Goal: Task Accomplishment & Management: Manage account settings

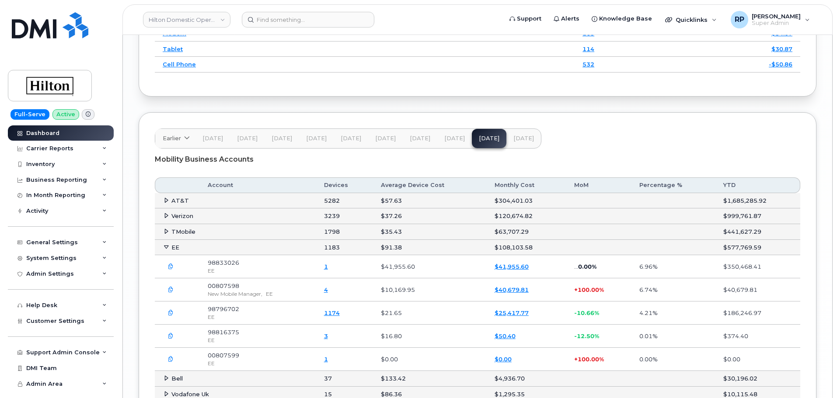
scroll to position [1385, 0]
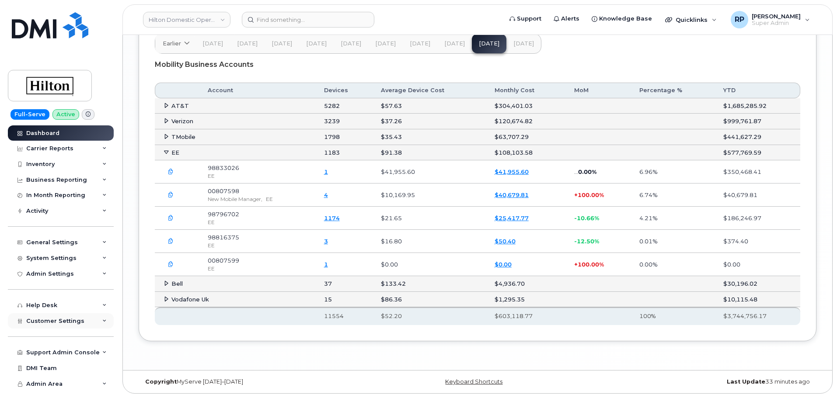
scroll to position [1492, 0]
click at [70, 320] on span "Customer Settings" at bounding box center [55, 321] width 58 height 7
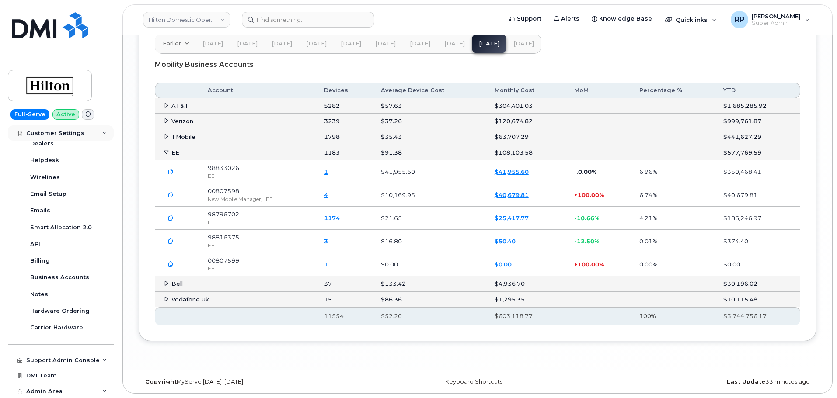
scroll to position [244, 0]
click at [68, 282] on link "Business Accounts" at bounding box center [68, 277] width 90 height 17
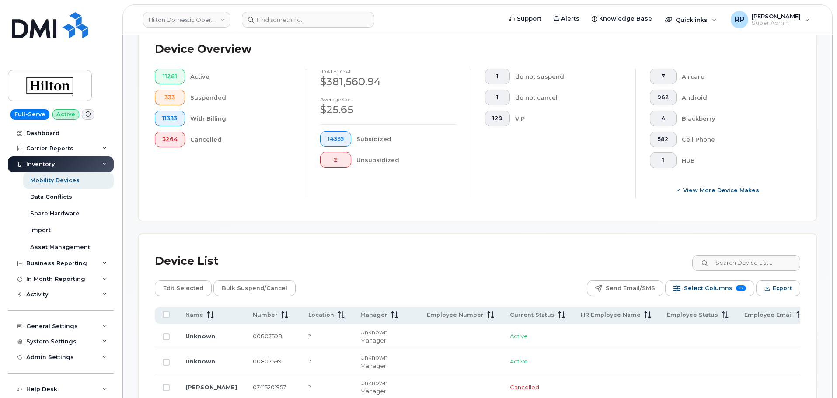
scroll to position [77, 0]
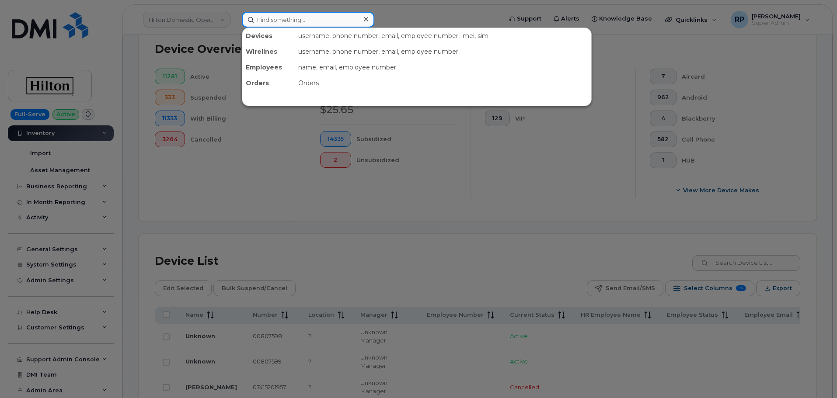
click at [280, 24] on input at bounding box center [308, 20] width 132 height 16
paste input "7145486964"
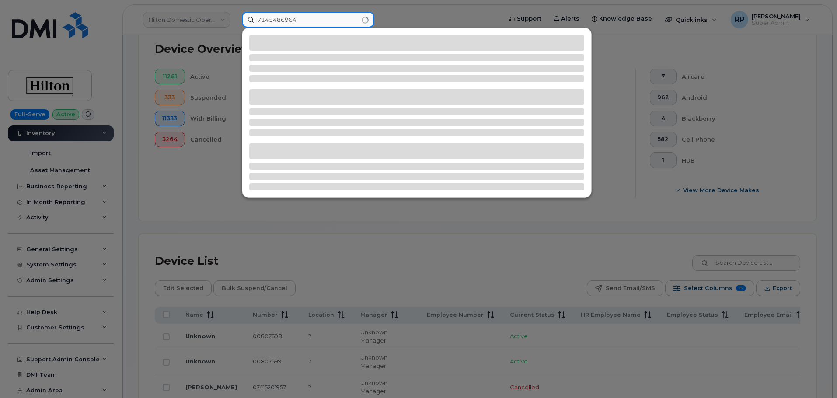
type input "7145486964"
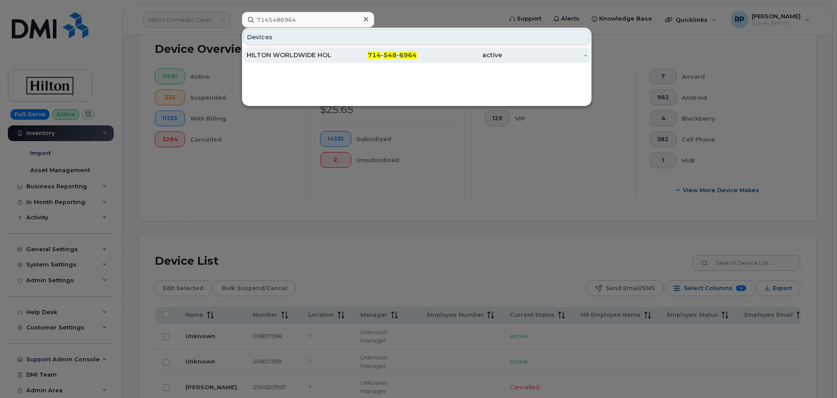
click at [376, 56] on span "714" at bounding box center [374, 55] width 13 height 8
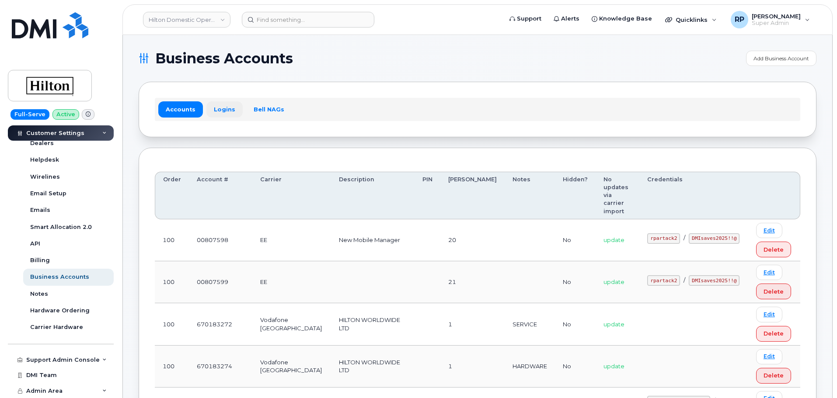
click at [226, 114] on link "Logins" at bounding box center [224, 109] width 36 height 16
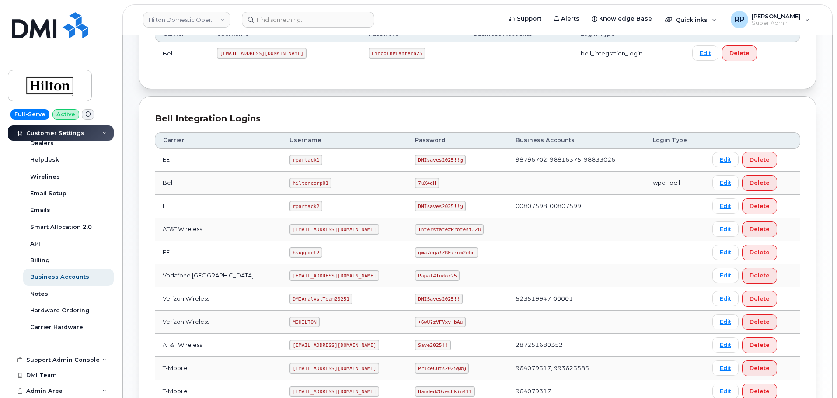
scroll to position [219, 0]
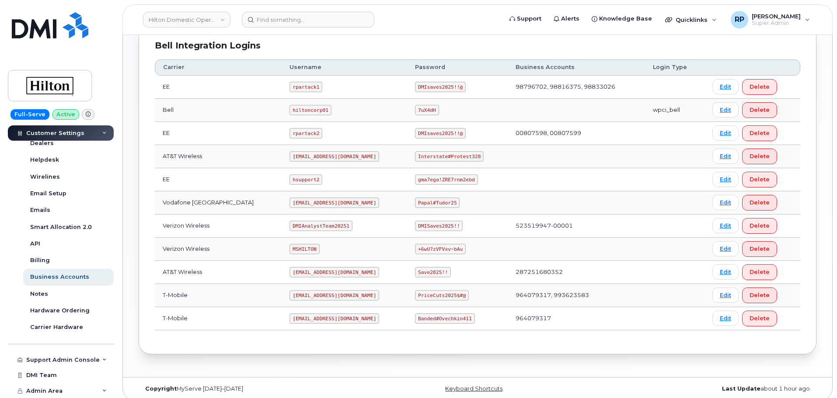
drag, startPoint x: 278, startPoint y: 297, endPoint x: 365, endPoint y: 295, distance: 87.5
click at [365, 295] on td "ms-invoiceprocessing@dminc.com" at bounding box center [344, 295] width 125 height 23
copy code "ms-invoiceprocessing@dminc.com"
drag, startPoint x: 408, startPoint y: 296, endPoint x: 455, endPoint y: 295, distance: 46.8
click at [455, 295] on code "PriceCuts2025$#@" at bounding box center [442, 295] width 54 height 10
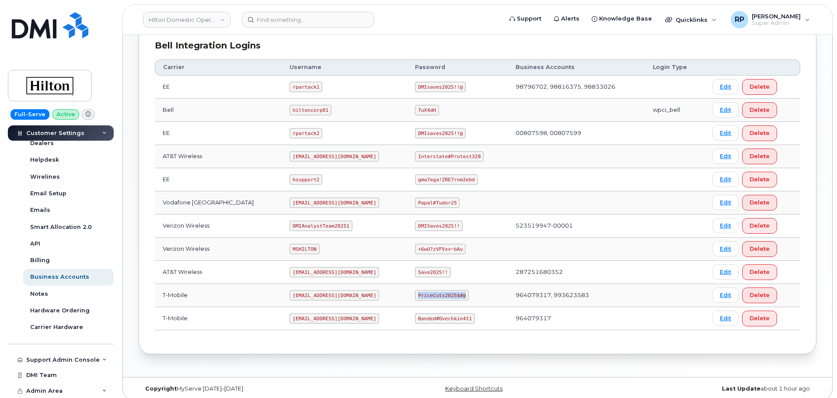
copy code "PriceCuts2025$#@"
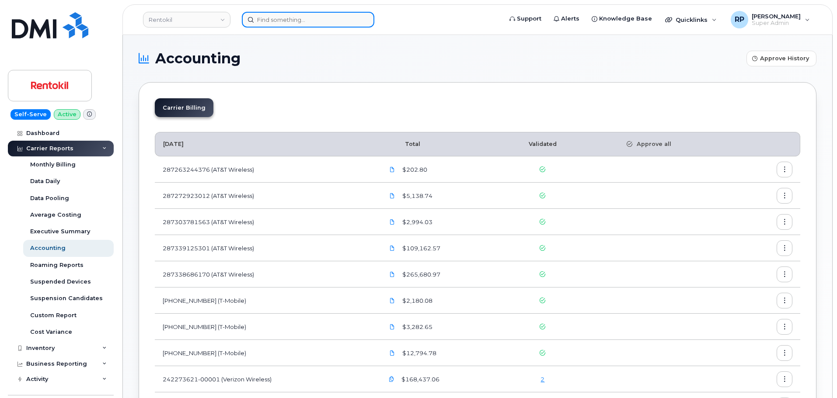
click at [274, 16] on input at bounding box center [308, 20] width 132 height 16
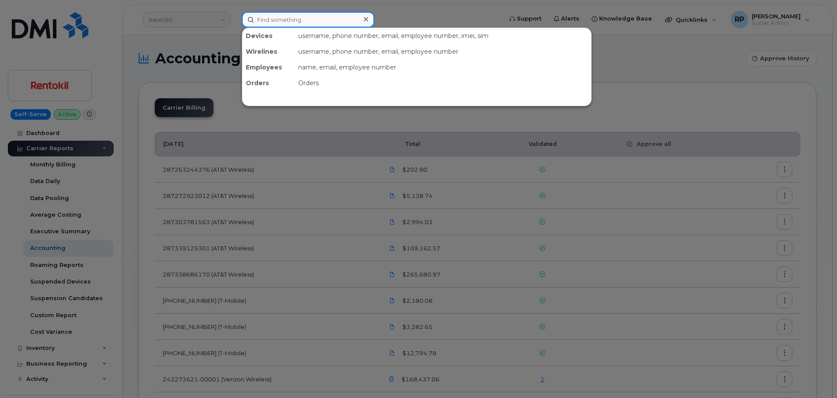
paste input "2408554939"
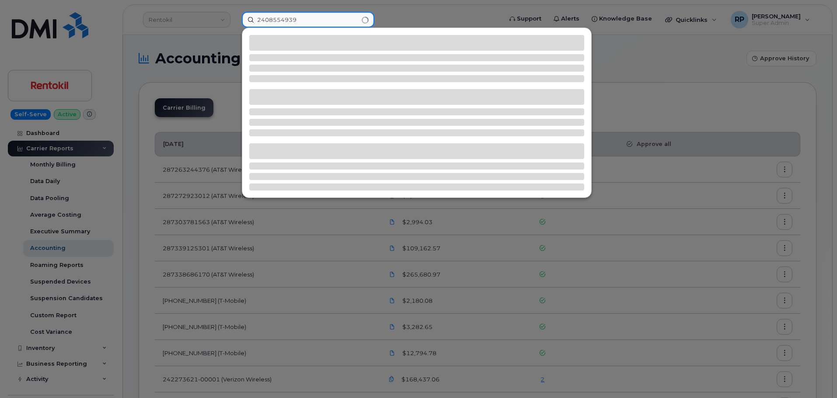
type input "2408554939"
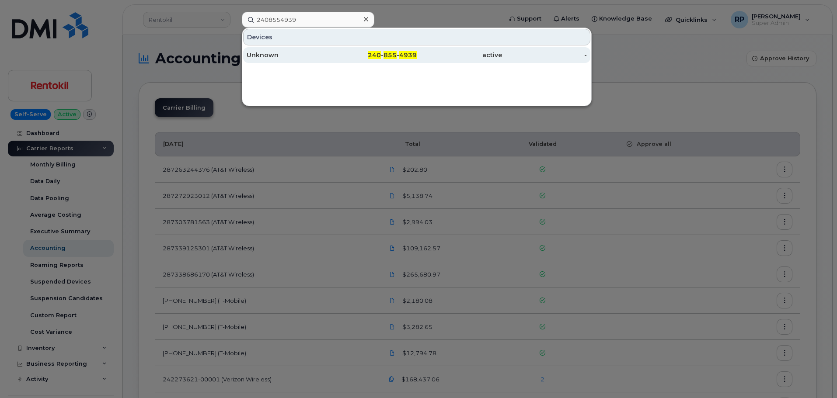
click at [376, 54] on span "240" at bounding box center [374, 55] width 13 height 8
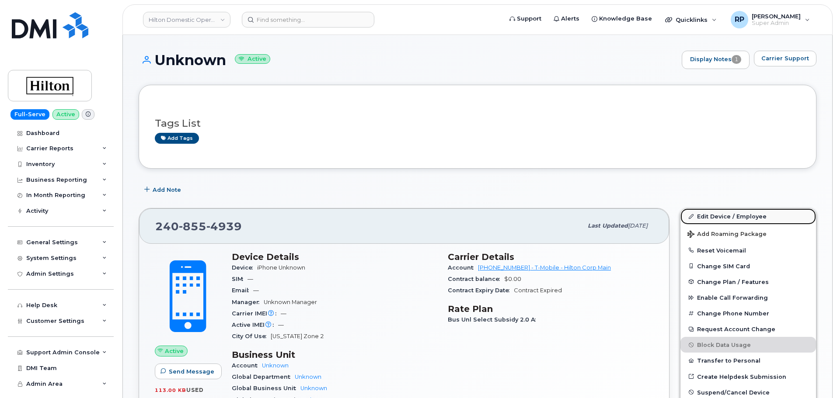
click at [718, 216] on link "Edit Device / Employee" at bounding box center [748, 217] width 136 height 16
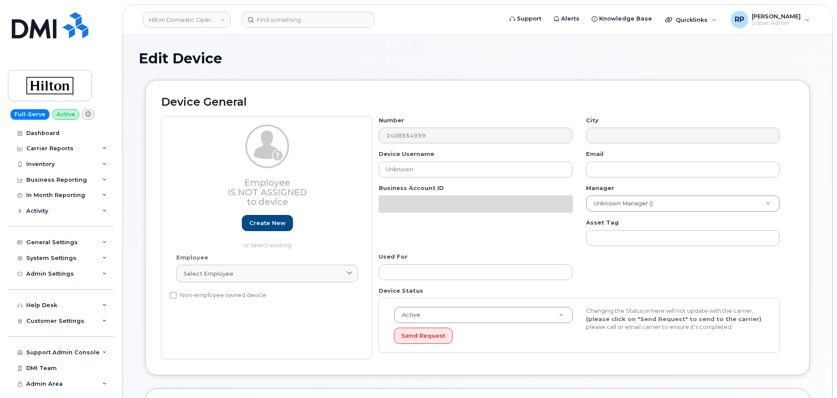
select select "34080326"
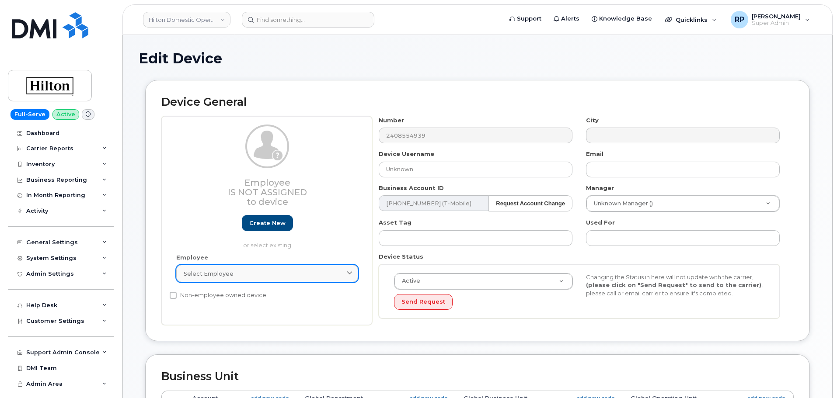
click at [245, 275] on div "Select employee" at bounding box center [267, 274] width 167 height 8
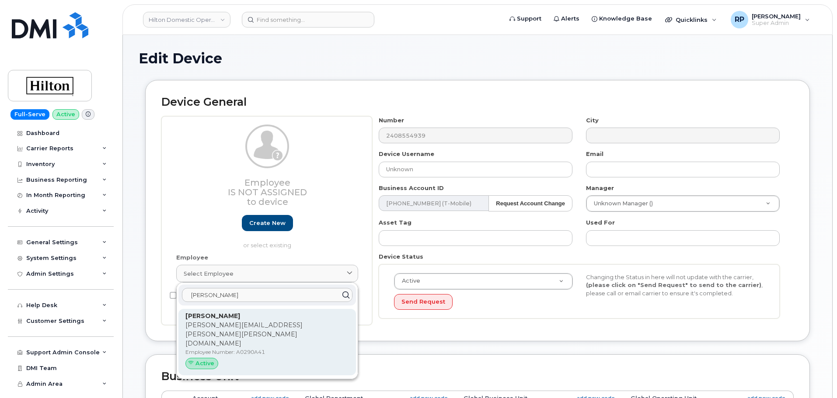
type input "jacob ben"
click at [217, 323] on p "Jacob.Bengel@Hilton.com" at bounding box center [267, 335] width 164 height 28
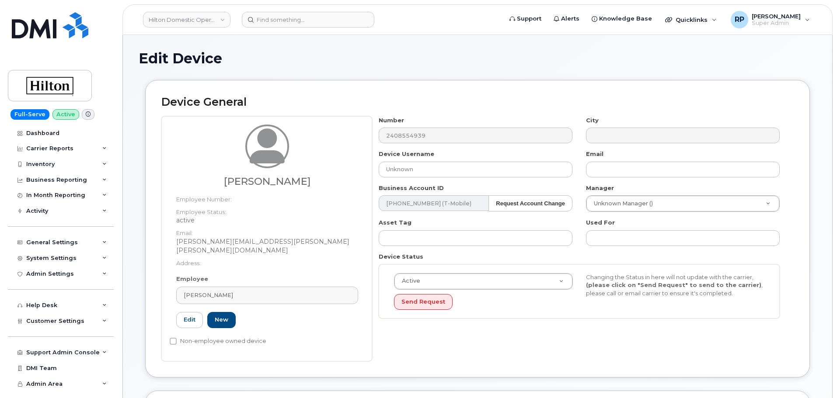
type input "A0290A41"
type input "Jacob Bengel"
type input "jacob.bengel@hilton.com"
select select "34080331"
type input "34542459"
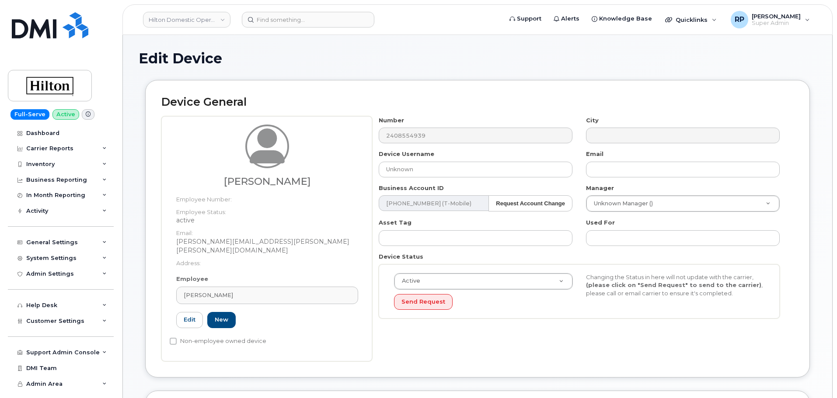
type input "34541958"
type input "34542167"
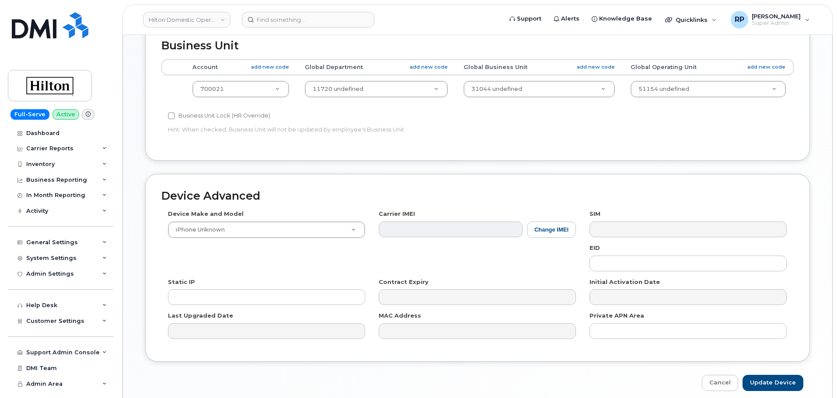
scroll to position [395, 0]
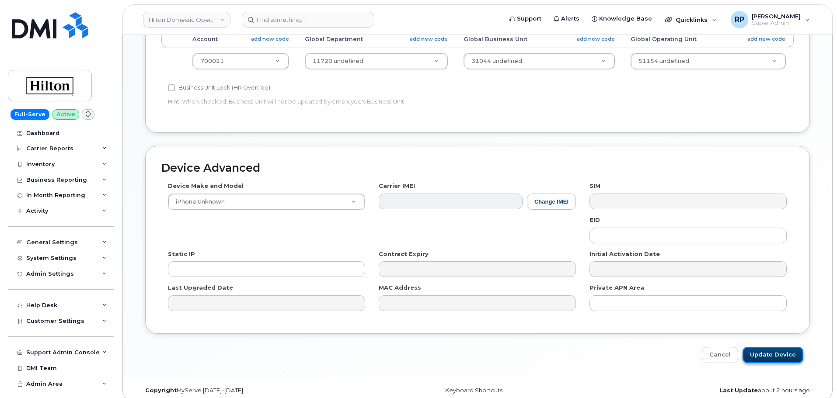
click at [765, 348] on input "Update Device" at bounding box center [772, 355] width 61 height 16
type input "Saving..."
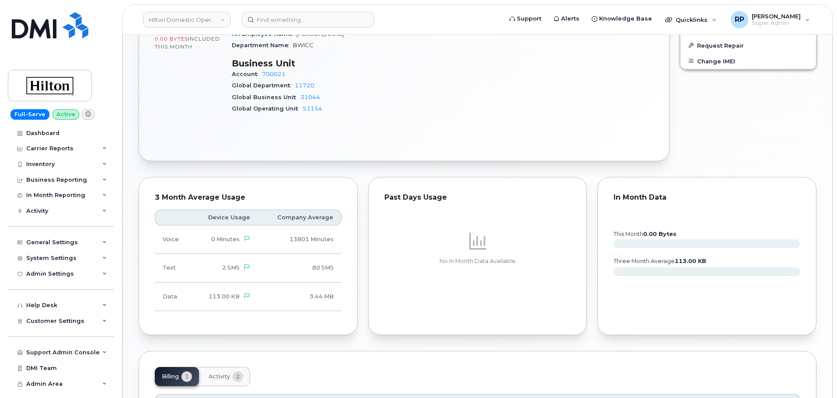
scroll to position [467, 0]
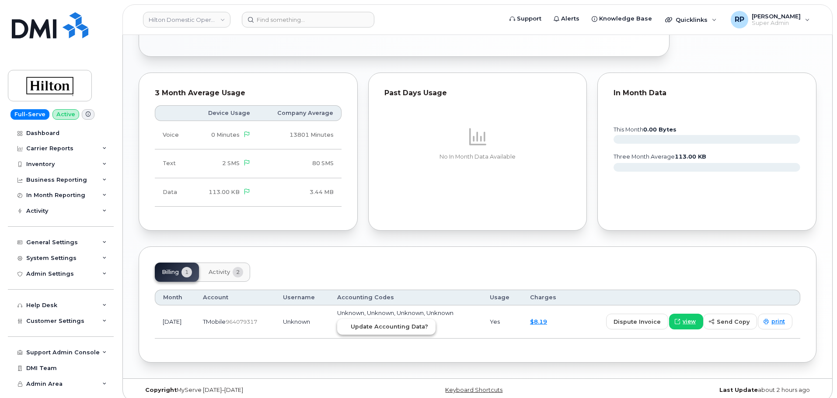
click at [388, 323] on span "Update Accounting Data?" at bounding box center [389, 327] width 77 height 8
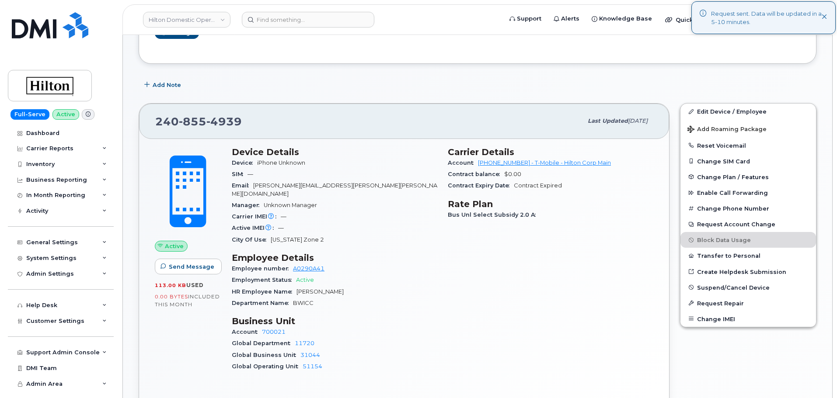
scroll to position [103, 0]
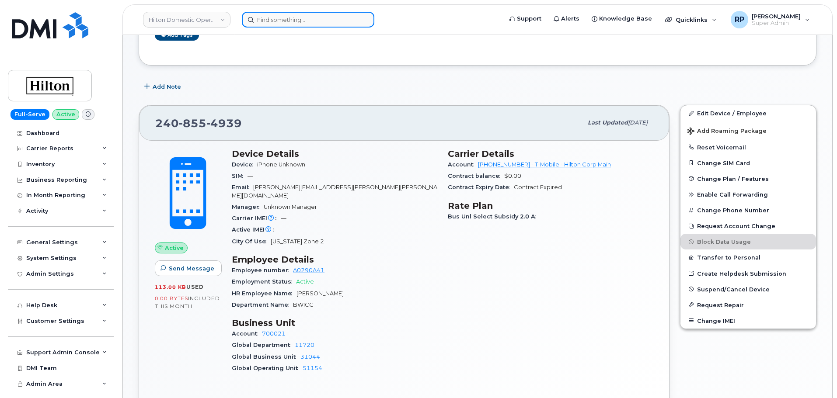
click at [298, 22] on input at bounding box center [308, 20] width 132 height 16
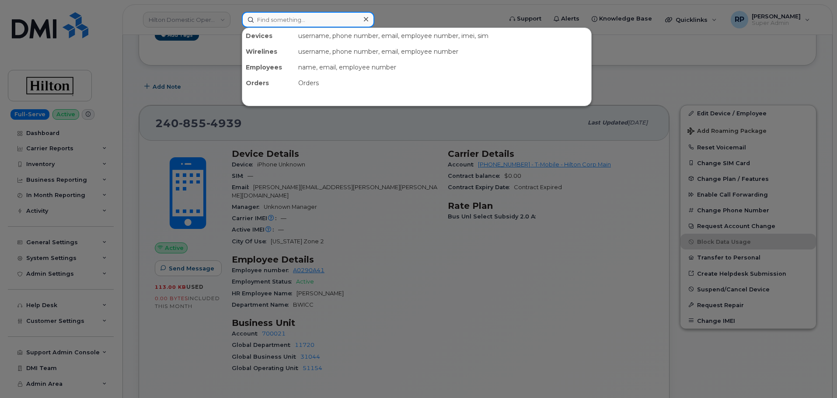
paste input "6315309718"
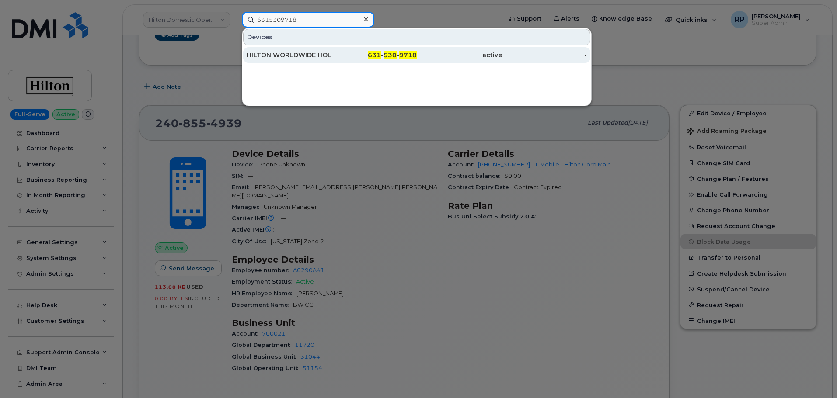
type input "6315309718"
click at [298, 54] on div "HILTON WORLDWIDE HOLDINGS INC." at bounding box center [289, 55] width 85 height 9
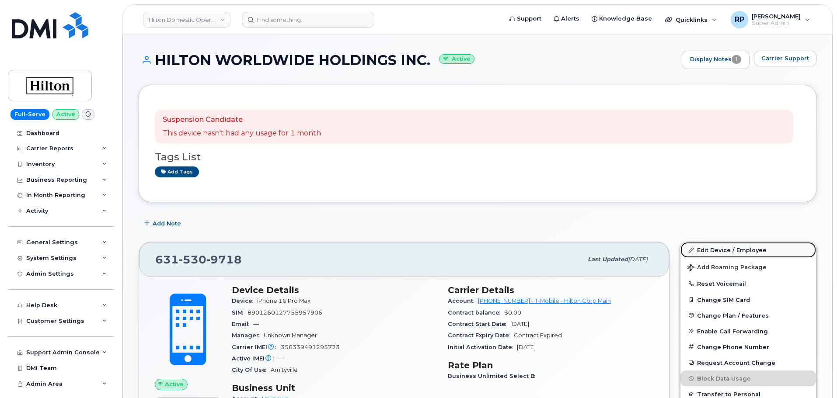
click at [706, 251] on link "Edit Device / Employee" at bounding box center [748, 250] width 136 height 16
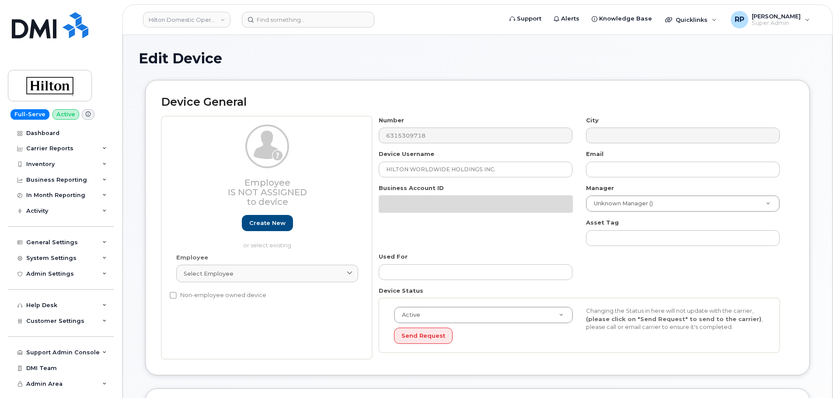
select select "34080326"
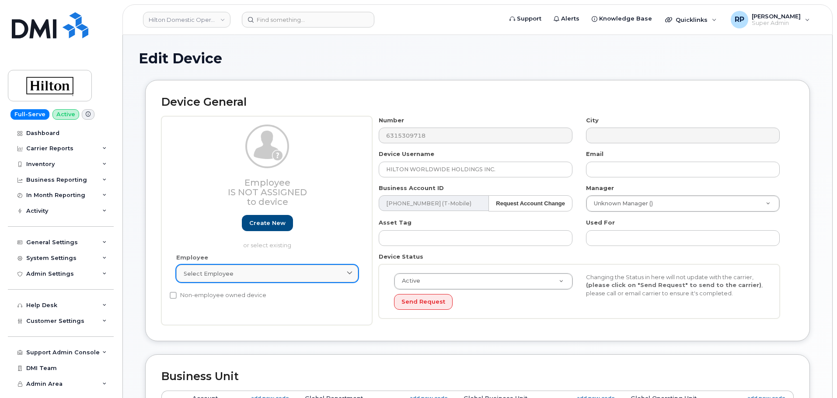
click at [241, 280] on link "Select employee" at bounding box center [267, 273] width 182 height 17
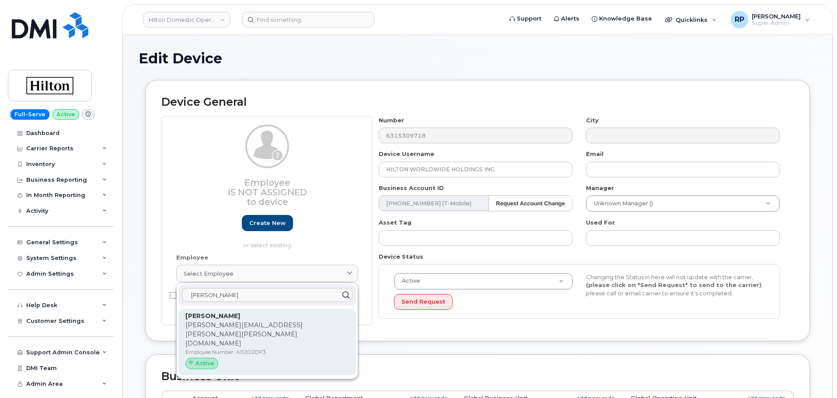
type input "[PERSON_NAME]"
click at [238, 348] on p "Employee Number: A02D2DF3" at bounding box center [267, 352] width 164 height 8
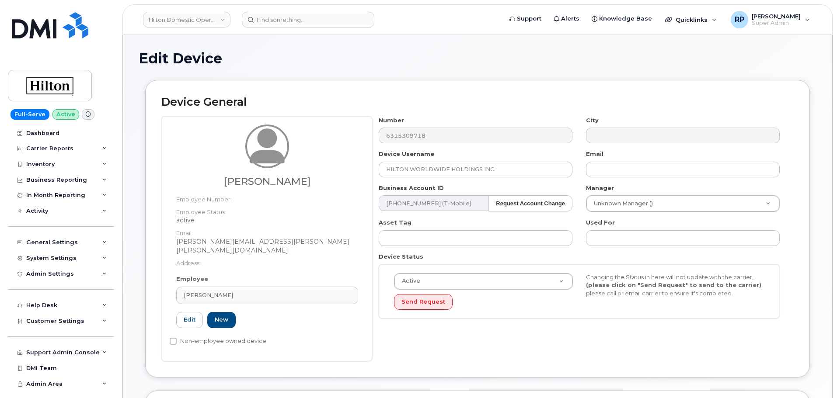
type input "A02D2DF3"
type input "[PERSON_NAME]"
type input "[PERSON_NAME][EMAIL_ADDRESS][PERSON_NAME][PERSON_NAME][DOMAIN_NAME]"
select select "34080331"
type input "34542459"
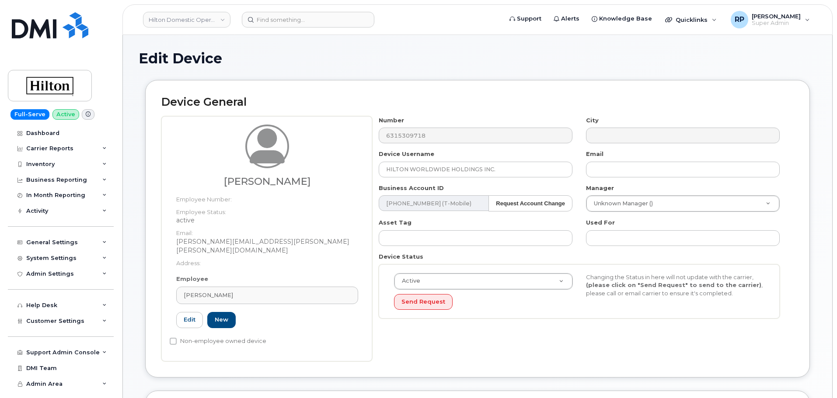
type input "34541947"
type input "34542154"
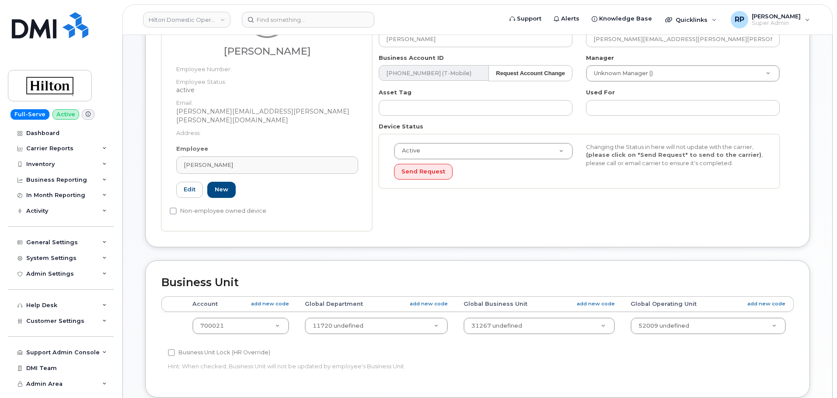
scroll to position [395, 0]
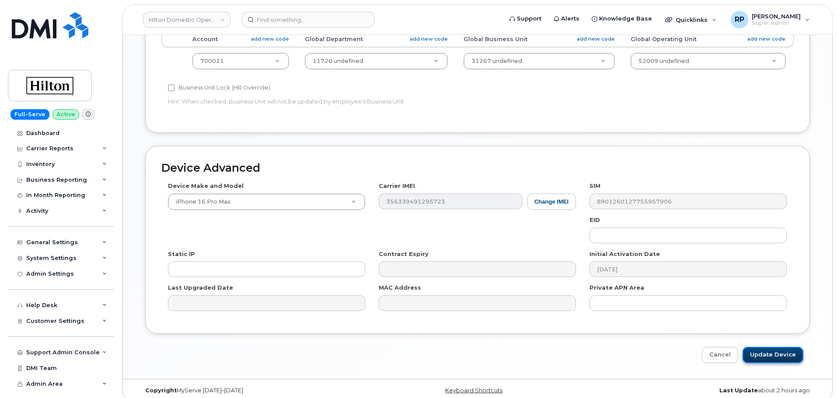
click at [774, 349] on input "Update Device" at bounding box center [772, 355] width 61 height 16
type input "Saving..."
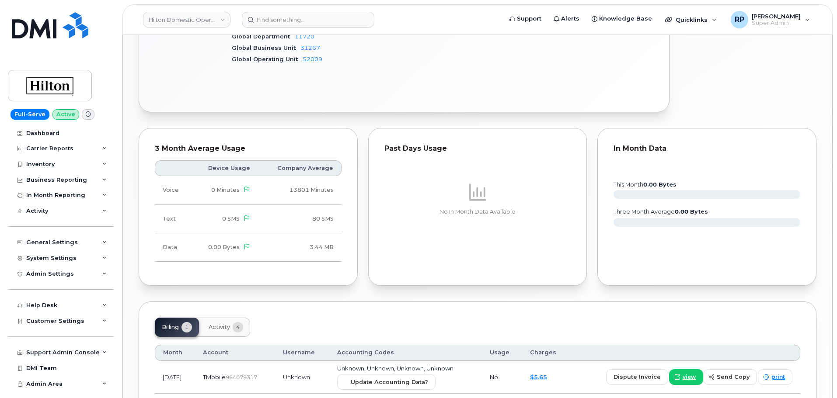
scroll to position [490, 0]
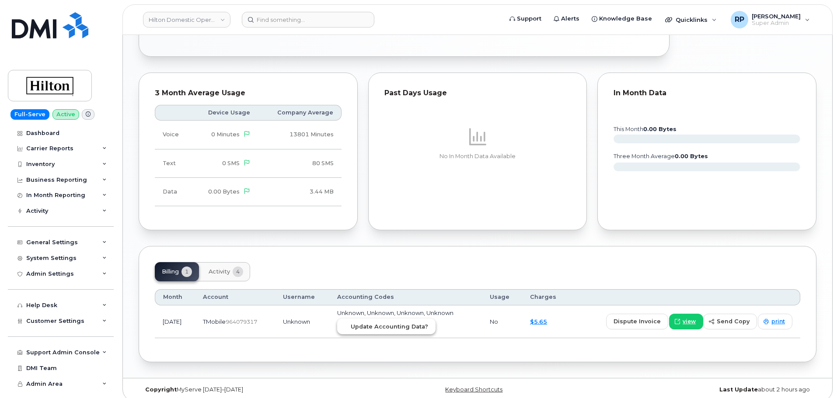
click at [425, 323] on span "Update Accounting Data?" at bounding box center [389, 327] width 77 height 8
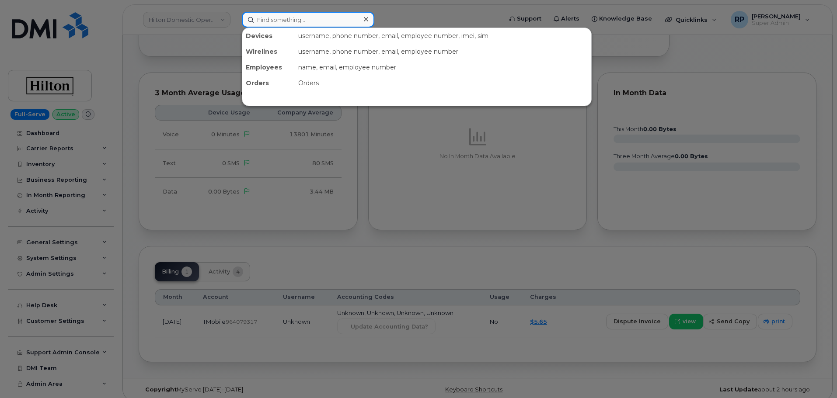
click at [277, 18] on input at bounding box center [308, 20] width 132 height 16
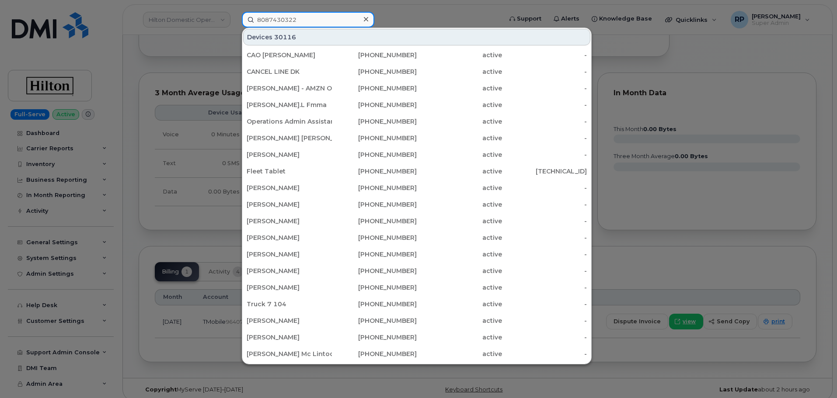
type input "8087430322"
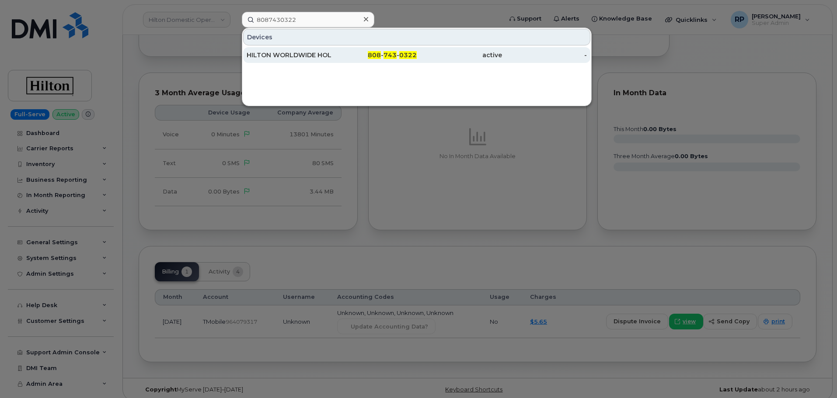
click at [291, 49] on div "HILTON WORLDWIDE HOLDINGS INC." at bounding box center [289, 55] width 85 height 16
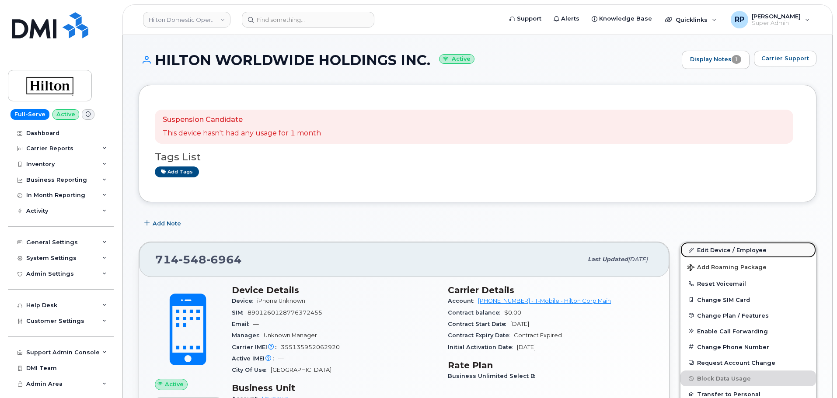
click at [716, 247] on link "Edit Device / Employee" at bounding box center [748, 250] width 136 height 16
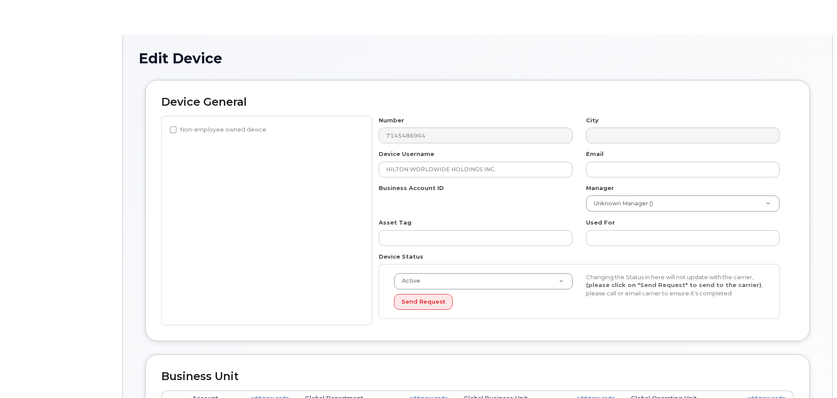
select select "34080326"
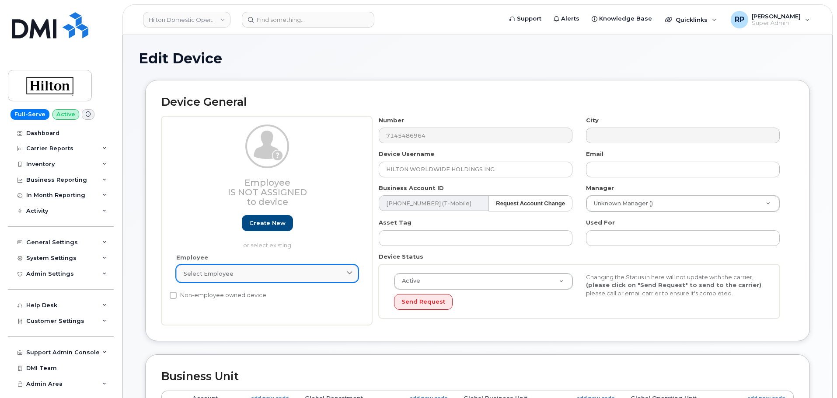
click at [353, 272] on span at bounding box center [349, 274] width 8 height 8
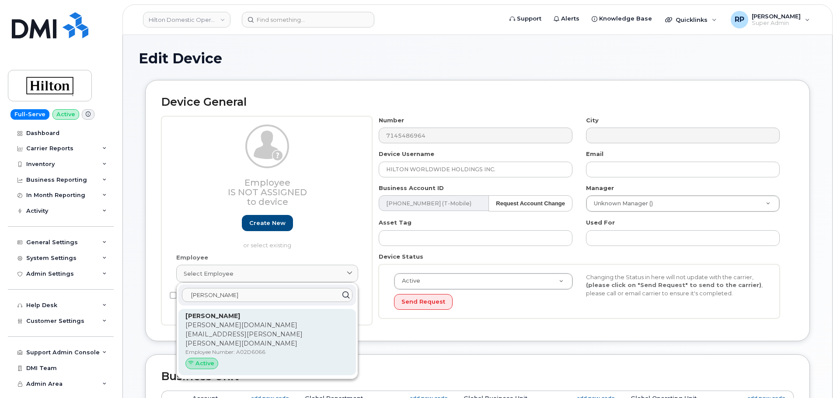
type input "mike v"
click at [272, 317] on p "Mike Vu" at bounding box center [267, 316] width 164 height 9
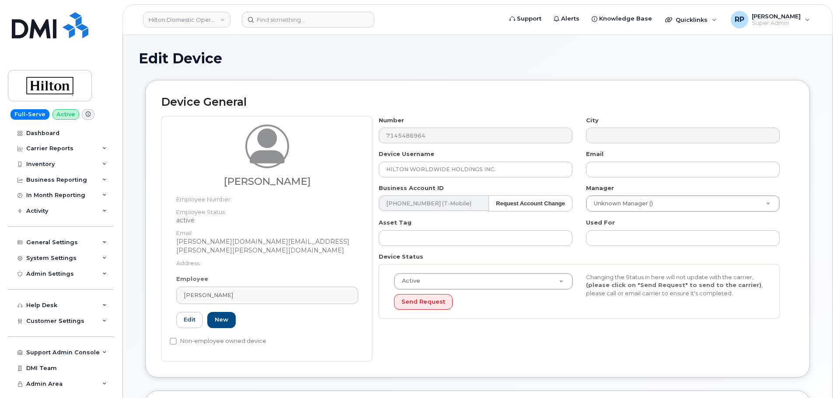
type input "Mike Vu"
type input "mike.vu@hilton.com"
select select "34080331"
type input "34542459"
type input "34542012"
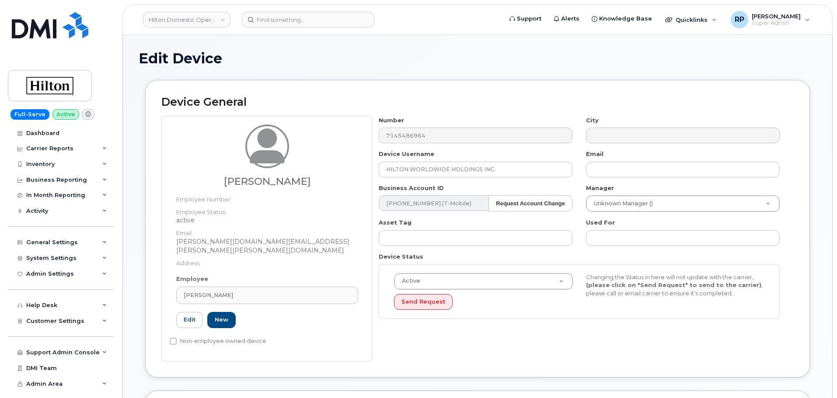
type input "34542238"
type input "A02D6066"
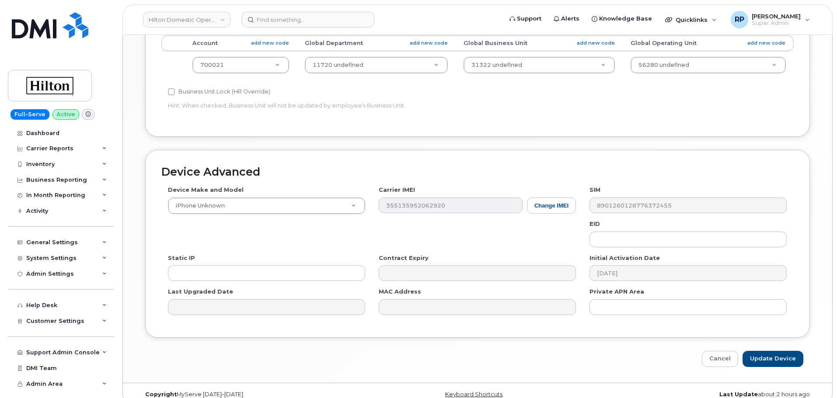
scroll to position [395, 0]
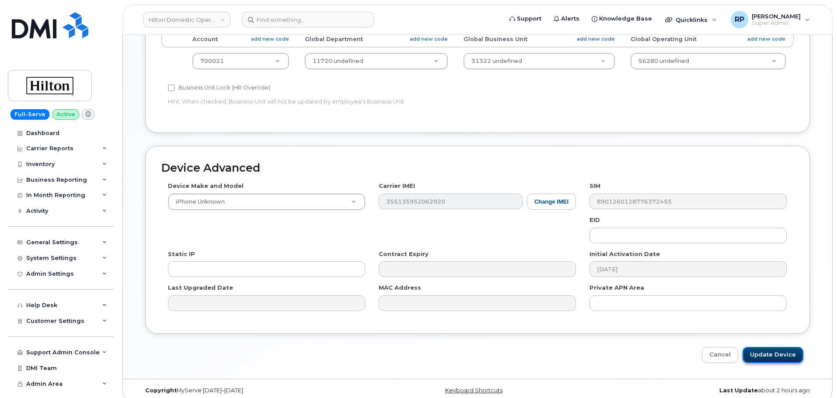
click at [775, 347] on input "Update Device" at bounding box center [772, 355] width 61 height 16
type input "Saving..."
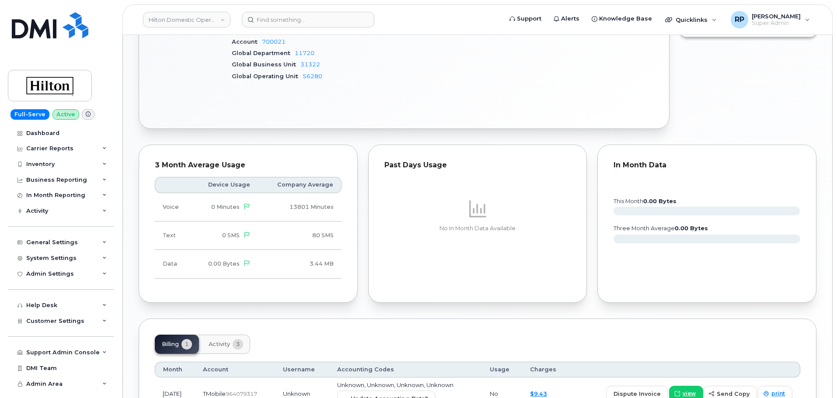
scroll to position [501, 0]
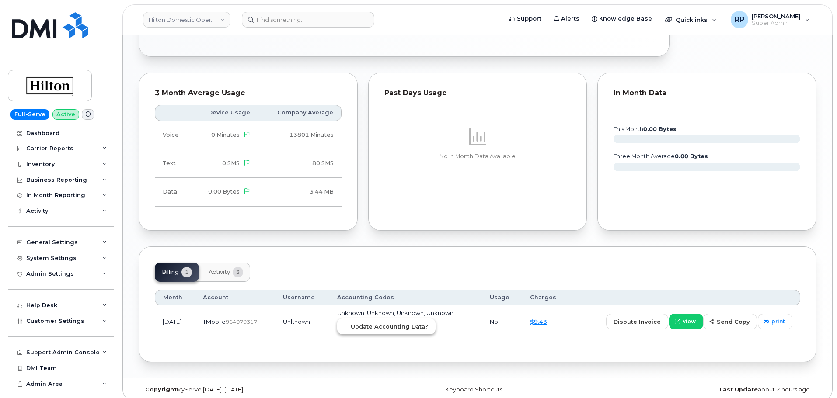
click at [407, 323] on span "Update Accounting Data?" at bounding box center [389, 327] width 77 height 8
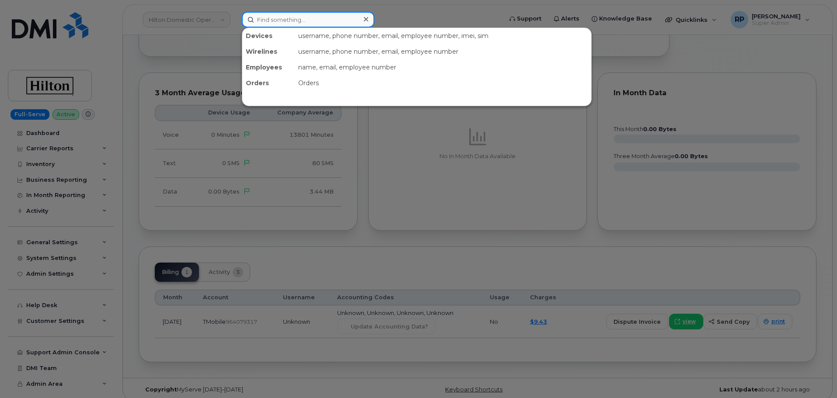
click at [324, 23] on input at bounding box center [308, 20] width 132 height 16
paste input "8087430322"
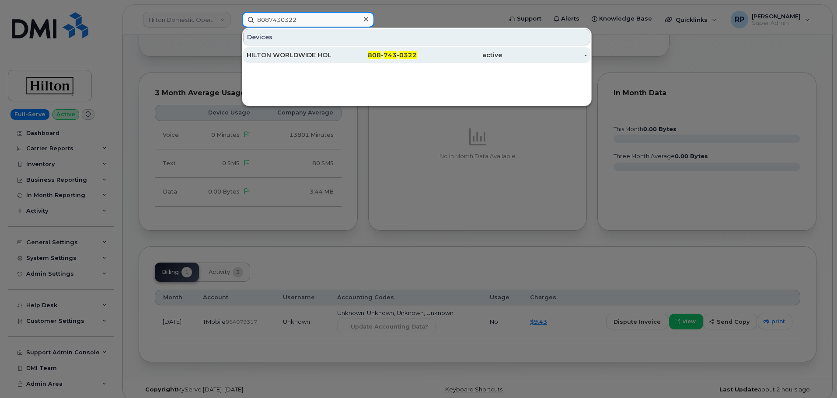
type input "8087430322"
click at [317, 47] on link "HILTON WORLDWIDE HOLDINGS INC. 808 - 743 - 0322 active -" at bounding box center [416, 55] width 347 height 16
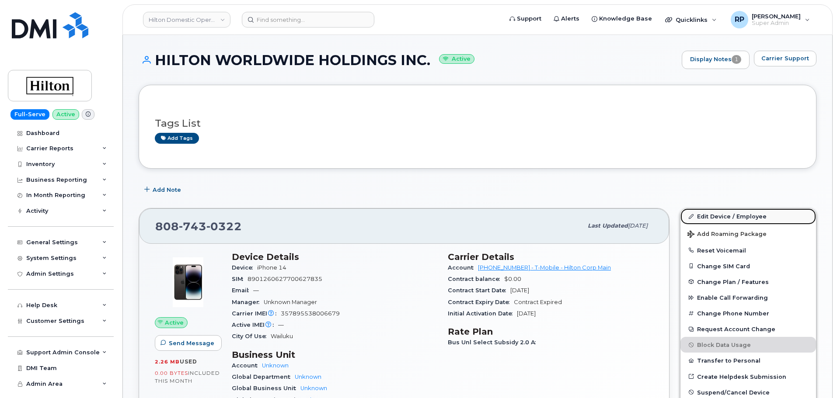
click at [731, 215] on link "Edit Device / Employee" at bounding box center [748, 217] width 136 height 16
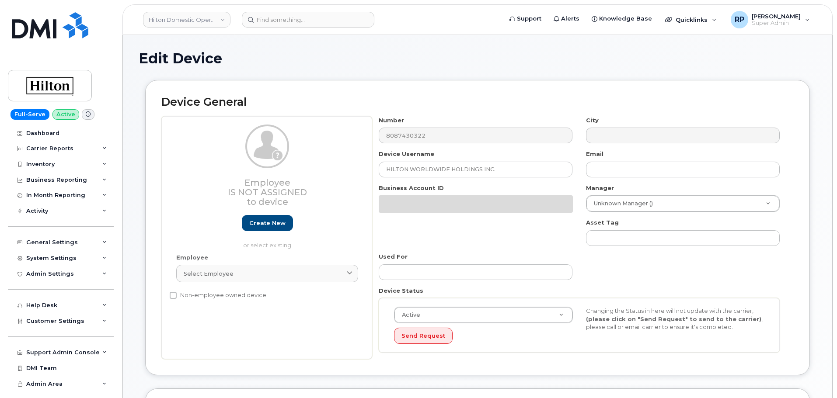
select select "34080326"
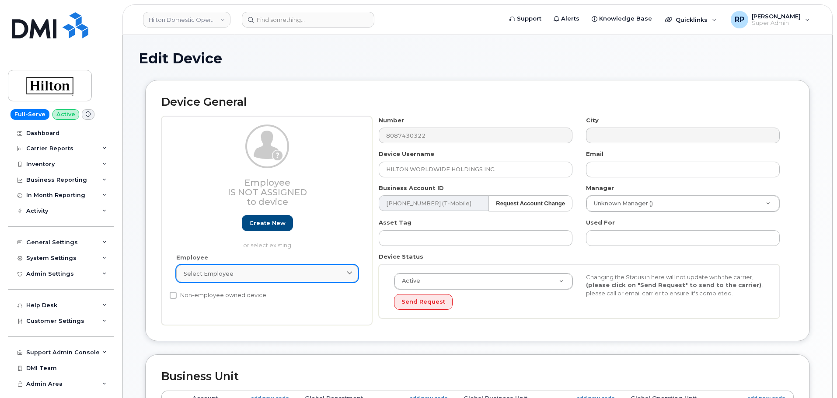
click at [231, 268] on link "Select employee" at bounding box center [267, 273] width 182 height 17
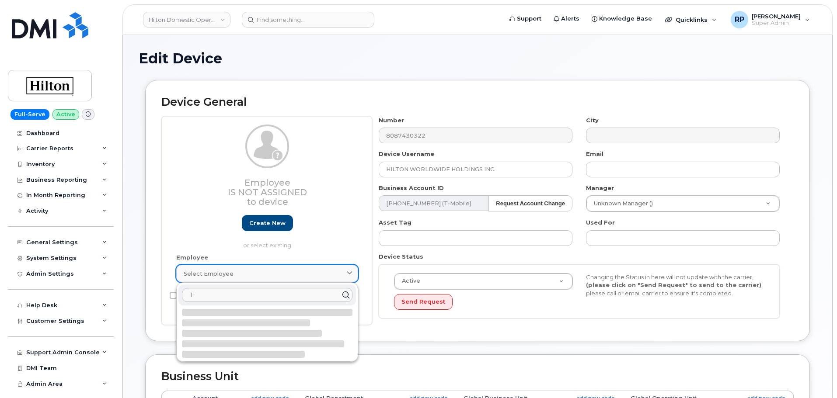
type input "l"
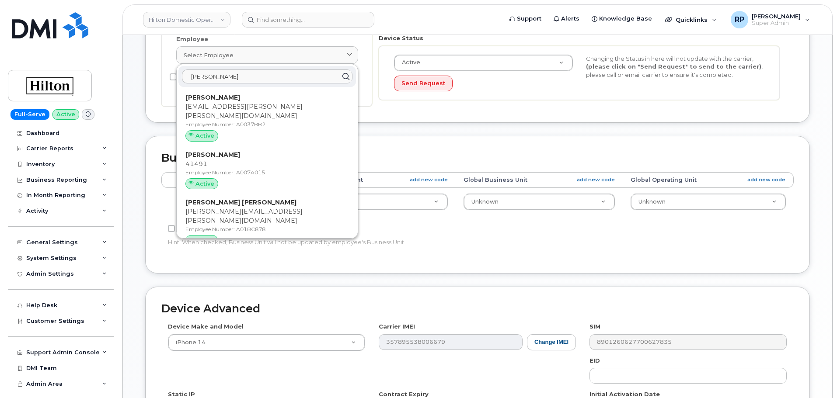
scroll to position [146, 0]
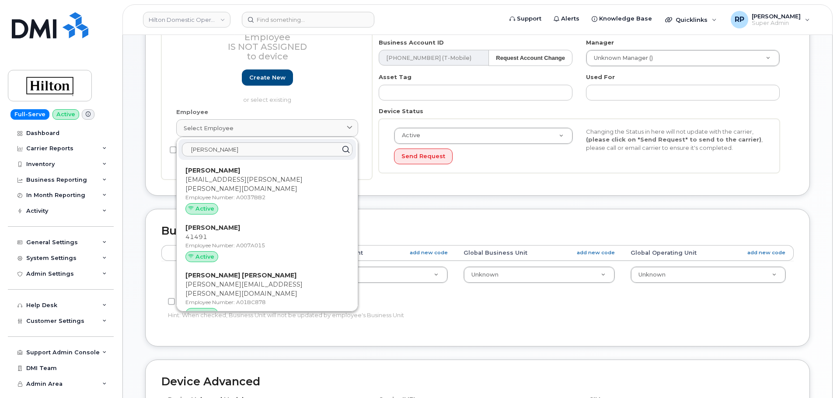
type input "rodrigues"
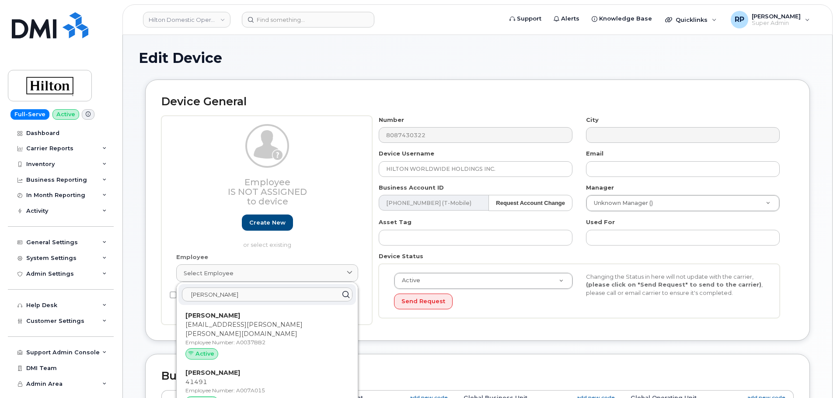
scroll to position [0, 0]
click at [278, 26] on input at bounding box center [308, 20] width 132 height 16
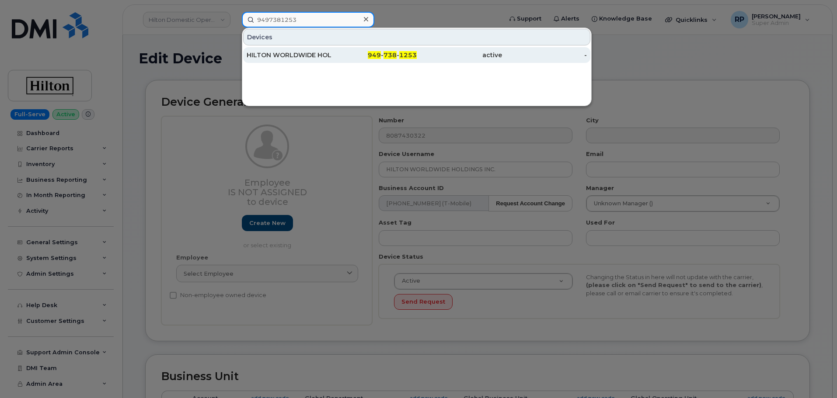
type input "9497381253"
click at [292, 59] on div "HILTON WORLDWIDE HOLDINGS INC." at bounding box center [289, 55] width 85 height 9
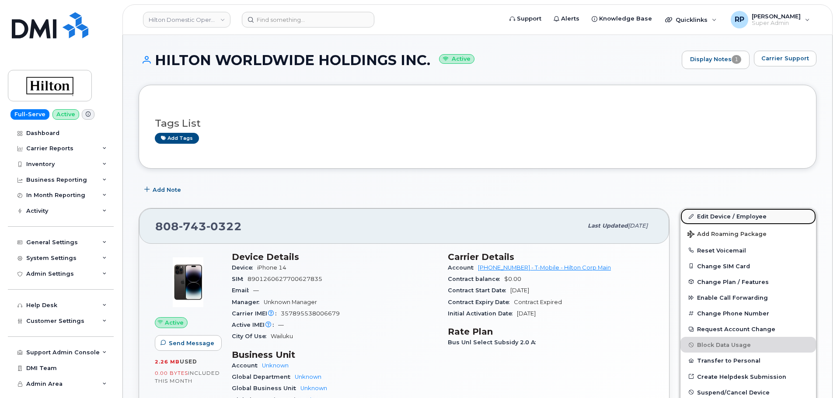
click at [706, 217] on link "Edit Device / Employee" at bounding box center [748, 217] width 136 height 16
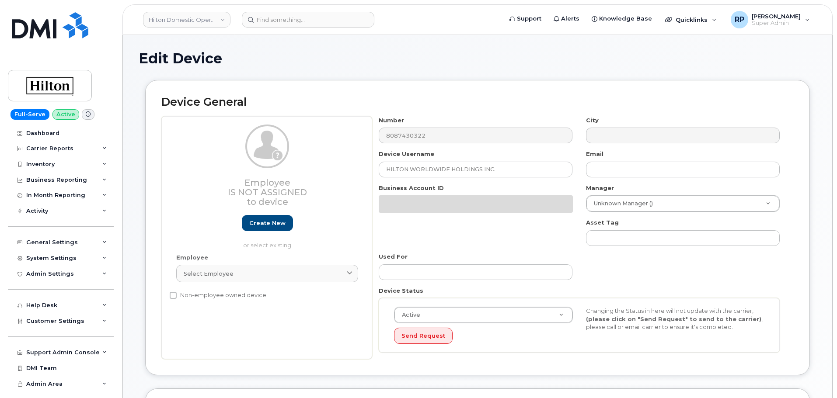
select select "34080326"
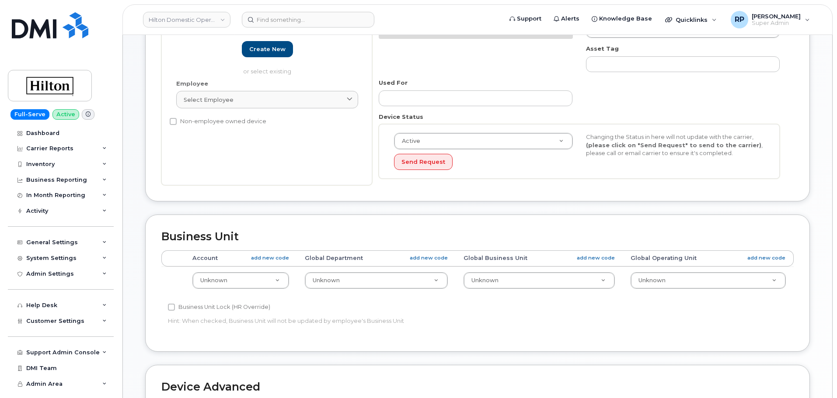
scroll to position [292, 0]
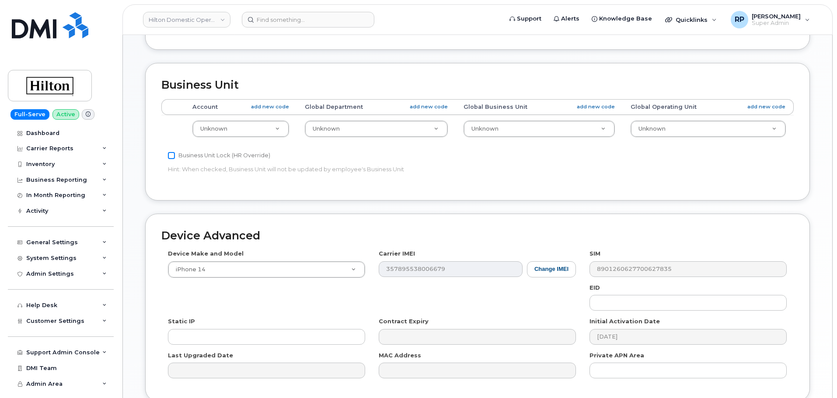
click at [171, 155] on input "Business Unit Lock (HR Override)" at bounding box center [171, 155] width 7 height 7
checkbox input "true"
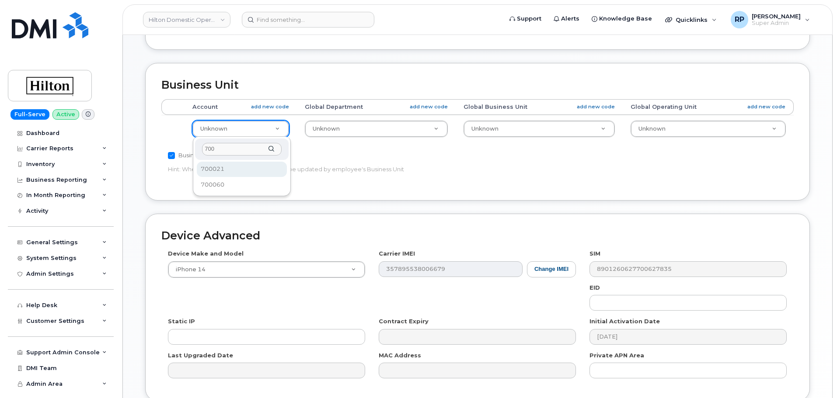
type input "700"
select select "34080331"
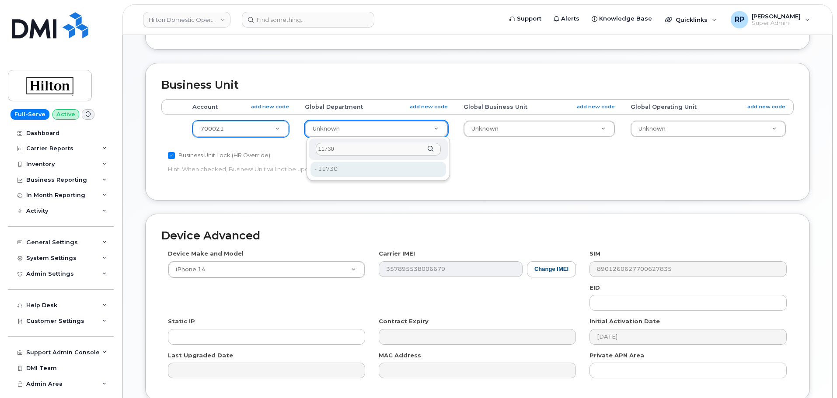
type input "11730"
type input "34542650"
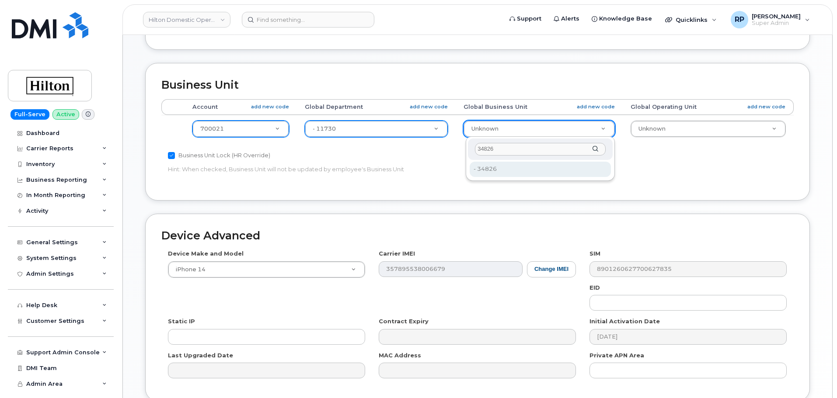
type input "34826"
type input "34541934"
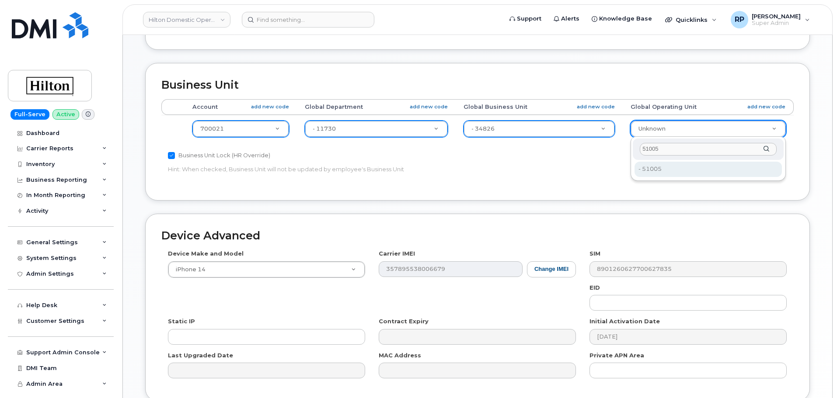
type input "51005"
type input "34542140"
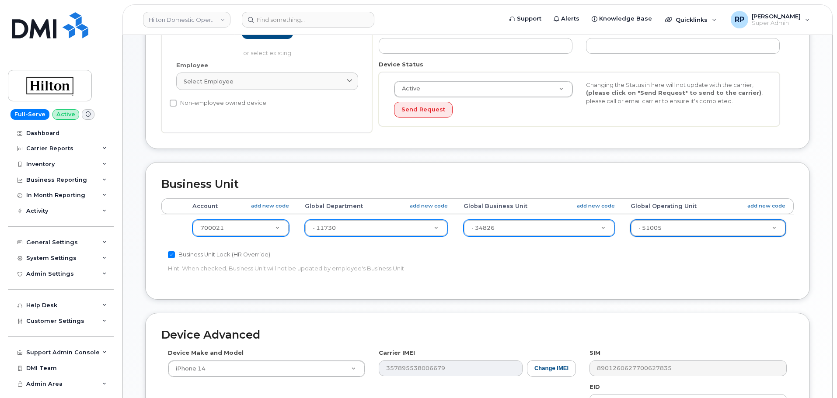
scroll to position [368, 0]
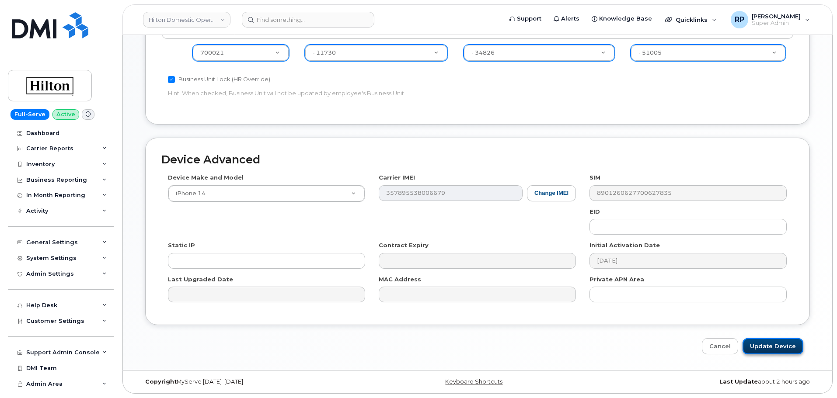
click at [756, 345] on input "Update Device" at bounding box center [772, 346] width 61 height 16
type input "Saving..."
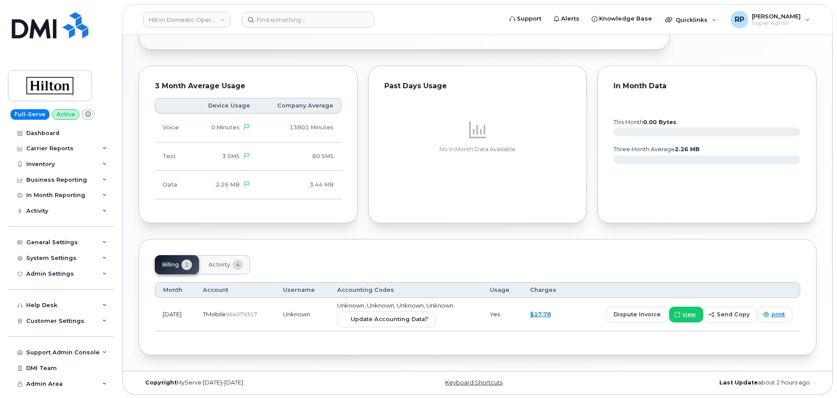
scroll to position [445, 0]
click at [413, 323] on span "Update Accounting Data?" at bounding box center [389, 318] width 77 height 8
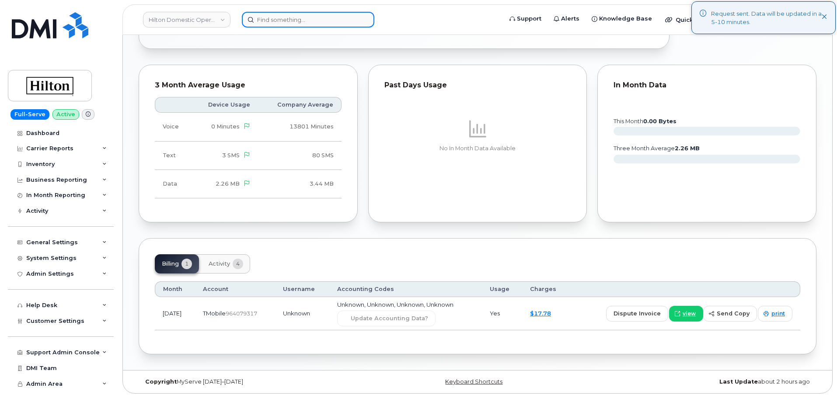
click at [327, 21] on input at bounding box center [308, 20] width 132 height 16
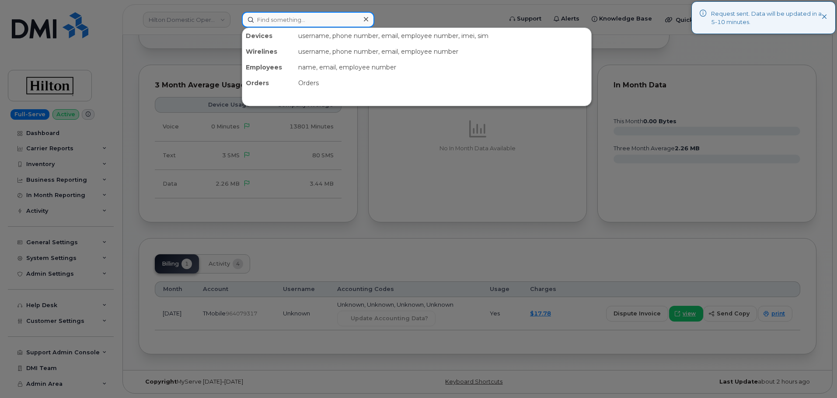
paste input "8088643951"
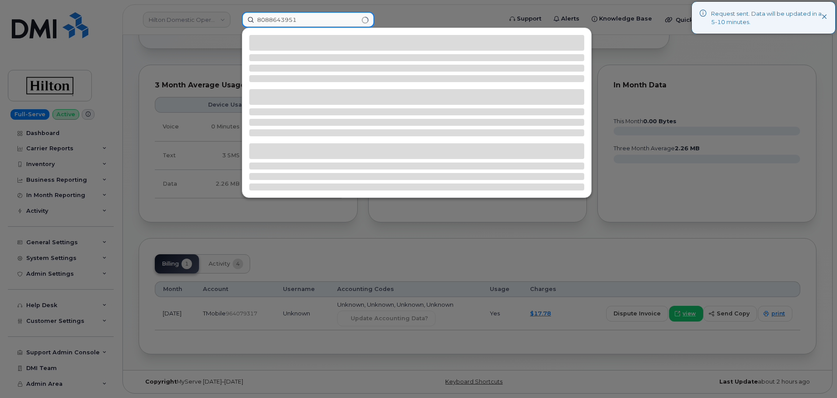
type input "8088643951"
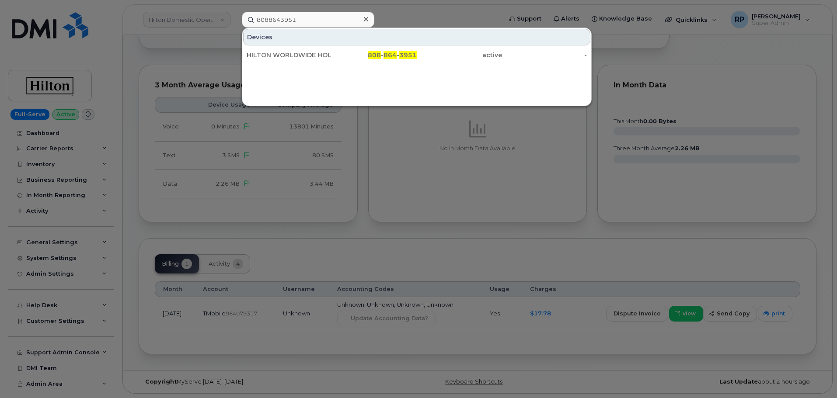
drag, startPoint x: 336, startPoint y: 55, endPoint x: 37, endPoint y: 79, distance: 300.4
click at [336, 55] on div "808 - 864 - 3951" at bounding box center [374, 55] width 85 height 9
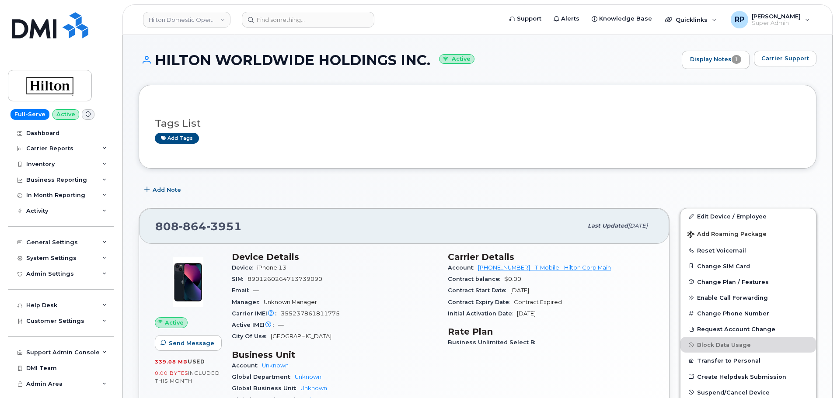
scroll to position [73, 0]
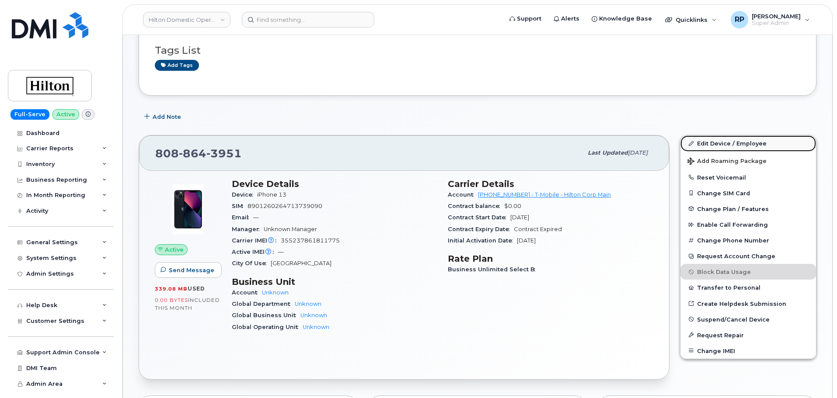
click at [719, 143] on link "Edit Device / Employee" at bounding box center [748, 144] width 136 height 16
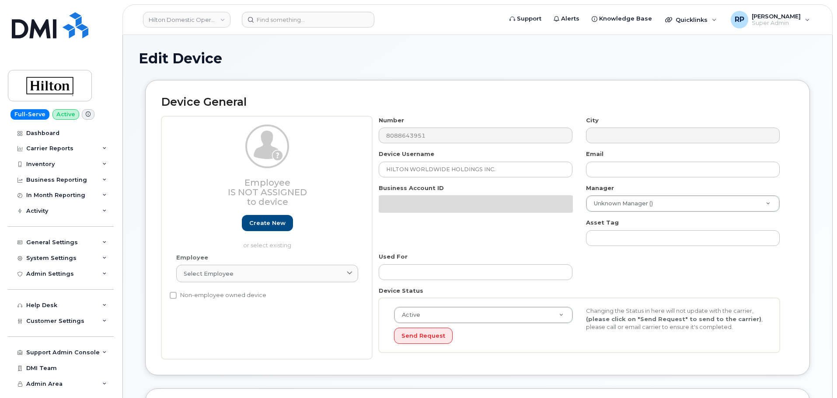
select select "34080326"
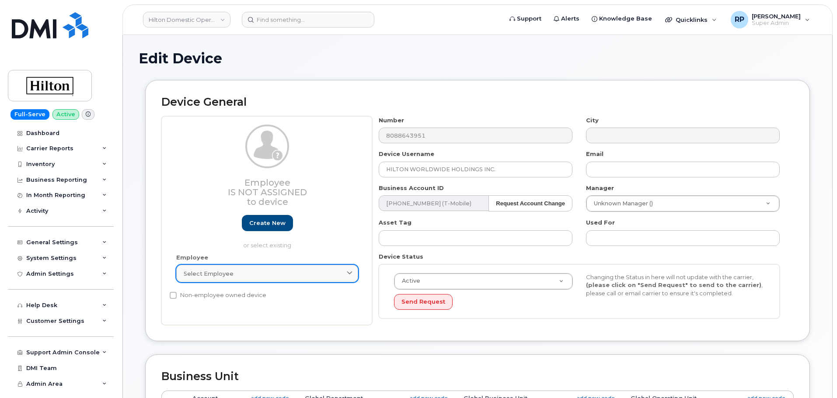
click at [273, 274] on div "Select employee" at bounding box center [267, 274] width 167 height 8
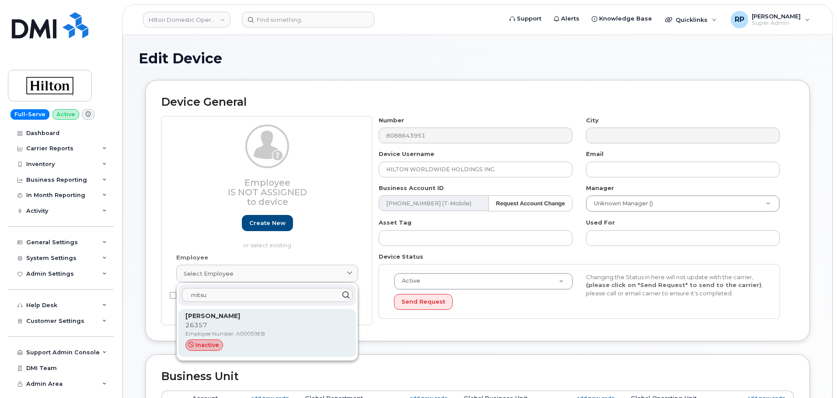
type input "mitsu"
click at [228, 318] on strong "[PERSON_NAME]" at bounding box center [212, 316] width 55 height 8
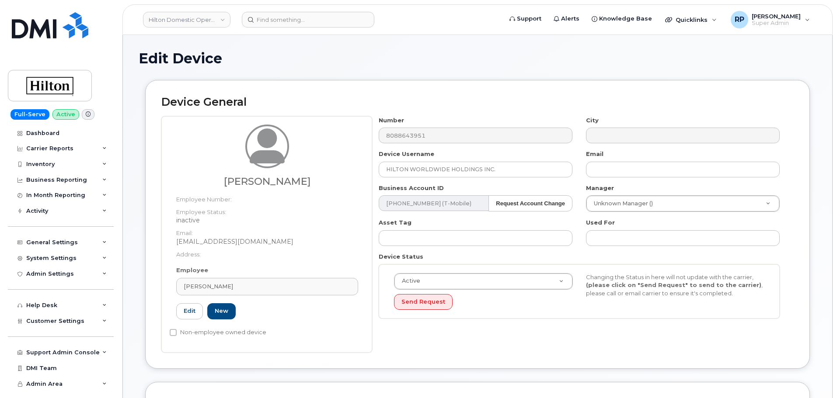
type input "A00059EB"
type input "[PERSON_NAME]"
type input "[EMAIL_ADDRESS][DOMAIN_NAME]"
select select "34080331"
type input "34542459"
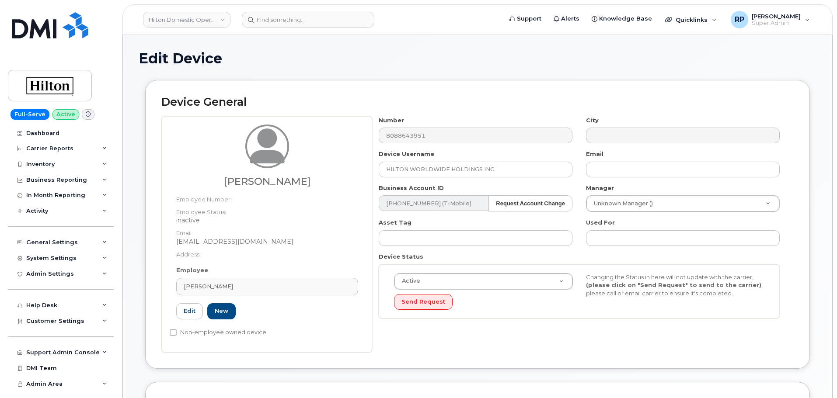
type input "34541934"
type input "34542140"
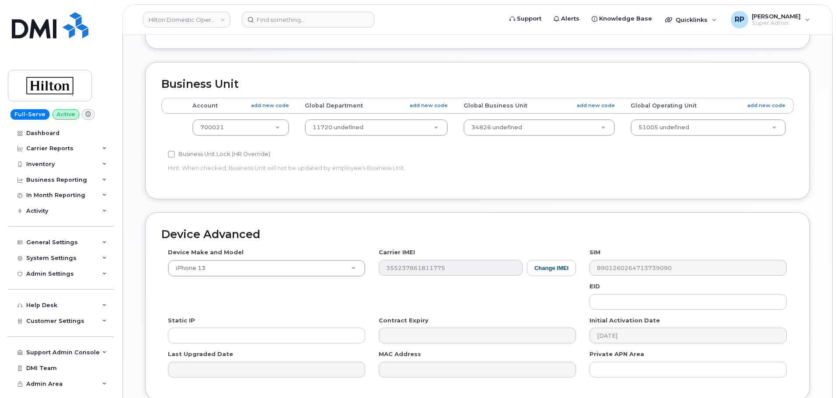
scroll to position [395, 0]
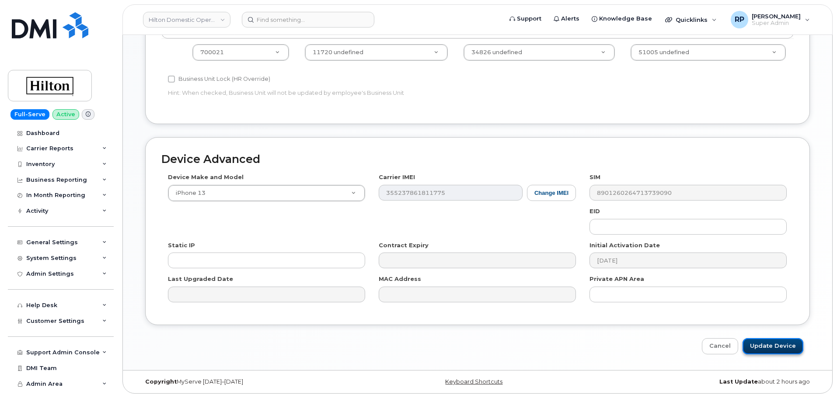
click at [759, 347] on input "Update Device" at bounding box center [772, 346] width 61 height 16
type input "Saving..."
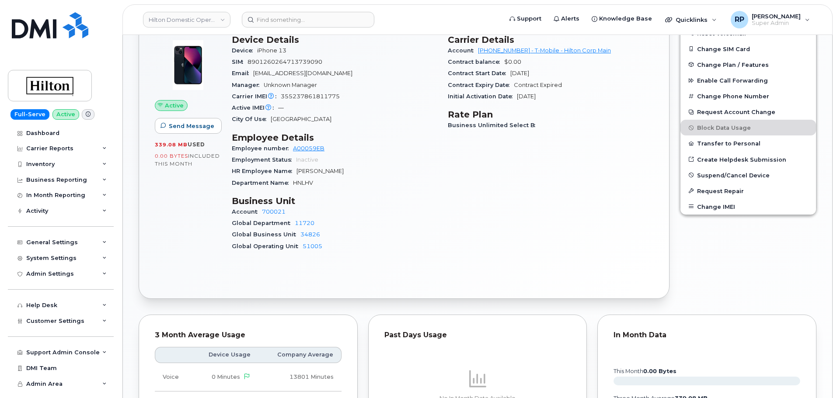
scroll to position [510, 0]
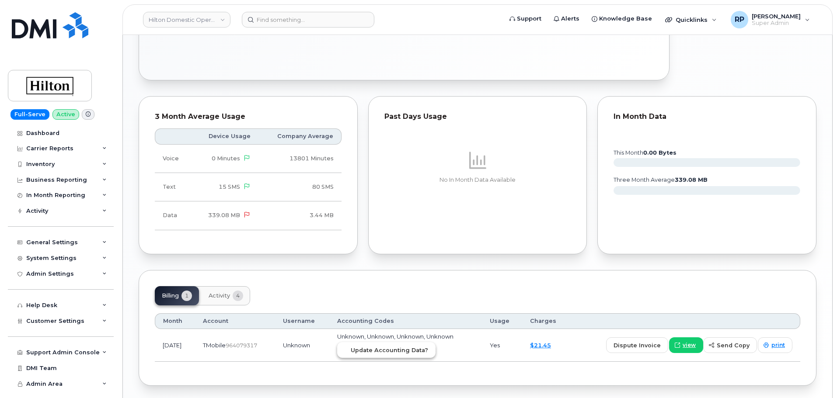
click at [400, 353] on span "Update Accounting Data?" at bounding box center [389, 350] width 77 height 8
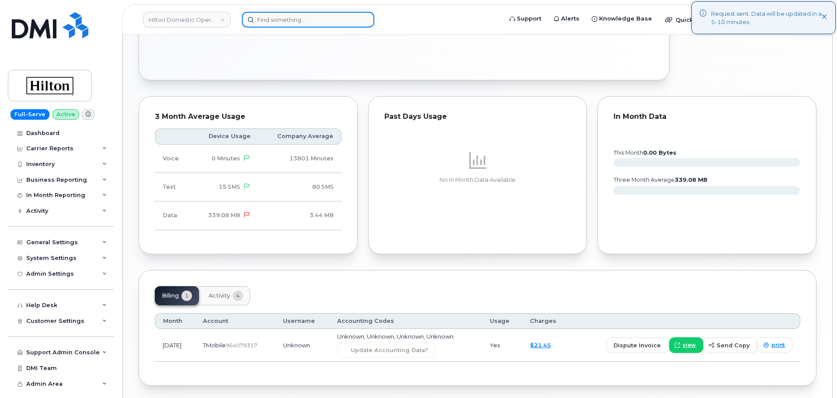
click at [281, 17] on input at bounding box center [308, 20] width 132 height 16
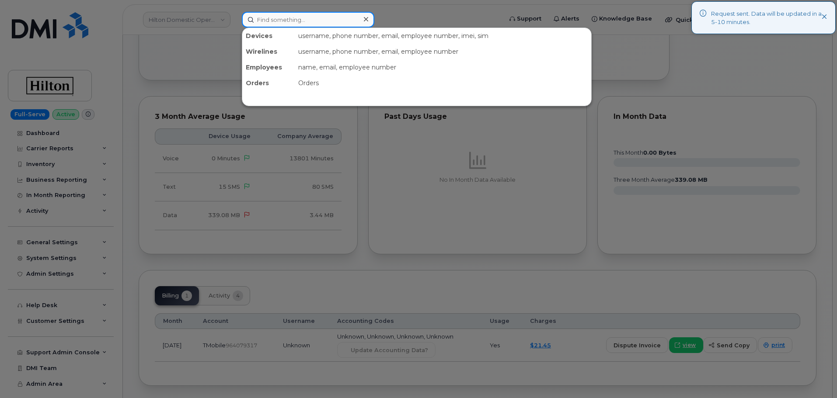
paste input "9497381253"
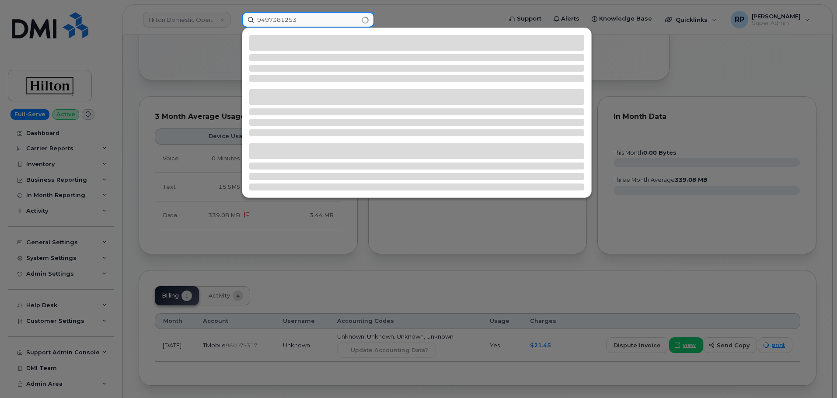
type input "9497381253"
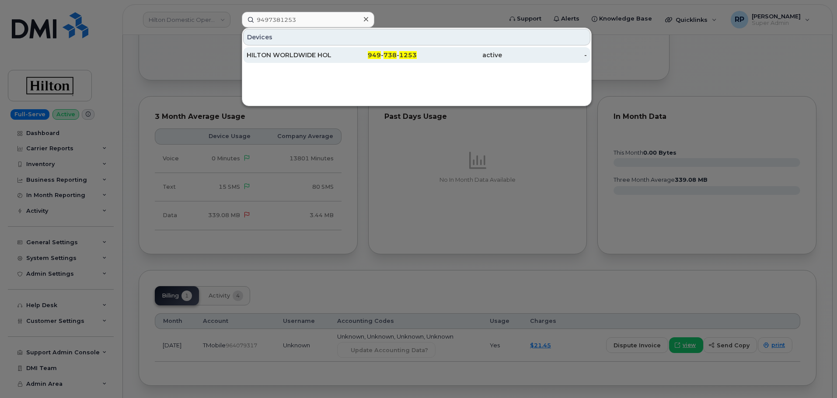
click at [324, 56] on div "HILTON WORLDWIDE HOLDINGS INC." at bounding box center [289, 55] width 85 height 9
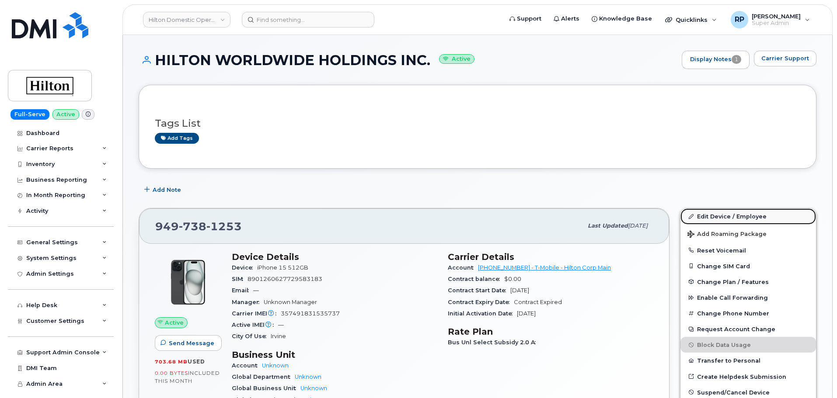
click at [744, 219] on link "Edit Device / Employee" at bounding box center [748, 217] width 136 height 16
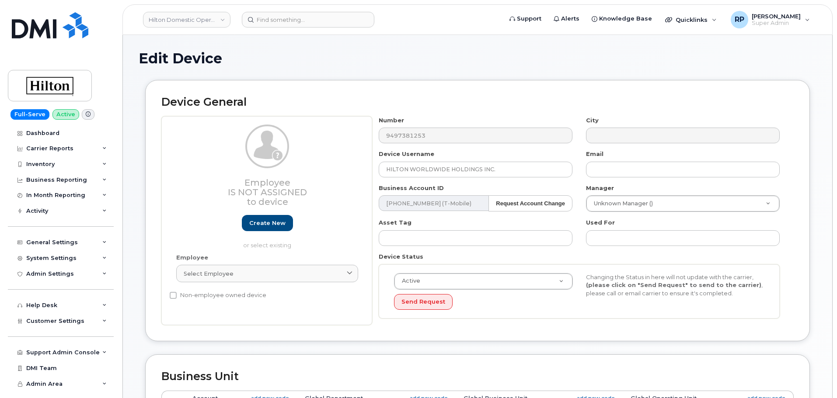
select select "34080326"
click at [271, 280] on link "Select employee" at bounding box center [267, 273] width 182 height 17
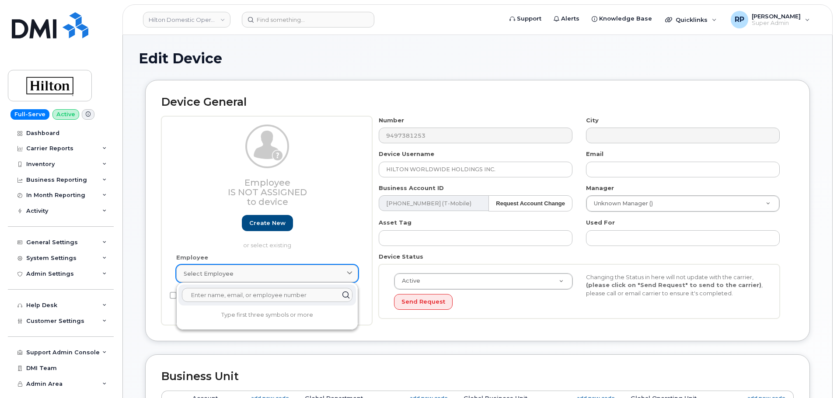
paste input "Lorena Bustos"
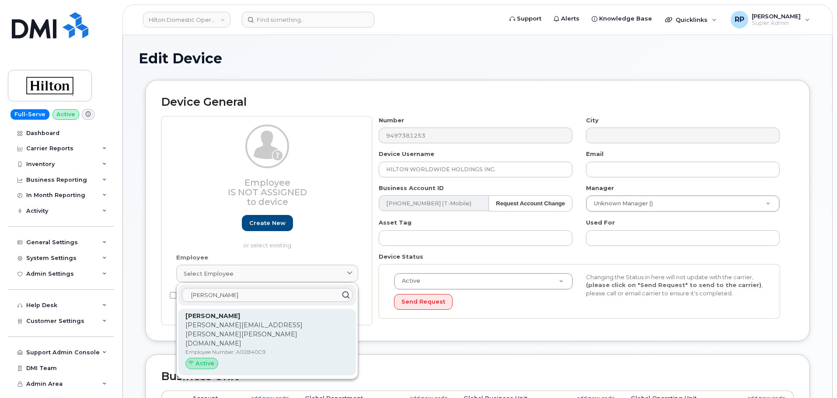
type input "Lorena Bustos"
click at [236, 327] on p "Lorena.Reyes@Hilton.com" at bounding box center [267, 335] width 164 height 28
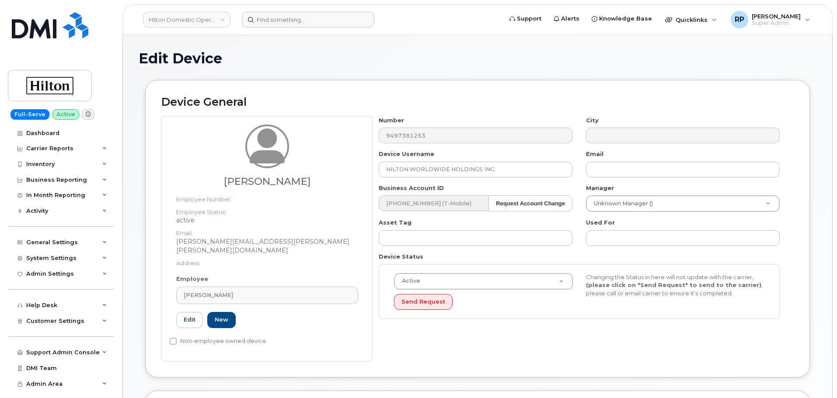
type input "A02B40C9"
type input "[PERSON_NAME]"
type input "[PERSON_NAME][EMAIL_ADDRESS][PERSON_NAME][PERSON_NAME][DOMAIN_NAME]"
select select "34080331"
type input "34542459"
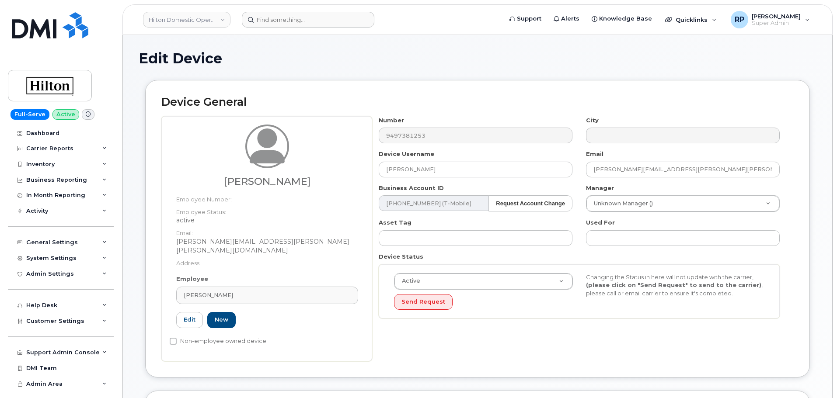
type input "34542082"
type input "34542354"
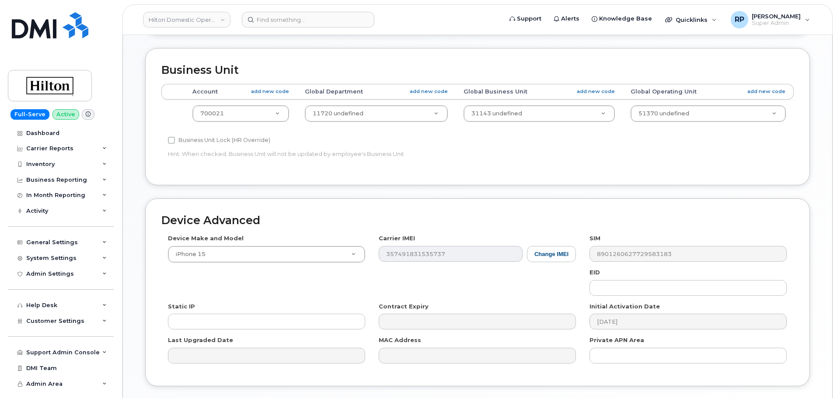
scroll to position [395, 0]
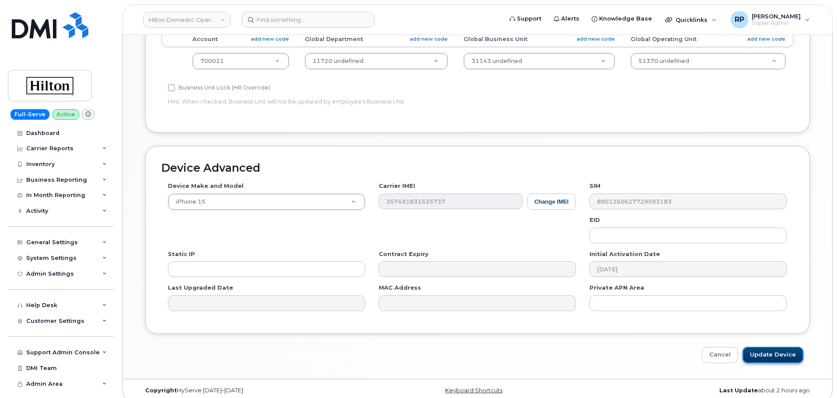
click at [773, 351] on input "Update Device" at bounding box center [772, 355] width 61 height 16
type input "Saving..."
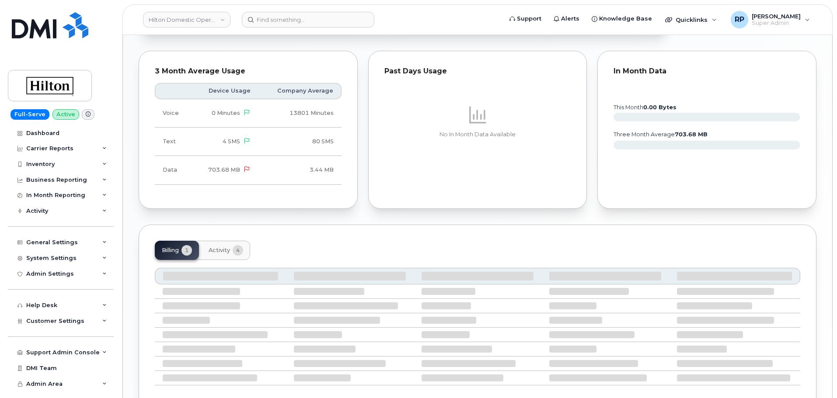
scroll to position [456, 0]
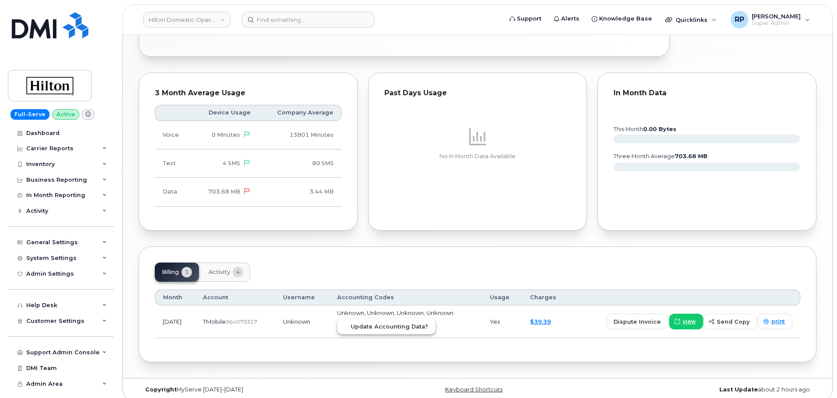
click at [399, 323] on span "Update Accounting Data?" at bounding box center [389, 327] width 77 height 8
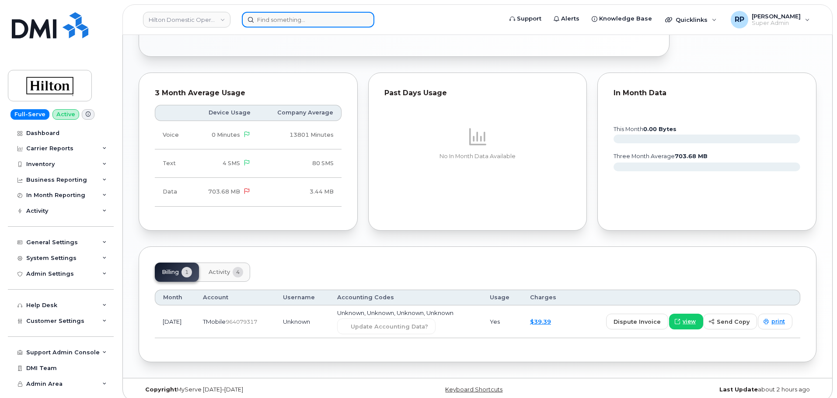
click at [253, 23] on input at bounding box center [308, 20] width 132 height 16
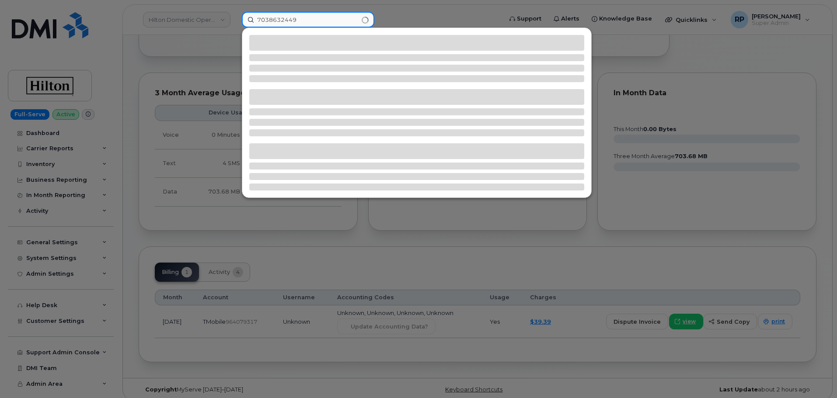
type input "7038632449"
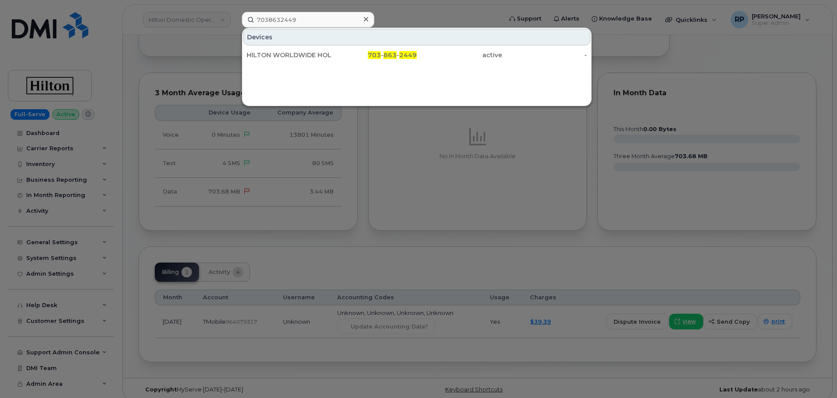
drag, startPoint x: 299, startPoint y: 56, endPoint x: 280, endPoint y: 64, distance: 20.3
click at [299, 56] on div "HILTON WORLDWIDE HOLDINGS INC." at bounding box center [289, 55] width 85 height 9
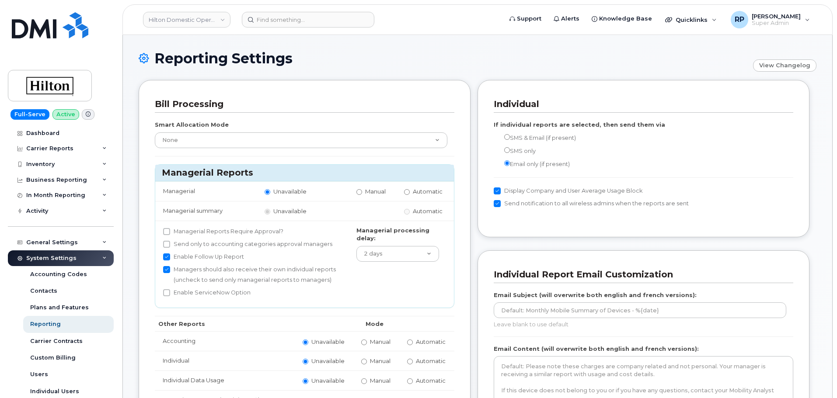
scroll to position [146, 0]
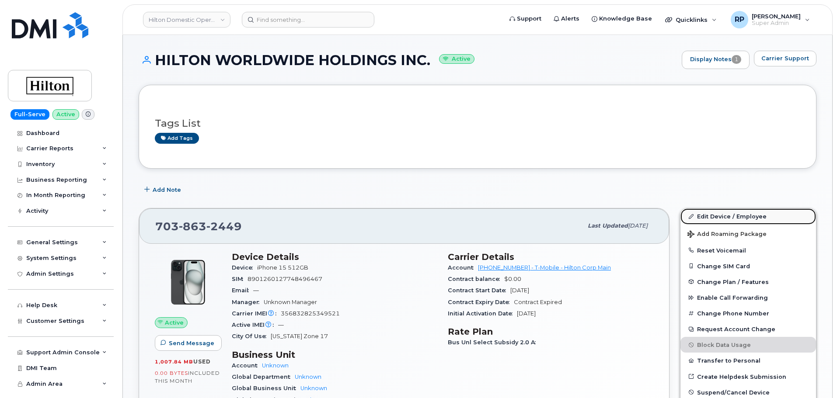
click at [739, 212] on link "Edit Device / Employee" at bounding box center [748, 217] width 136 height 16
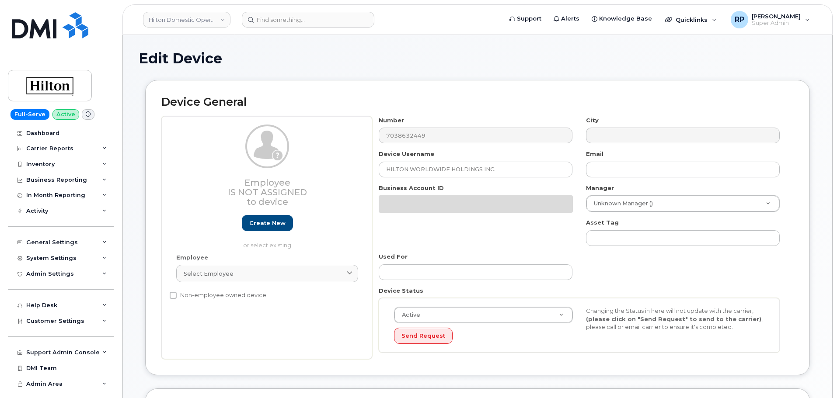
select select "34080326"
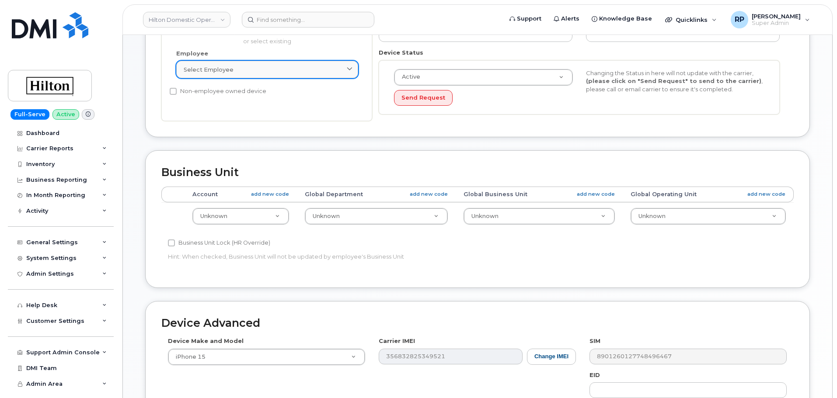
click at [237, 70] on div "Select employee" at bounding box center [267, 70] width 167 height 8
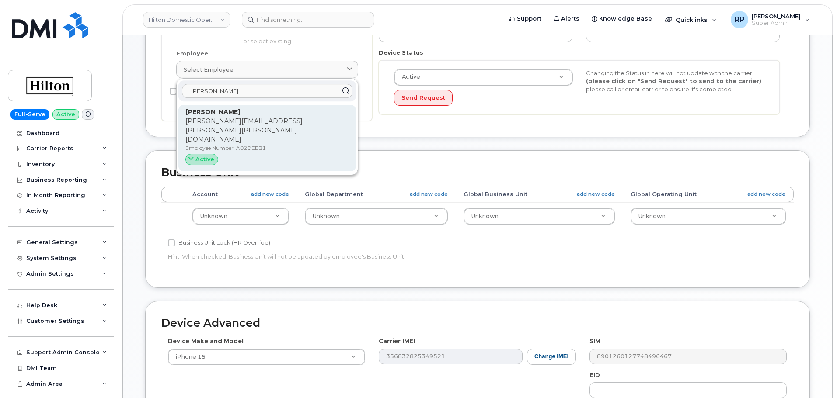
type input "senait"
click at [236, 144] on p "Employee Number: A02DEEB1" at bounding box center [267, 148] width 164 height 8
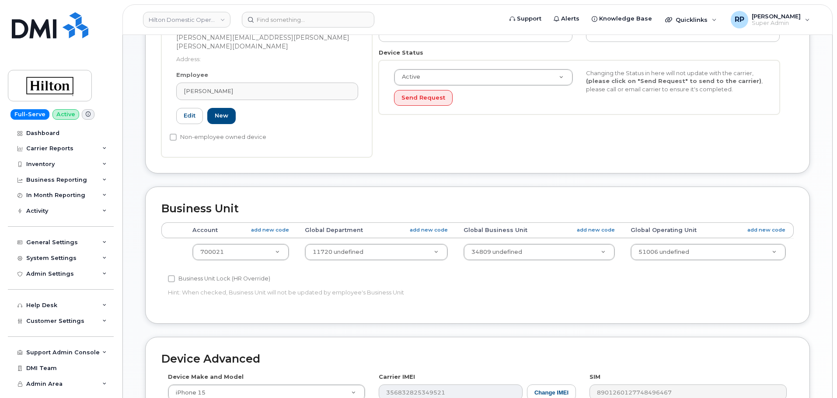
type input "A02DEEB1"
type input "Senait Alazar"
type input "senait.alazar@hilton.com"
select select "34080331"
type input "34542459"
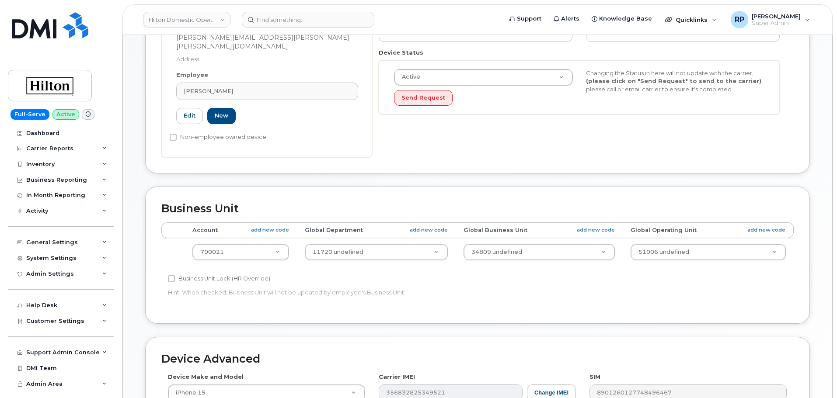
type input "34541983"
type input "34542197"
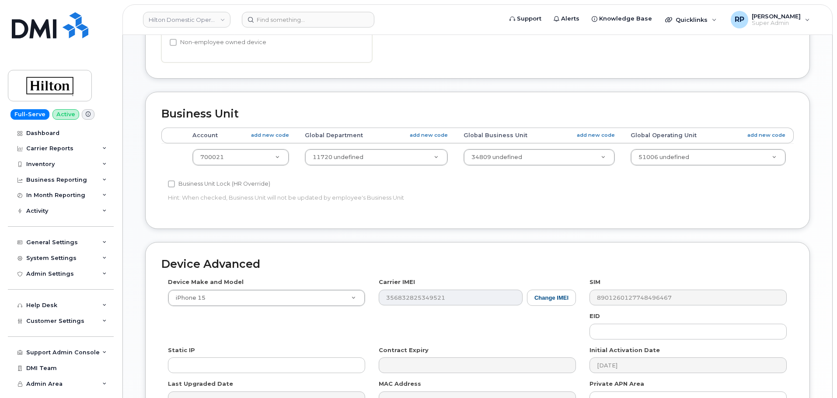
scroll to position [395, 0]
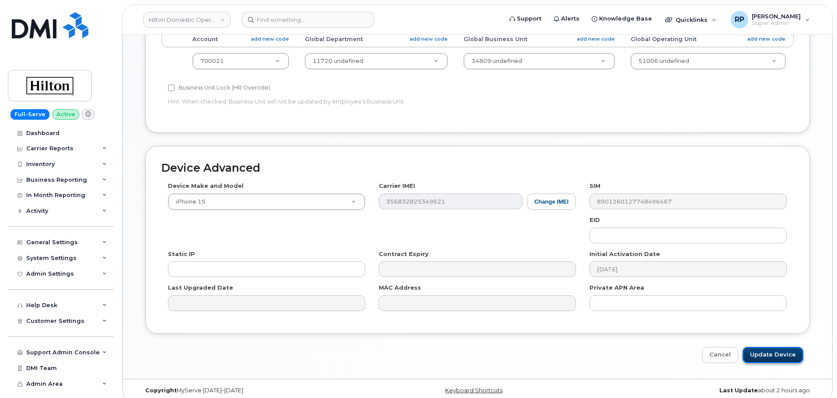
click at [758, 347] on input "Update Device" at bounding box center [772, 355] width 61 height 16
type input "Saving..."
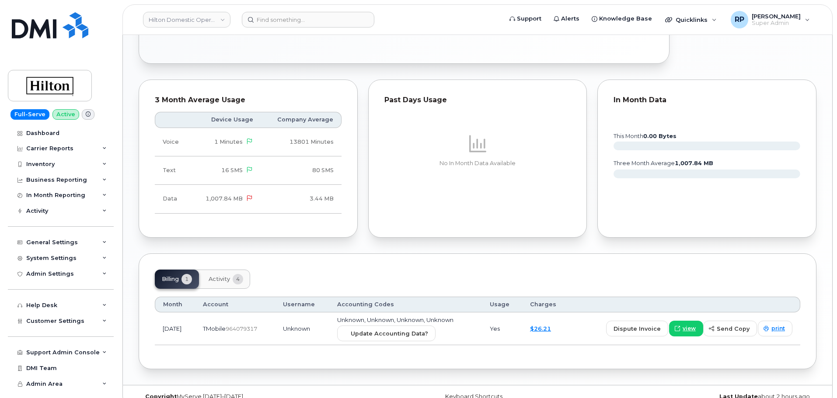
scroll to position [456, 0]
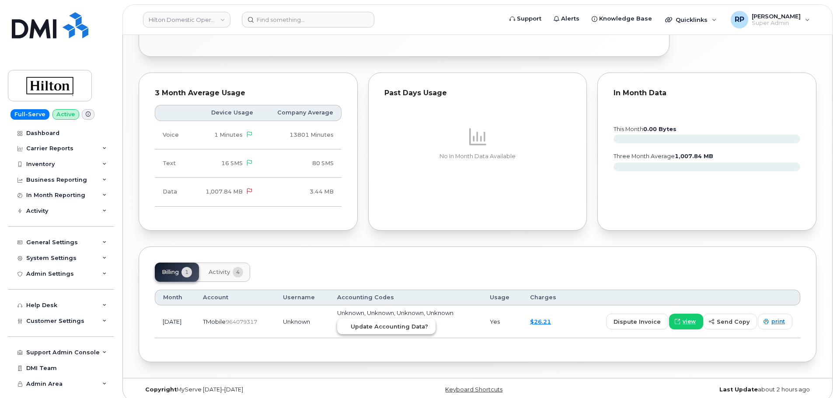
click at [400, 324] on button "Update Accounting Data?" at bounding box center [386, 327] width 98 height 16
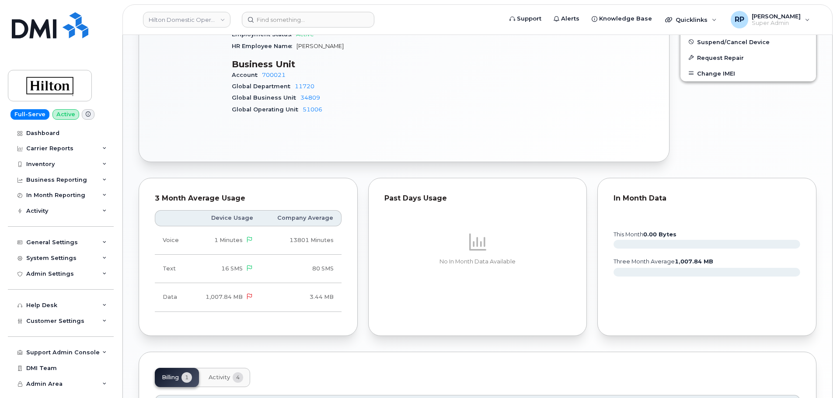
scroll to position [164, 0]
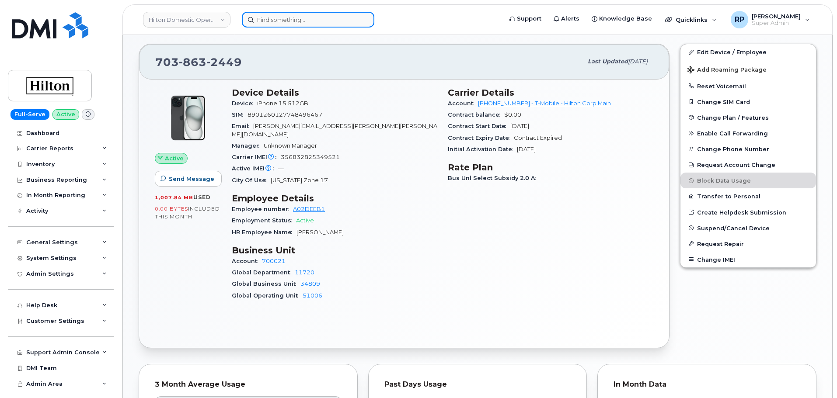
click at [314, 19] on input at bounding box center [308, 20] width 132 height 16
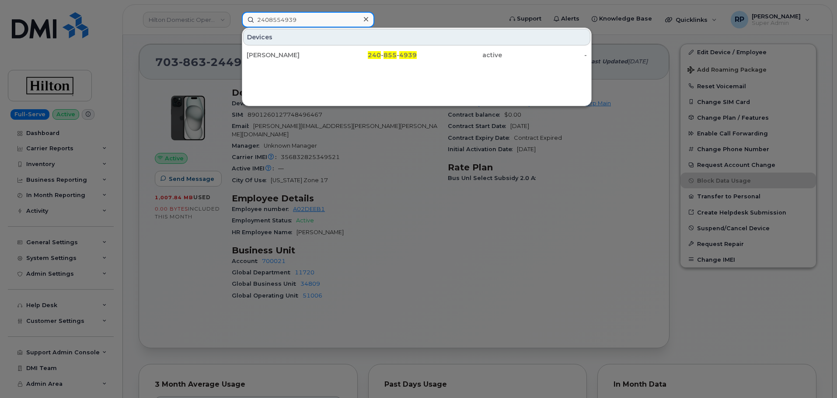
type input "2408554939"
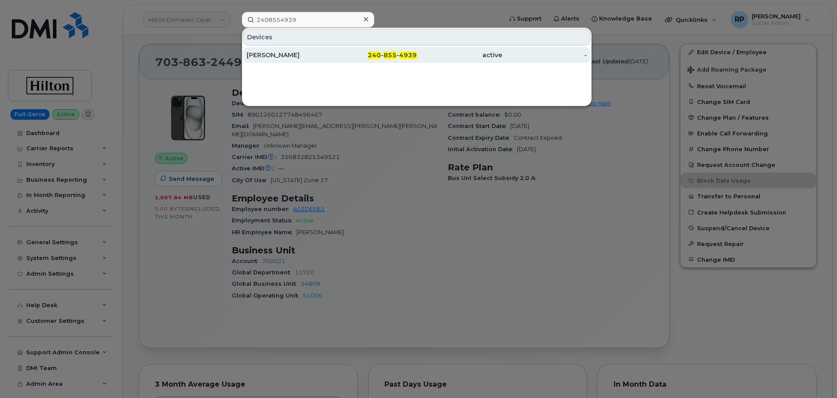
click at [317, 51] on div "[PERSON_NAME]" at bounding box center [289, 55] width 85 height 9
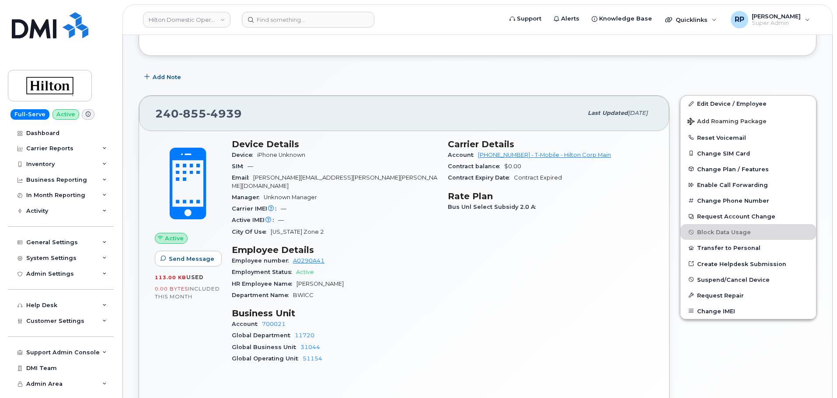
scroll to position [146, 0]
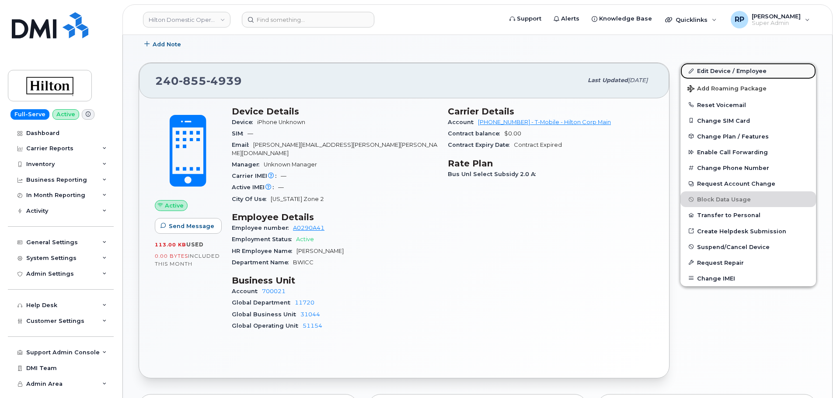
click at [714, 70] on link "Edit Device / Employee" at bounding box center [748, 71] width 136 height 16
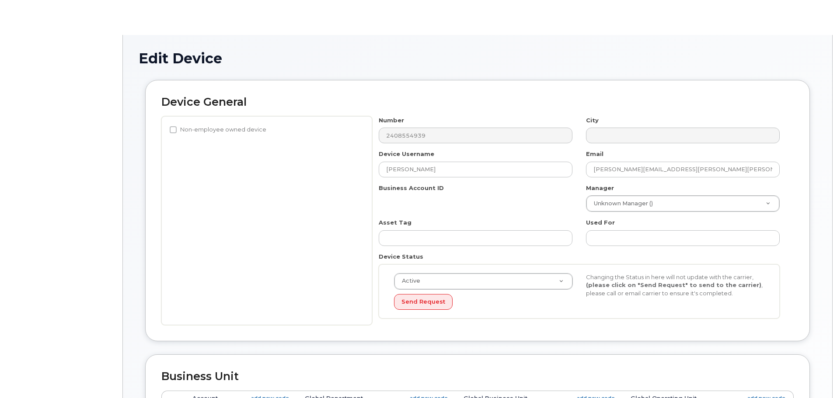
select select "34080331"
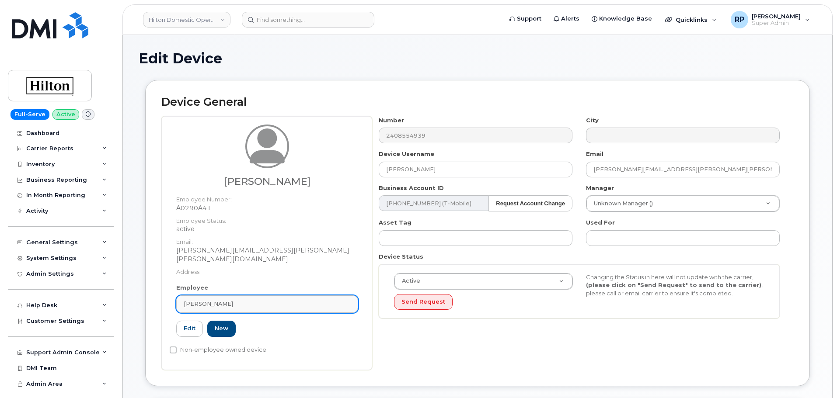
click at [224, 300] on div "Jacob Bengel" at bounding box center [267, 304] width 167 height 8
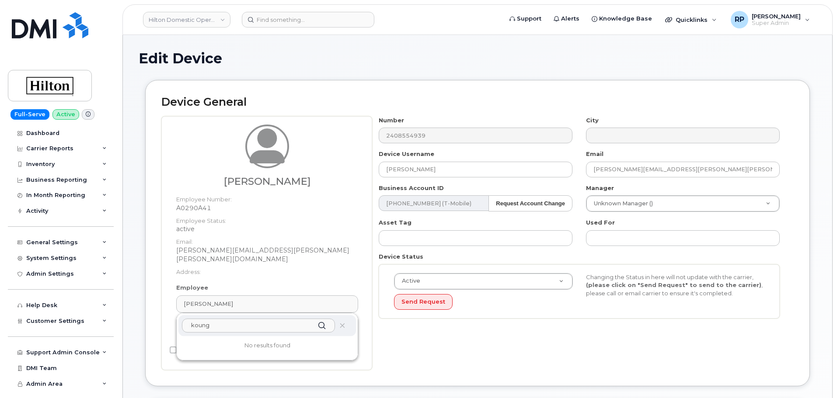
drag, startPoint x: 246, startPoint y: 321, endPoint x: 144, endPoint y: 320, distance: 101.9
click at [144, 320] on div "Device General Jacob Bengel Employee Number: A0290A41 Employee Status: active E…" at bounding box center [478, 239] width 678 height 319
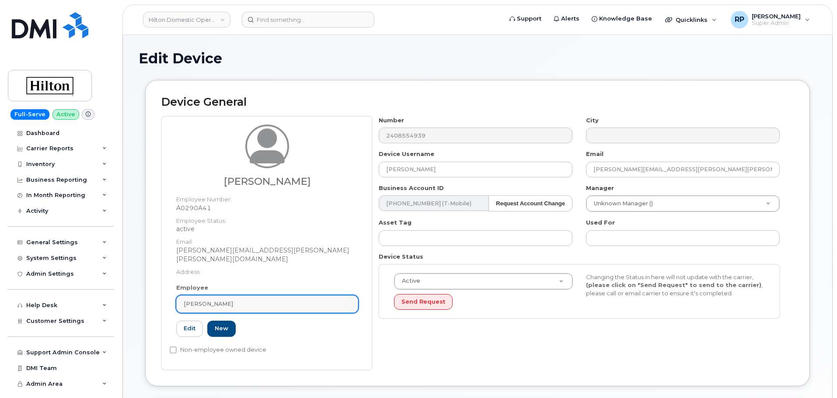
click at [229, 296] on link "Jacob Bengel" at bounding box center [267, 304] width 182 height 17
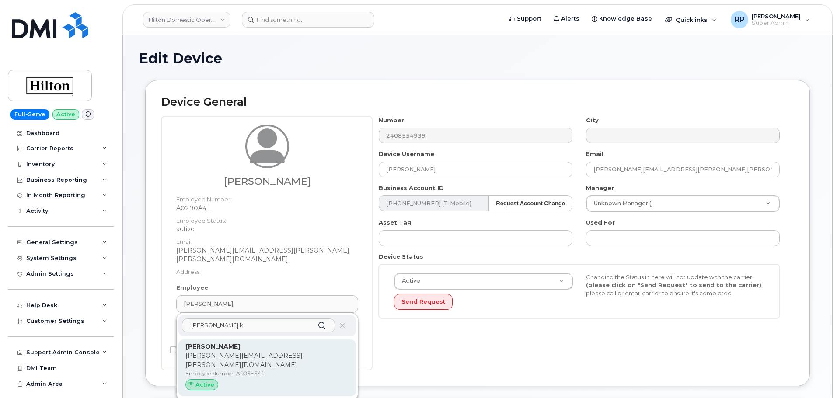
type input "cuong k"
click at [250, 370] on p "Employee Number: A005E541" at bounding box center [267, 374] width 164 height 8
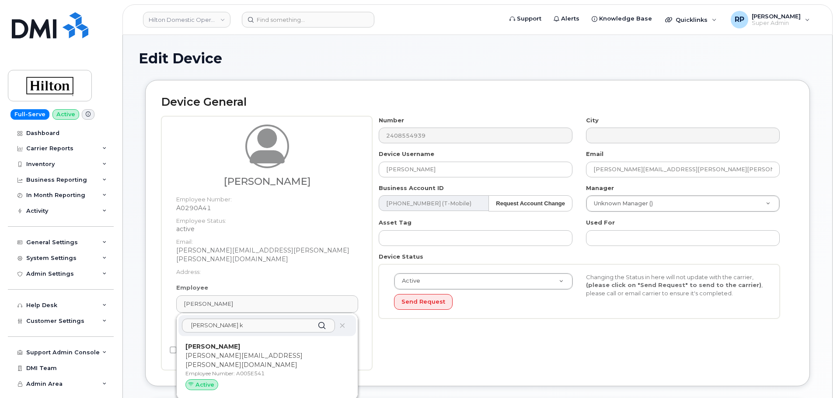
type input "Cuong Khong"
type input "cuong.khong@hilton.com"
select select "34080332"
type input "34542836"
type input "34541956"
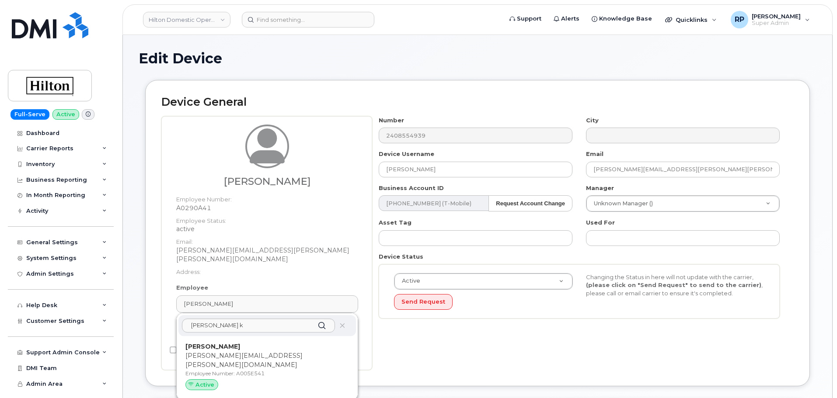
type input "34542165"
type input "A005E541"
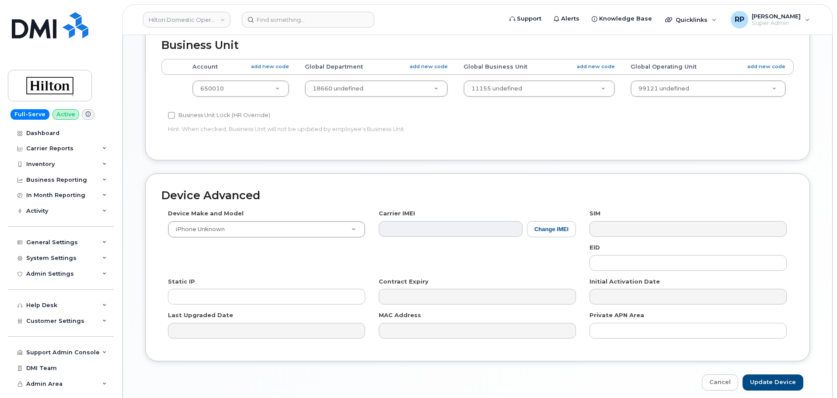
scroll to position [395, 0]
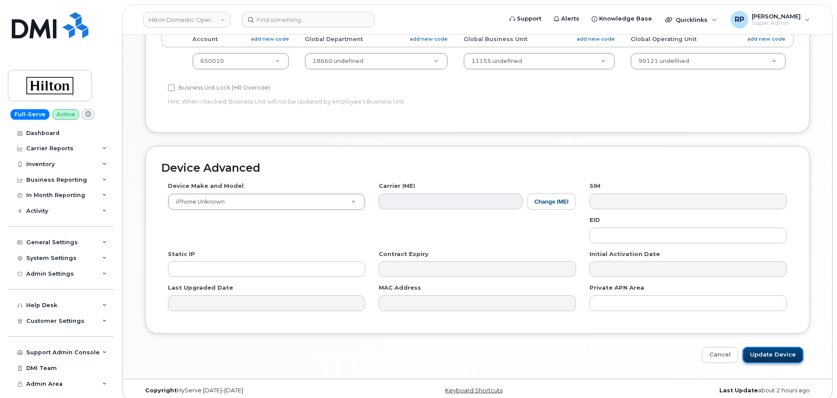
click at [762, 348] on input "Update Device" at bounding box center [772, 355] width 61 height 16
type input "Saving..."
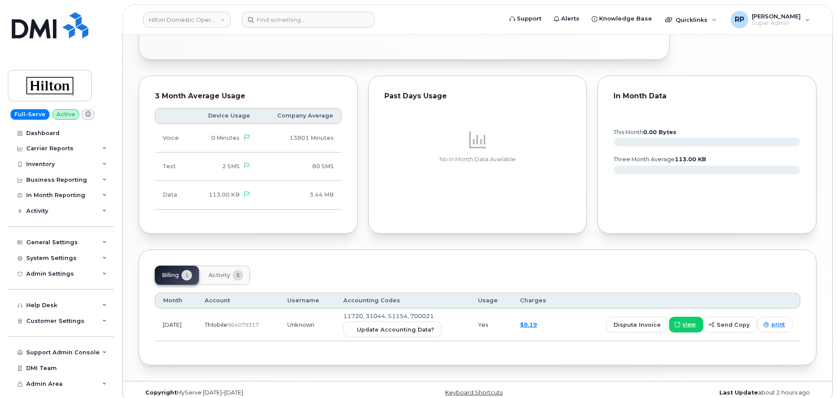
scroll to position [530, 0]
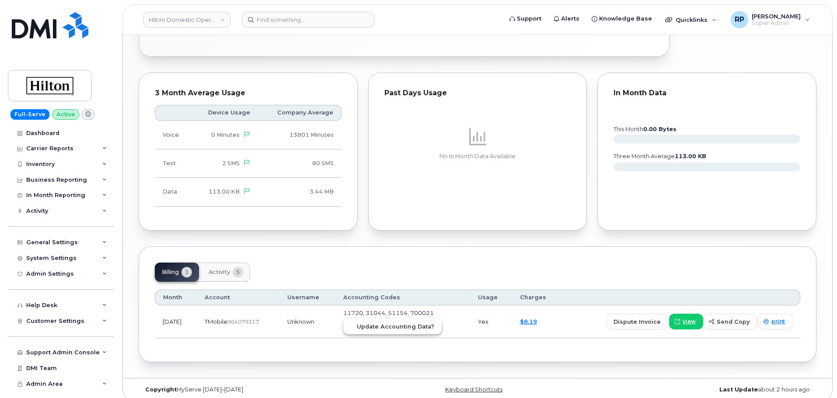
click at [405, 323] on span "Update Accounting Data?" at bounding box center [395, 327] width 77 height 8
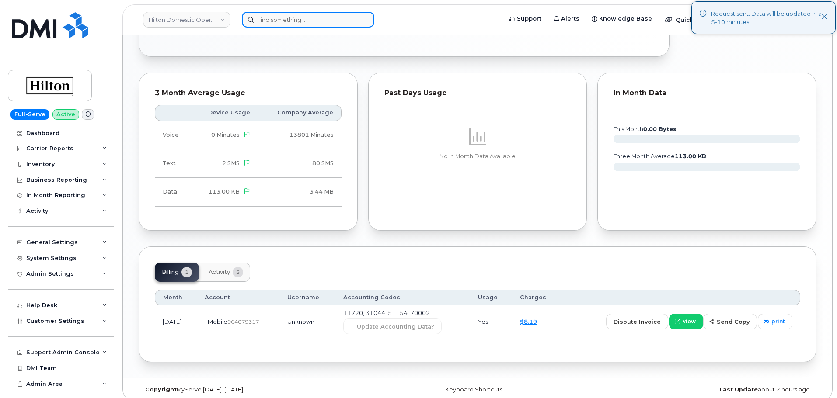
click at [320, 20] on input at bounding box center [308, 20] width 132 height 16
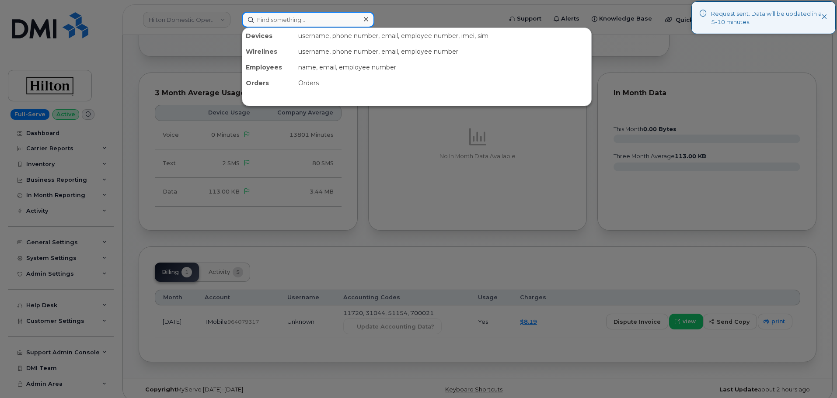
paste input "4437681196"
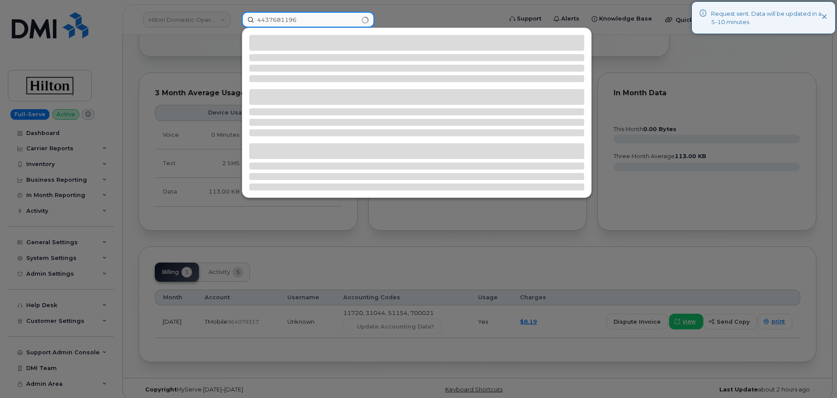
type input "4437681196"
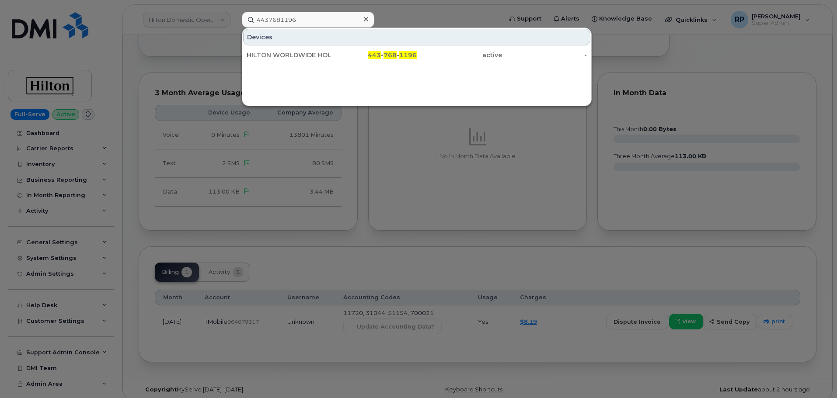
click at [308, 52] on div "HILTON WORLDWIDE HOLDINGS INC." at bounding box center [289, 55] width 85 height 9
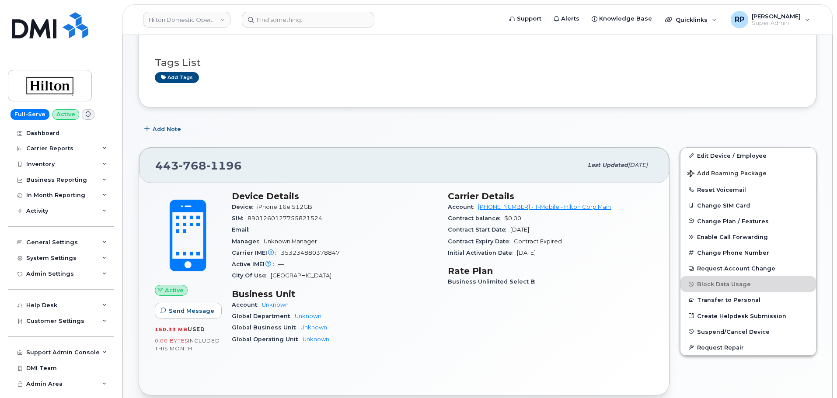
scroll to position [73, 0]
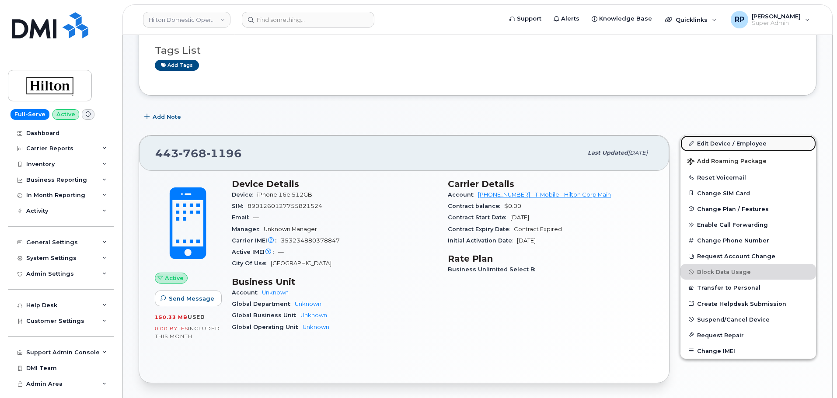
click at [725, 145] on link "Edit Device / Employee" at bounding box center [748, 144] width 136 height 16
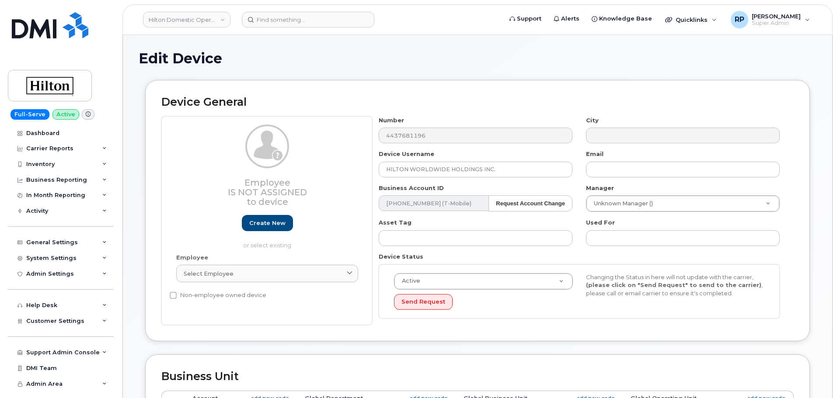
select select "34080326"
click at [230, 277] on span "Select employee" at bounding box center [209, 274] width 50 height 8
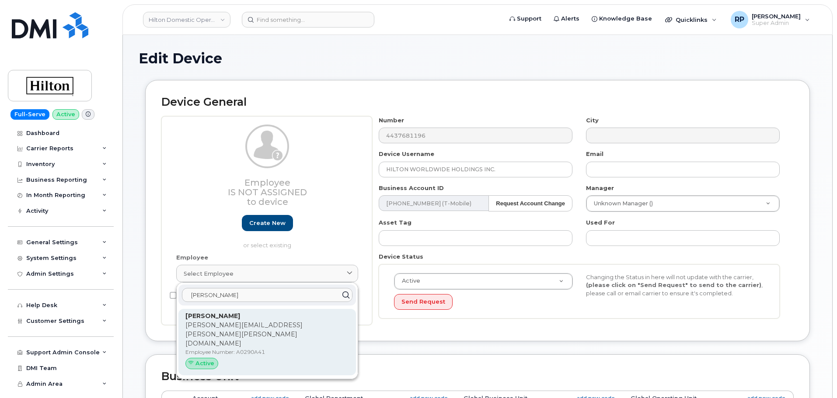
type input "[PERSON_NAME]"
click at [228, 318] on strong "[PERSON_NAME]" at bounding box center [212, 316] width 55 height 8
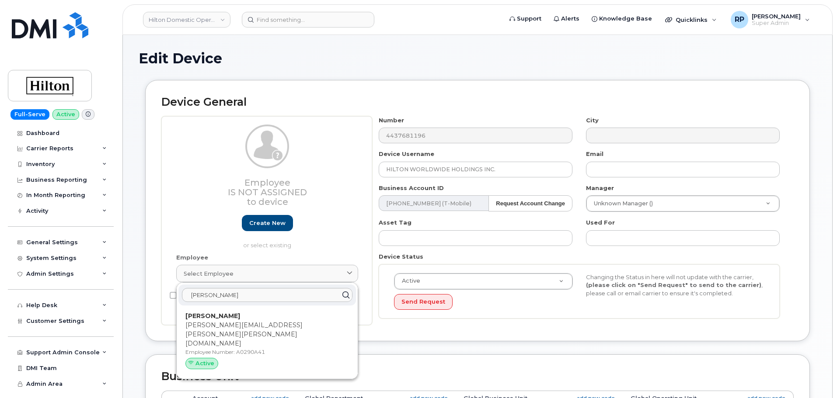
type input "A0290A41"
type input "[PERSON_NAME]"
type input "[PERSON_NAME][EMAIL_ADDRESS][PERSON_NAME][PERSON_NAME][DOMAIN_NAME]"
select select "34080331"
type input "34542459"
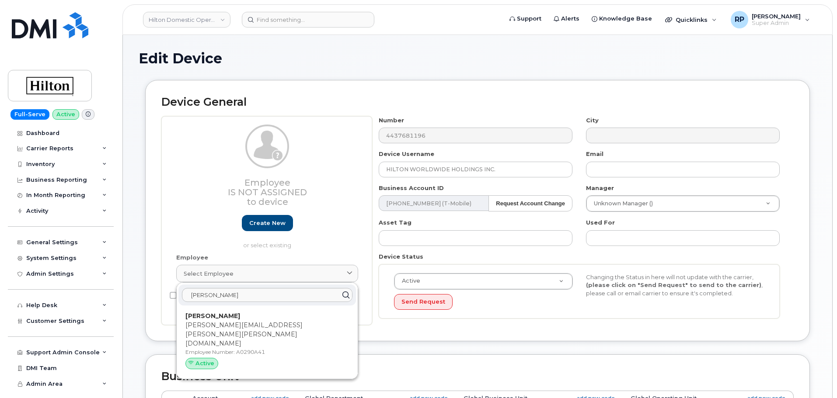
type input "34541958"
type input "34542167"
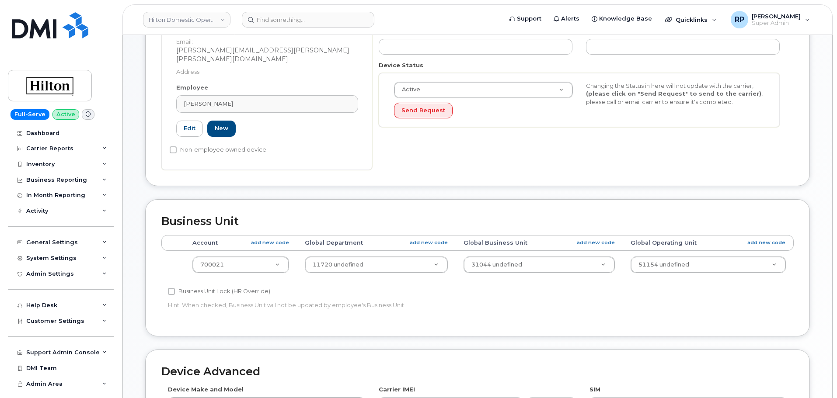
scroll to position [395, 0]
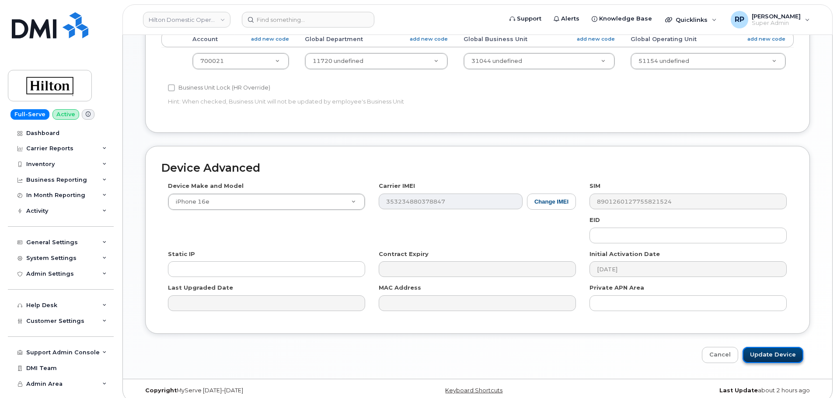
click at [769, 348] on input "Update Device" at bounding box center [772, 355] width 61 height 16
type input "Saving..."
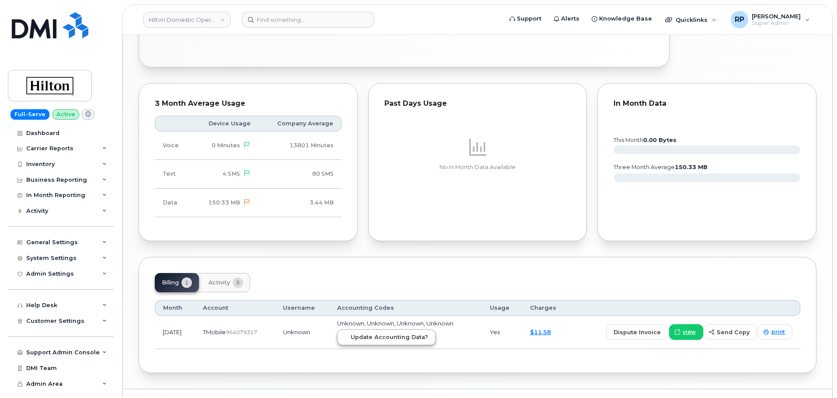
scroll to position [467, 0]
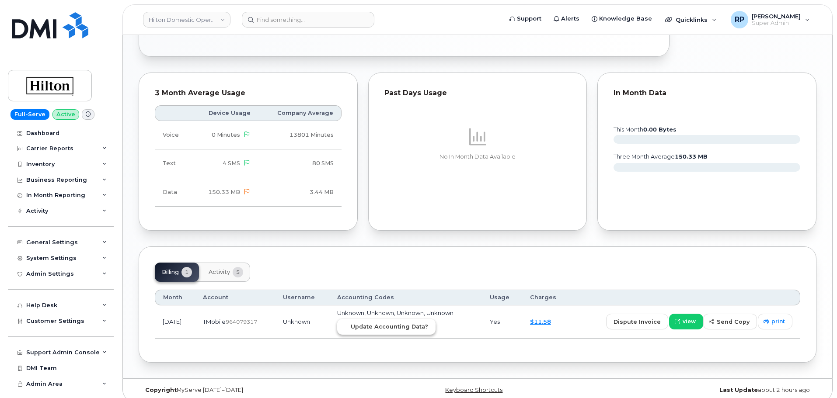
click at [400, 323] on span "Update Accounting Data?" at bounding box center [389, 327] width 77 height 8
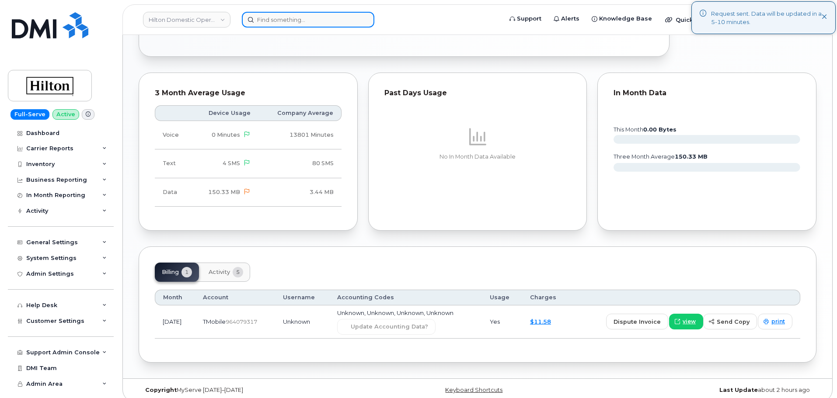
click at [308, 21] on input at bounding box center [308, 20] width 132 height 16
paste input "6315309718"
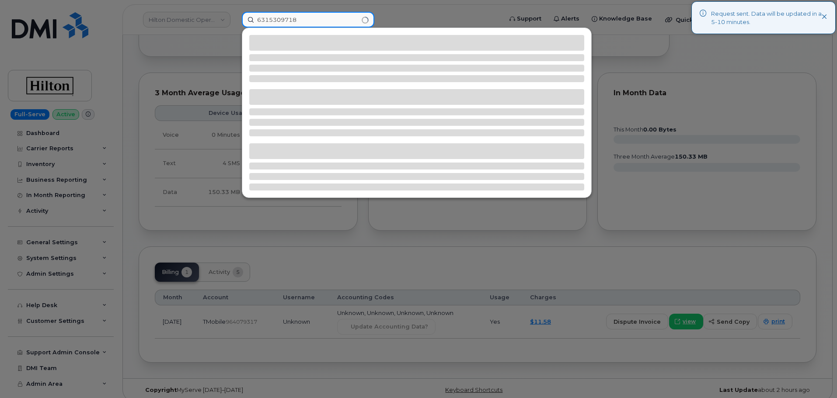
type input "6315309718"
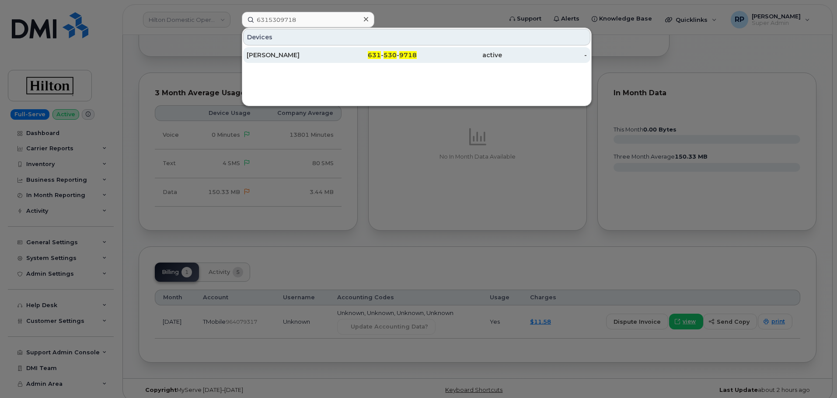
click at [323, 56] on div "[PERSON_NAME]" at bounding box center [289, 55] width 85 height 9
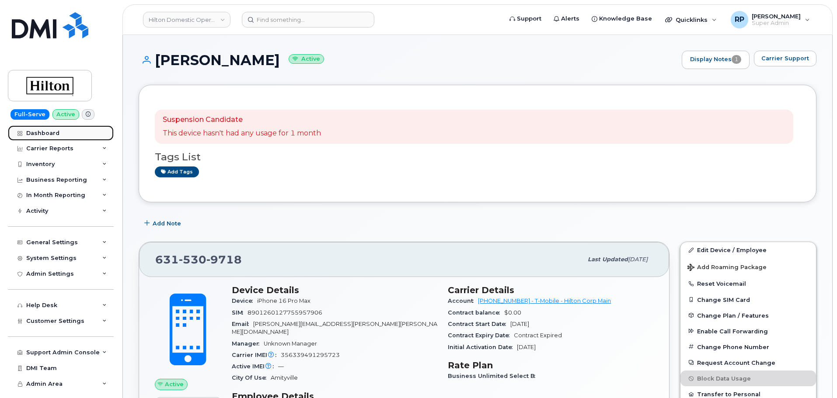
click at [57, 133] on div "Dashboard" at bounding box center [42, 133] width 33 height 7
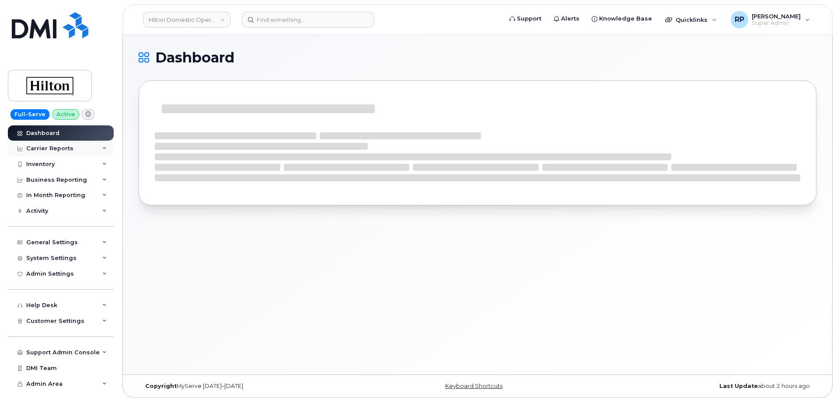
click at [61, 147] on div "Carrier Reports" at bounding box center [49, 148] width 47 height 7
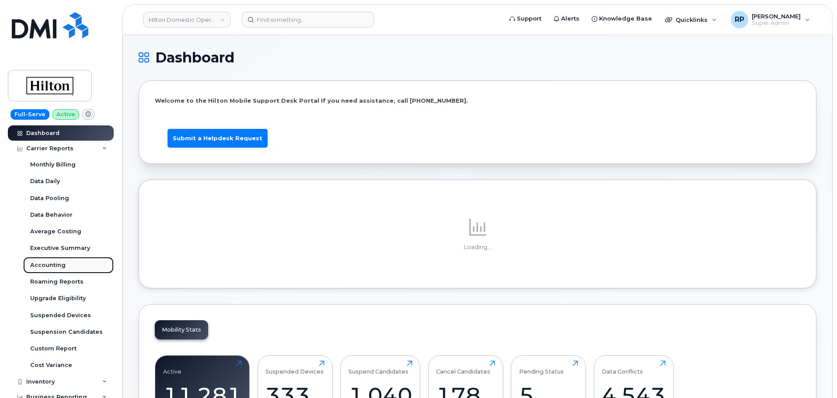
click at [56, 266] on div "Accounting" at bounding box center [47, 265] width 35 height 8
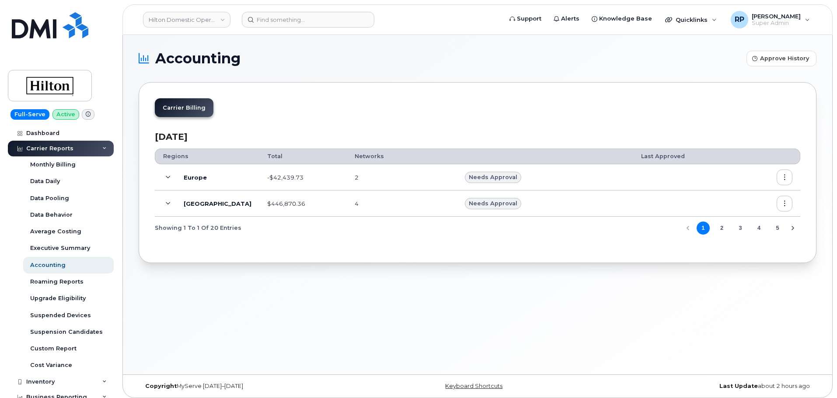
click at [166, 203] on icon at bounding box center [168, 204] width 5 height 5
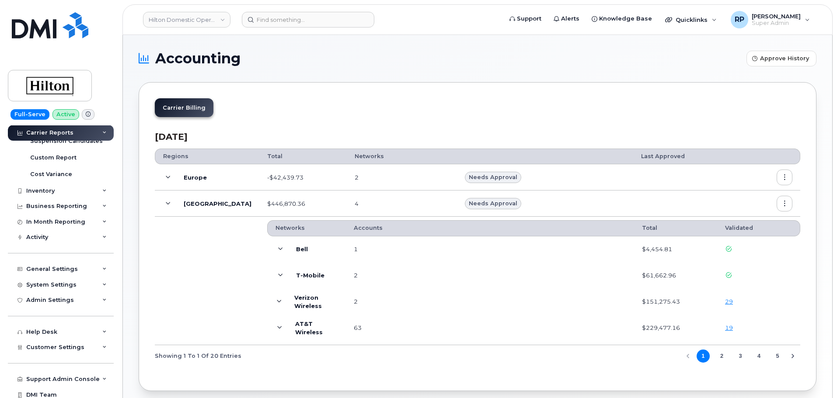
scroll to position [211, 0]
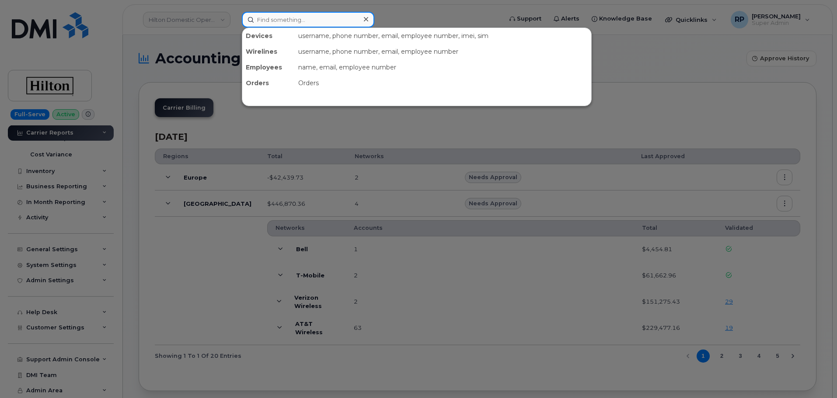
click at [282, 19] on input at bounding box center [308, 20] width 132 height 16
paste input "3346635750"
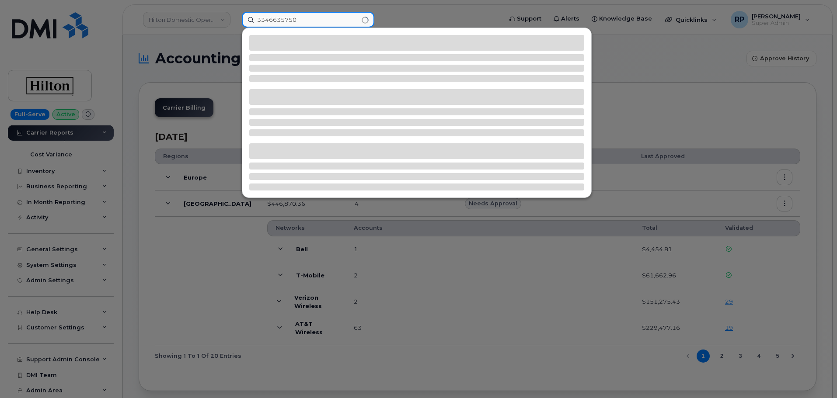
type input "3346635750"
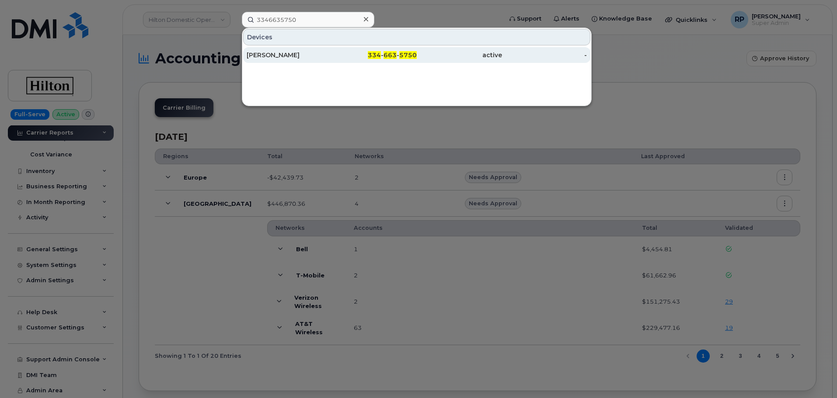
click at [306, 59] on div "[PERSON_NAME]" at bounding box center [289, 55] width 85 height 9
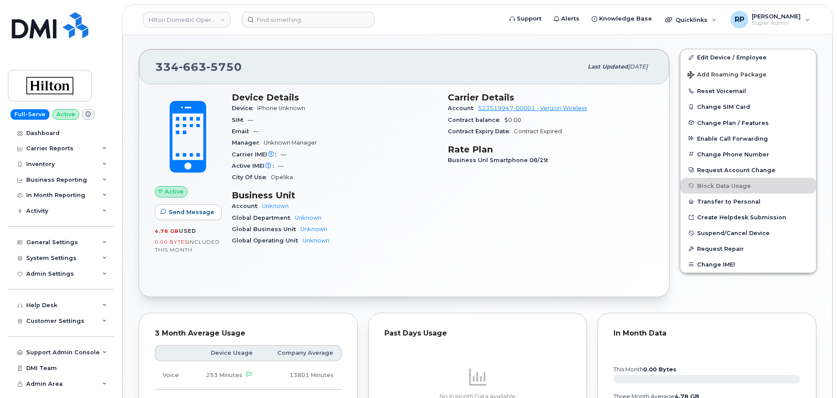
scroll to position [146, 0]
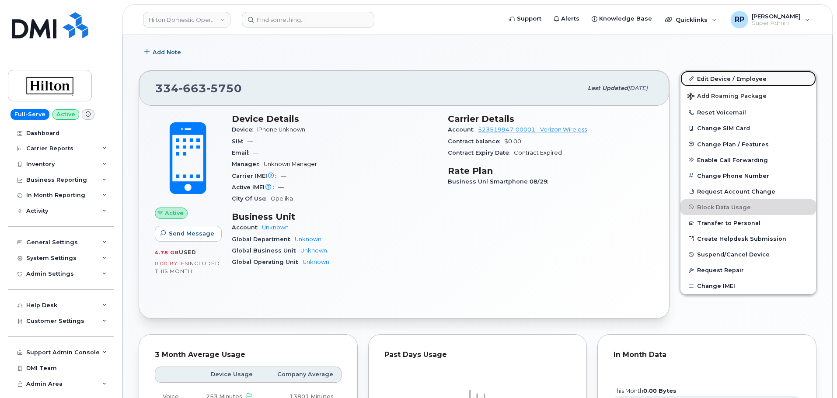
click at [710, 79] on link "Edit Device / Employee" at bounding box center [748, 79] width 136 height 16
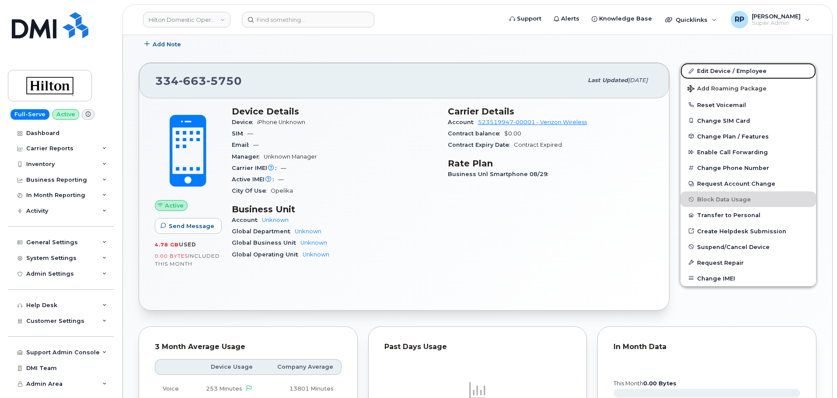
scroll to position [138, 0]
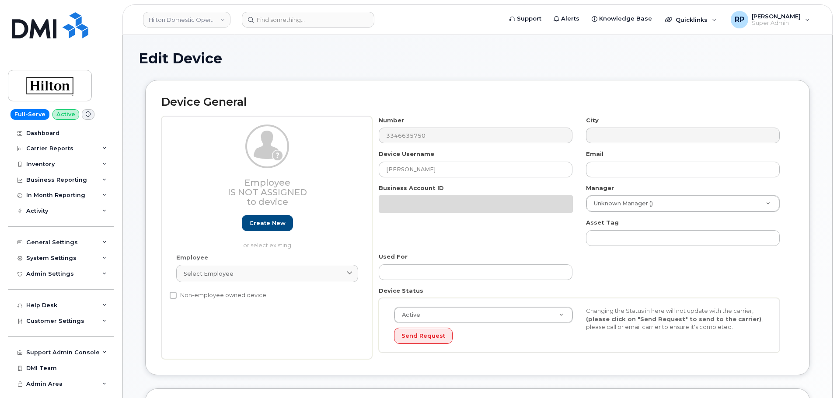
select select "34080326"
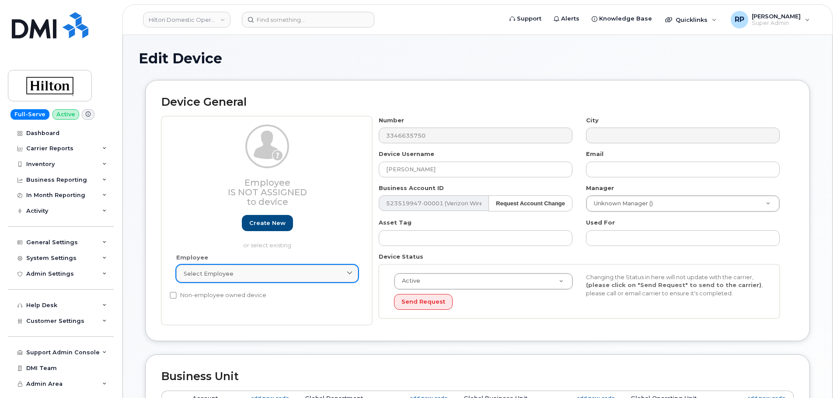
click at [258, 277] on div "Select employee" at bounding box center [267, 274] width 167 height 8
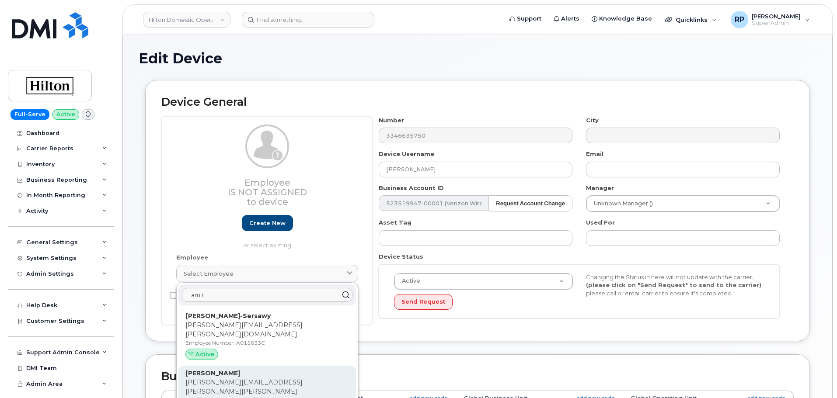
type input "amir"
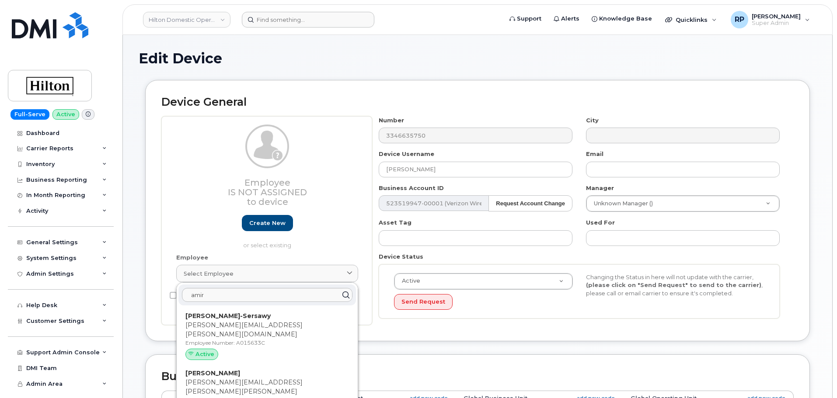
drag, startPoint x: 245, startPoint y: 369, endPoint x: 449, endPoint y: 25, distance: 399.9
click at [245, 369] on div "Amir Mehdizadeh Amir.Mehdizadeh@Hilton.com Employee Number: A020CC28 Active" at bounding box center [267, 399] width 164 height 61
type input "A020CC28"
type input "[PERSON_NAME][EMAIL_ADDRESS][PERSON_NAME][PERSON_NAME][DOMAIN_NAME]"
select select "34080332"
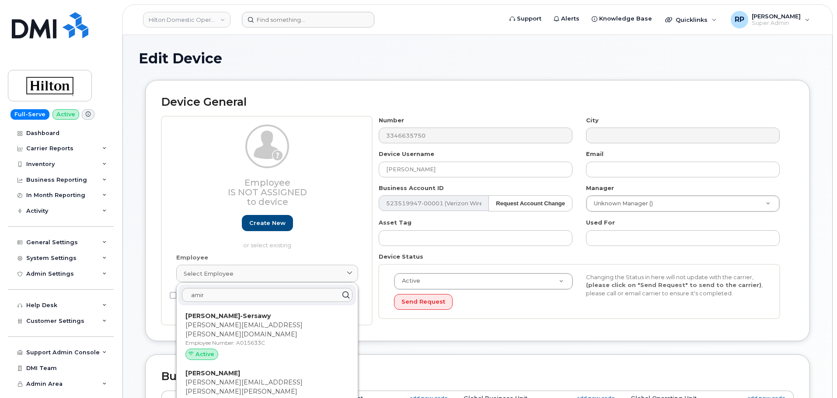
type input "34542739"
type input "34541922"
type input "34542141"
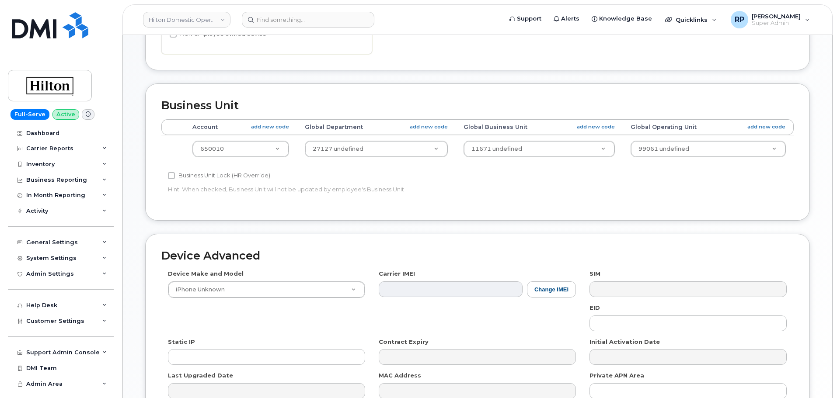
scroll to position [395, 0]
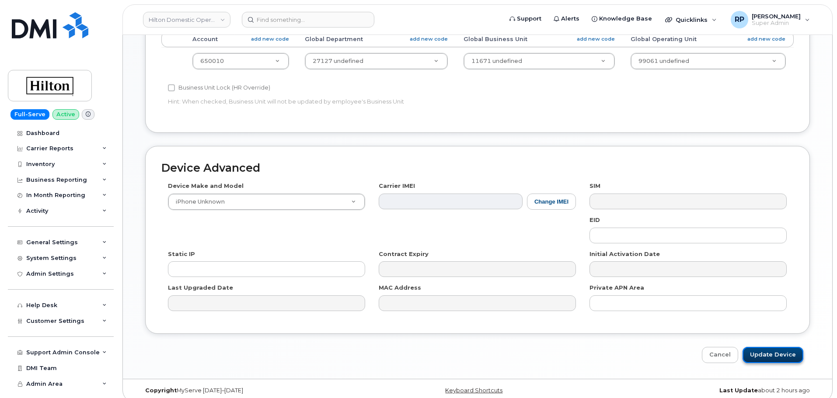
click at [774, 347] on input "Update Device" at bounding box center [772, 355] width 61 height 16
type input "Saving..."
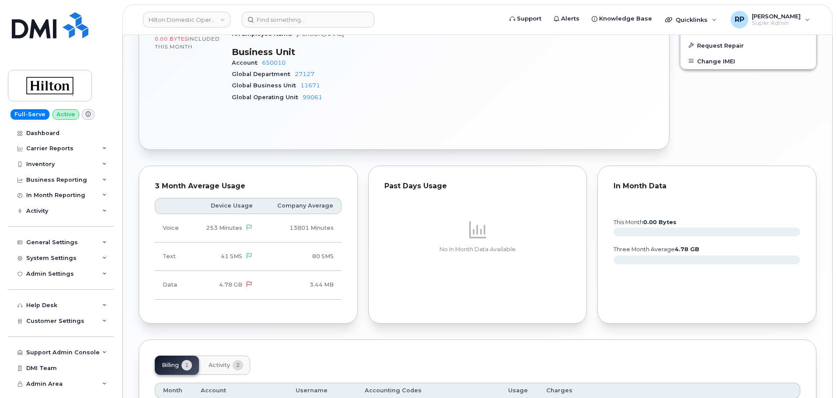
scroll to position [530, 0]
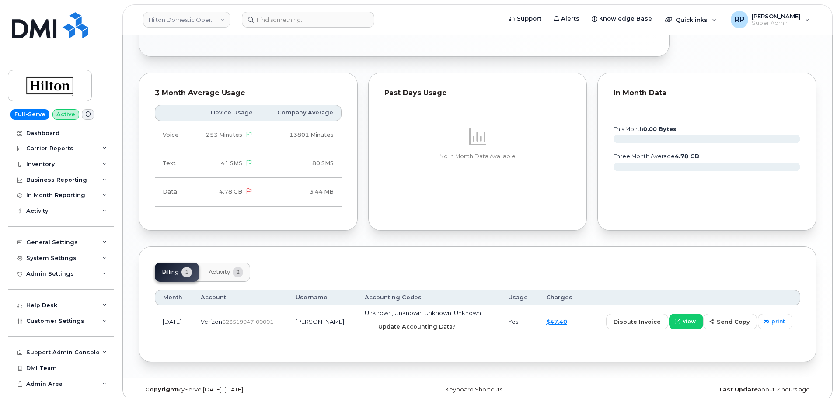
drag, startPoint x: 414, startPoint y: 321, endPoint x: 455, endPoint y: 38, distance: 285.8
click at [414, 323] on span "Update Accounting Data?" at bounding box center [416, 327] width 77 height 8
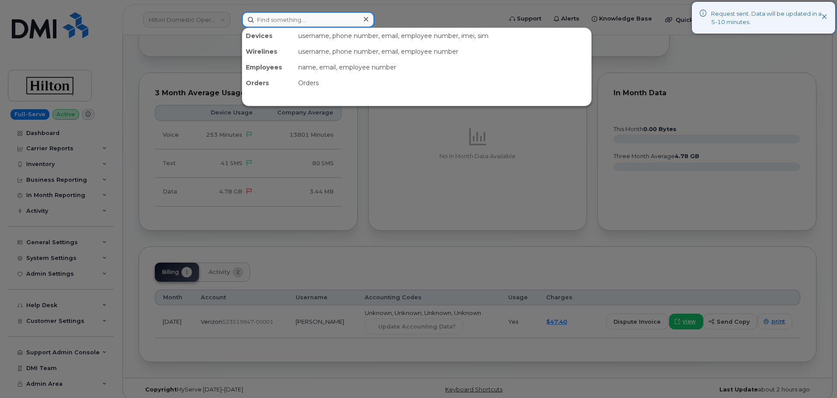
click at [290, 21] on input at bounding box center [308, 20] width 132 height 16
paste input "4437217584"
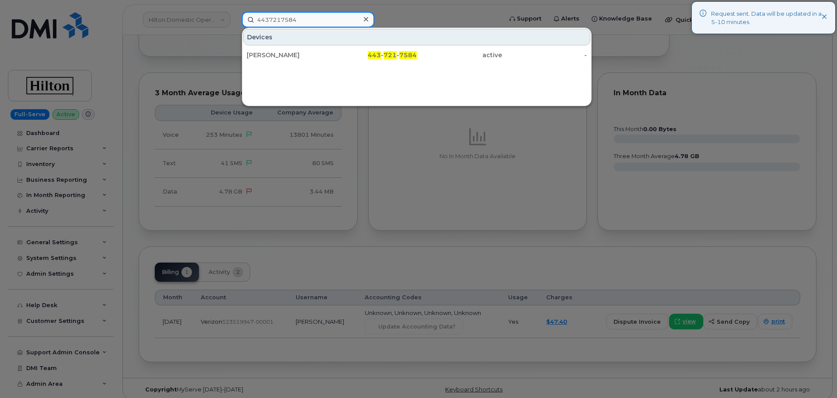
type input "4437217584"
click div "Candace Cox"
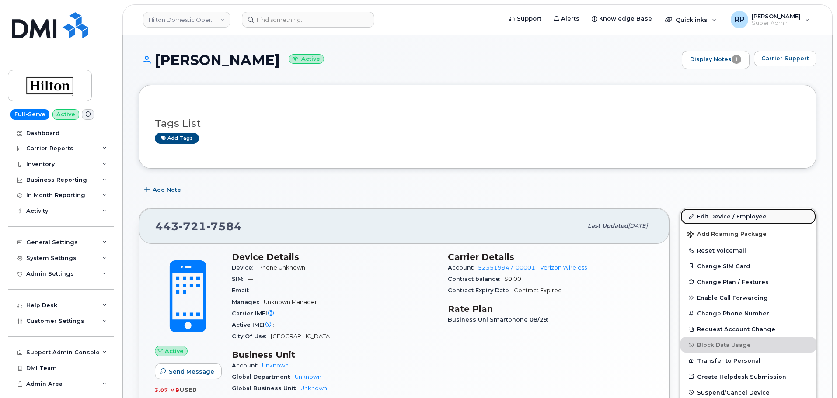
click at [732, 216] on link "Edit Device / Employee" at bounding box center [748, 217] width 136 height 16
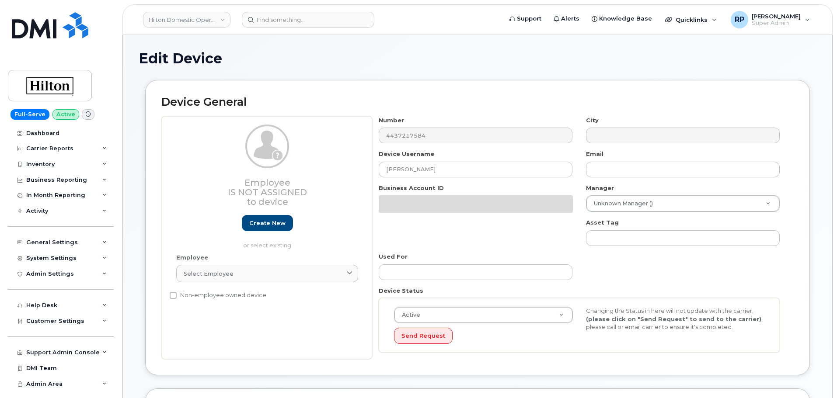
select select "34080326"
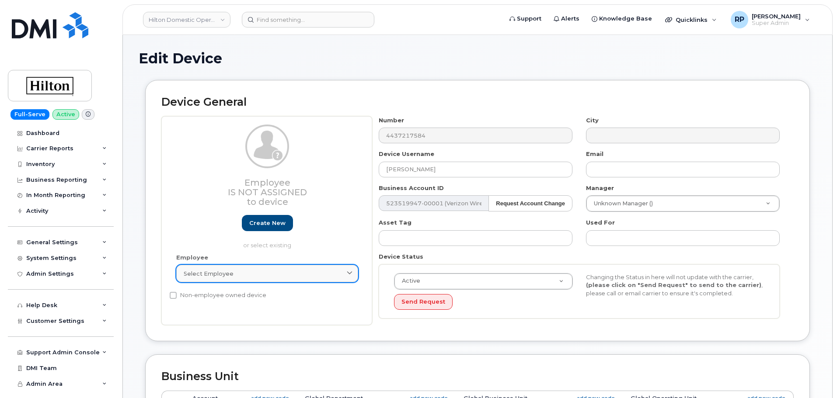
click at [223, 274] on span "Select employee" at bounding box center [209, 274] width 50 height 8
type input "c"
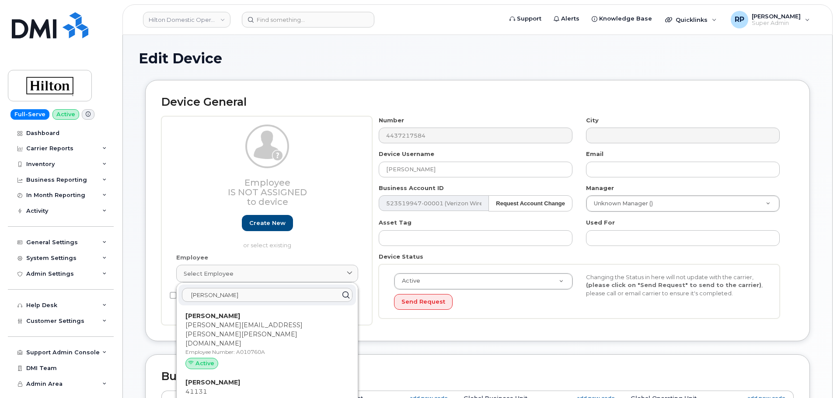
drag, startPoint x: 209, startPoint y: 295, endPoint x: 125, endPoint y: 297, distance: 84.0
click at [125, 297] on div "Edit Device Device General Employee Is not assigned to device Create new or sel…" at bounding box center [477, 386] width 709 height 703
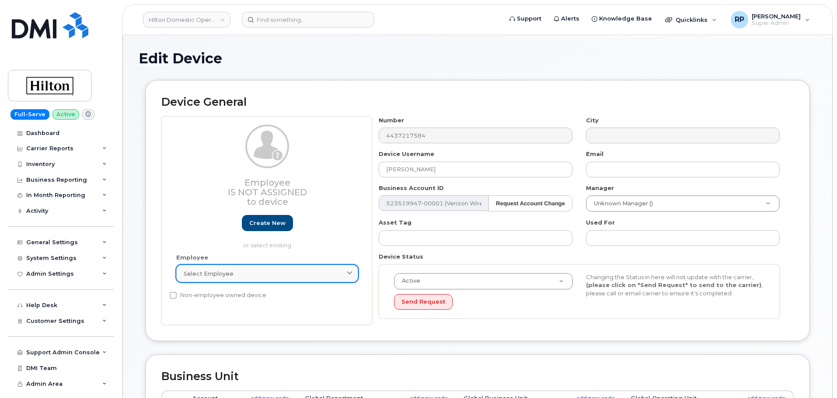
click at [200, 280] on link "Select employee" at bounding box center [267, 273] width 182 height 17
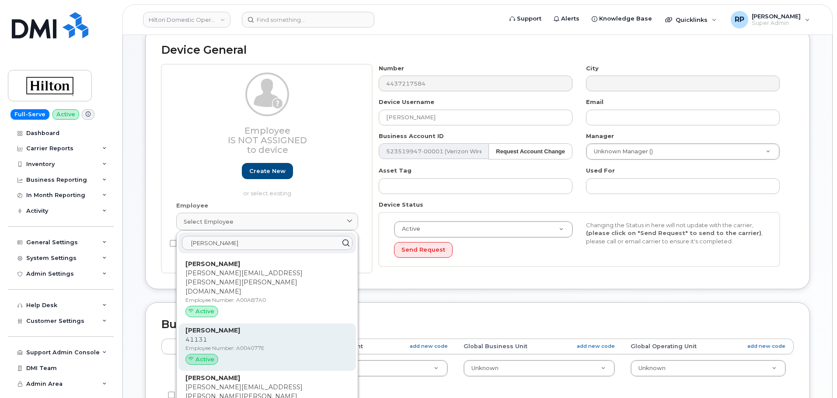
scroll to position [146, 0]
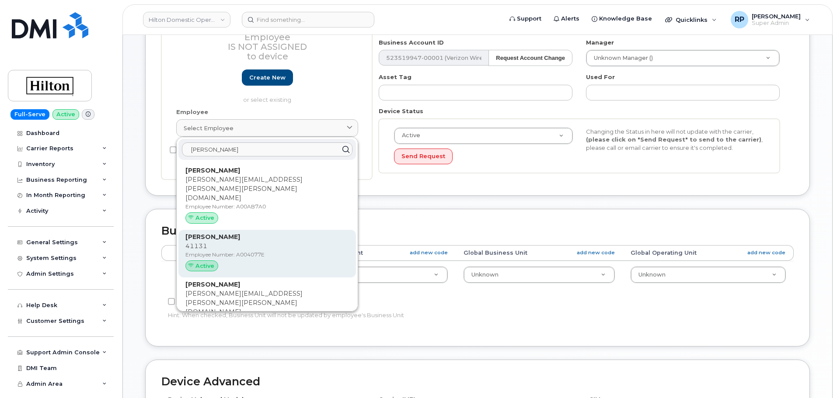
type input "candace"
click at [233, 233] on div "Candace Cox 41131 Employee Number: A004077E Active" at bounding box center [267, 254] width 164 height 43
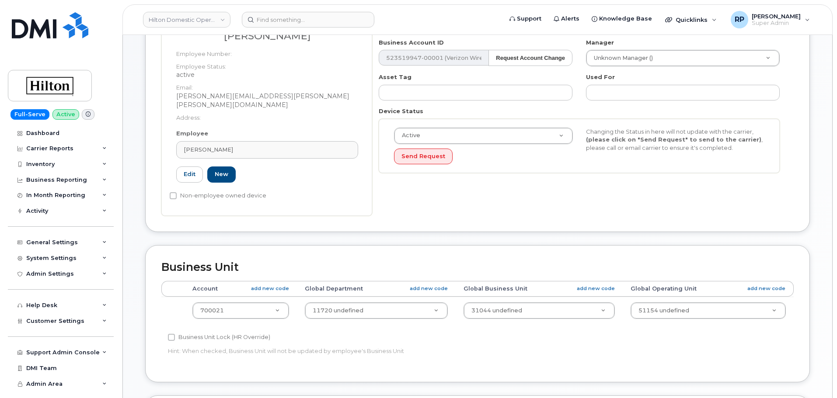
type input "A004077E"
type input "candace.knight@hilton.com"
select select "34080331"
type input "34542459"
type input "34541958"
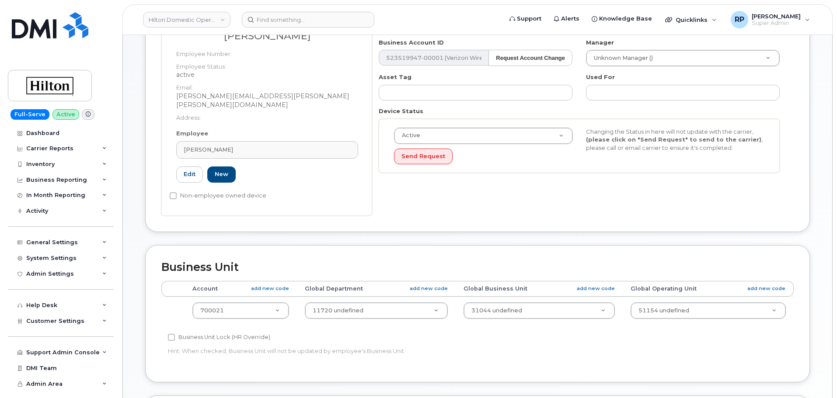
type input "34542167"
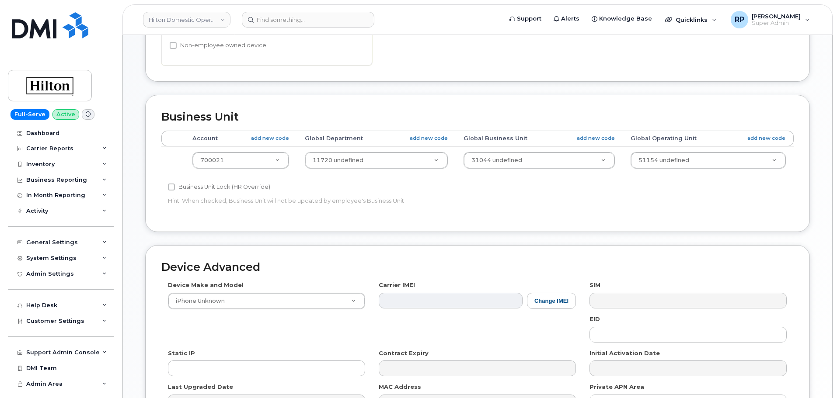
scroll to position [395, 0]
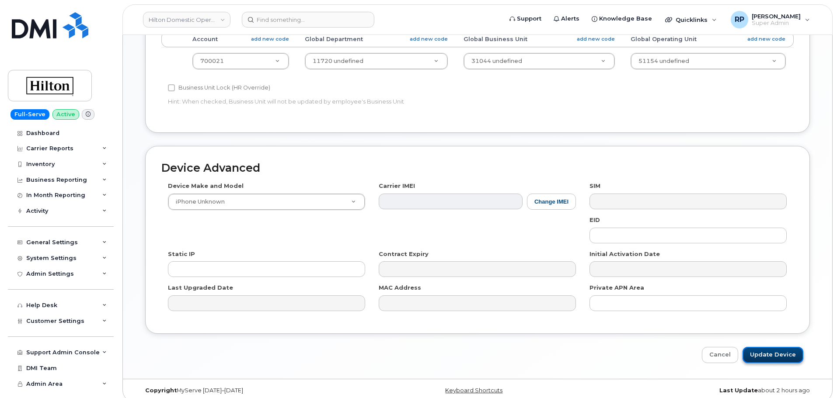
click at [765, 347] on input "Update Device" at bounding box center [772, 355] width 61 height 16
type input "Saving..."
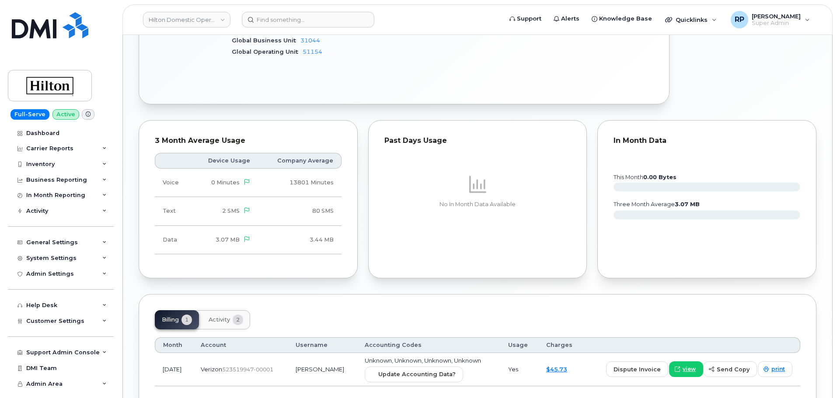
scroll to position [437, 0]
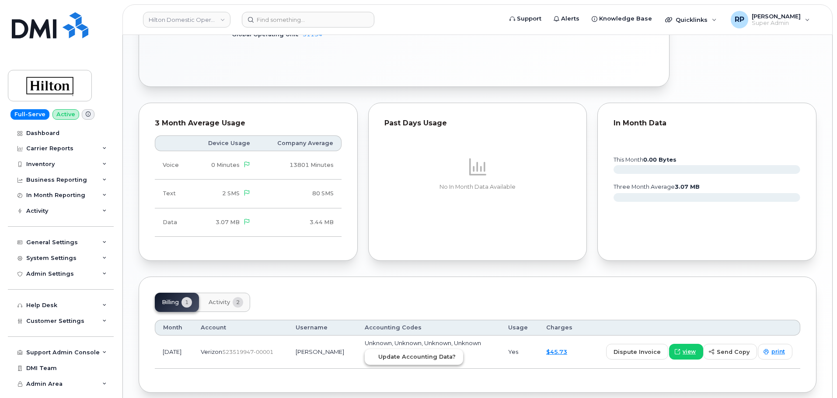
click at [421, 354] on button "Update Accounting Data?" at bounding box center [414, 357] width 98 height 16
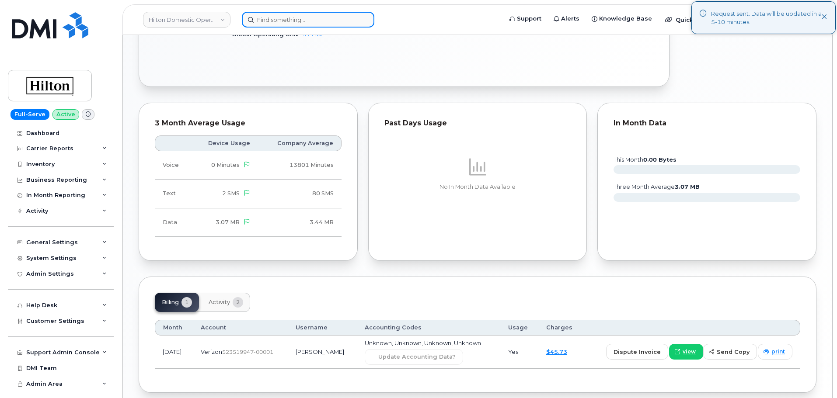
click at [264, 21] on input at bounding box center [308, 20] width 132 height 16
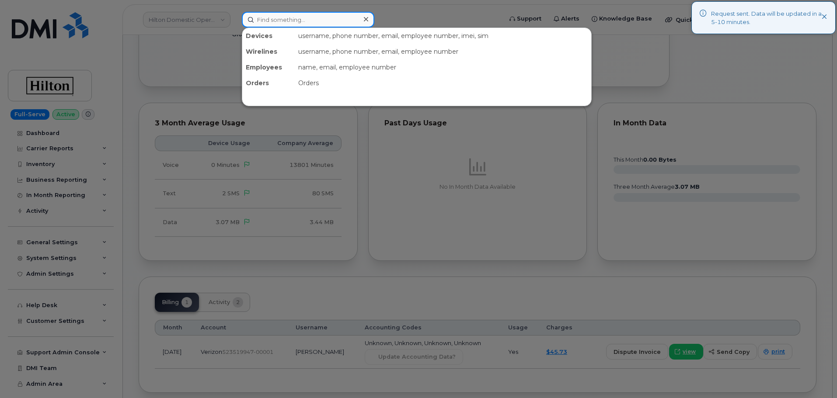
paste input "9544976117"
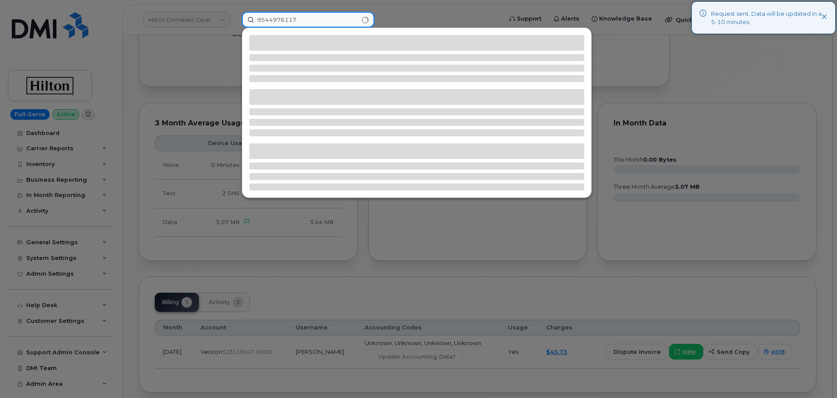
type input "9544976117"
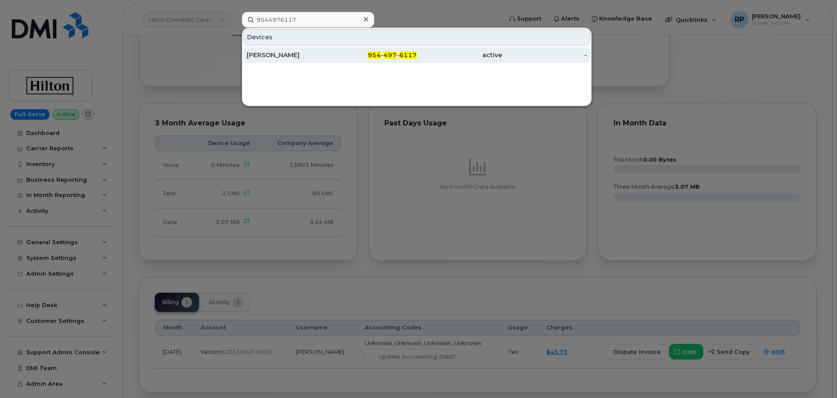
click at [304, 52] on div "[PERSON_NAME]" at bounding box center [289, 55] width 85 height 9
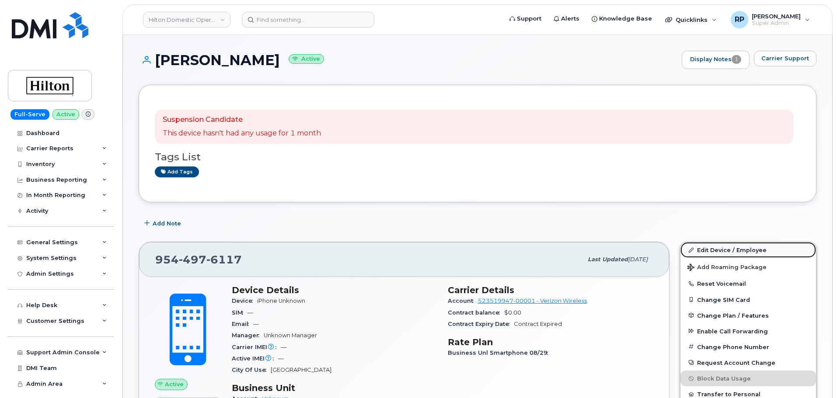
click at [710, 244] on link "Edit Device / Employee" at bounding box center [748, 250] width 136 height 16
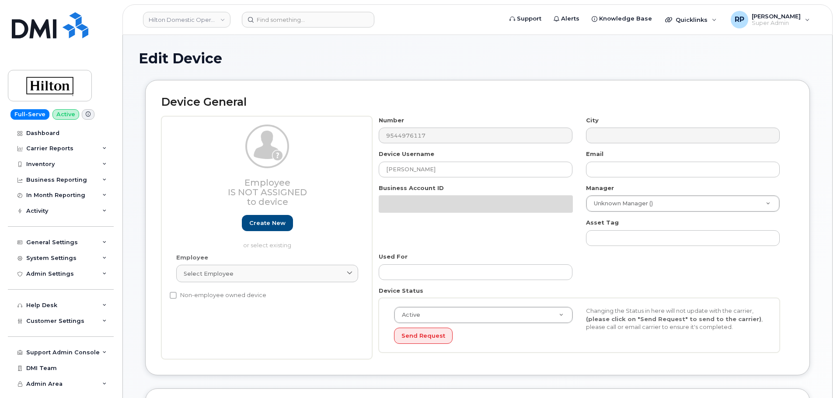
select select "34080326"
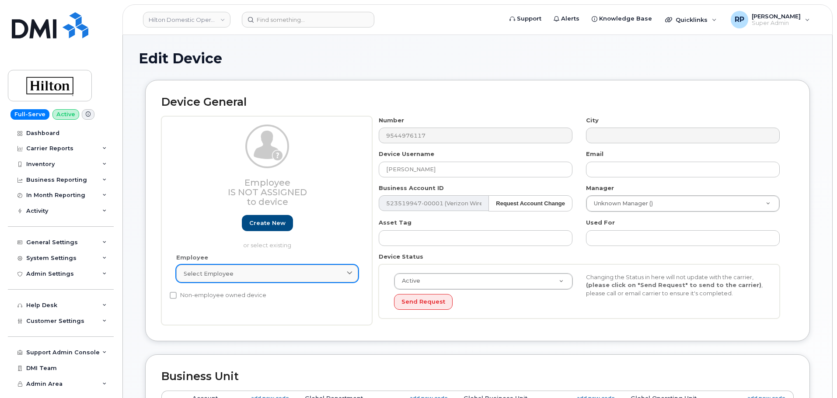
click at [205, 272] on span "Select employee" at bounding box center [209, 274] width 50 height 8
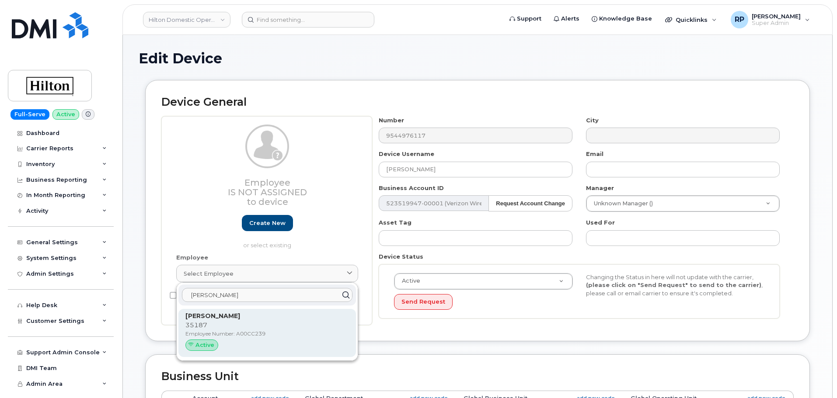
type input "corey sa"
click at [223, 320] on p "Corey Sax" at bounding box center [267, 316] width 164 height 9
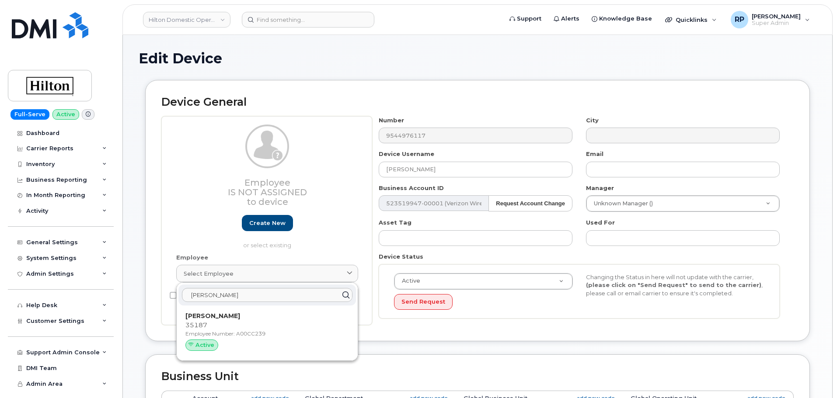
type input "A00CC239"
type input "corey.sax@hilton.com"
select select "34080331"
type input "34542459"
type input "34542014"
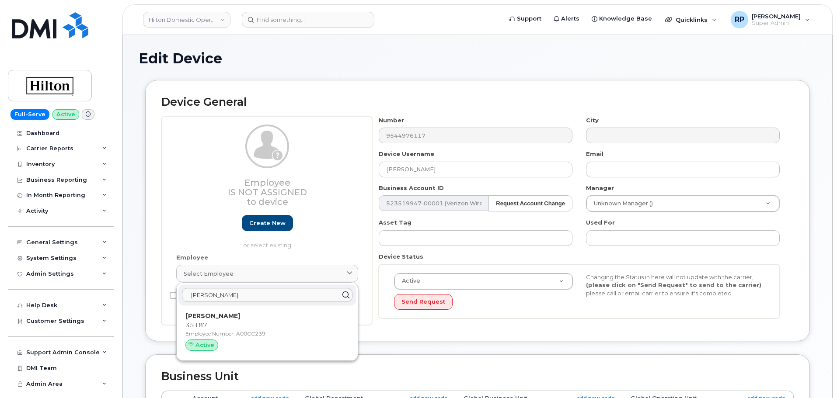
type input "34542241"
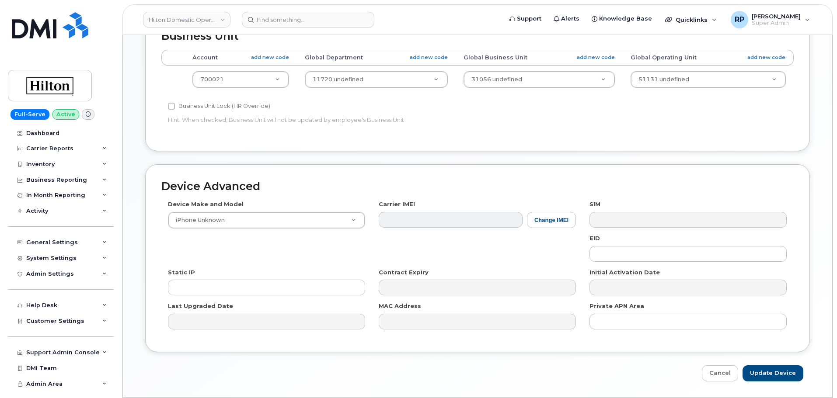
scroll to position [395, 0]
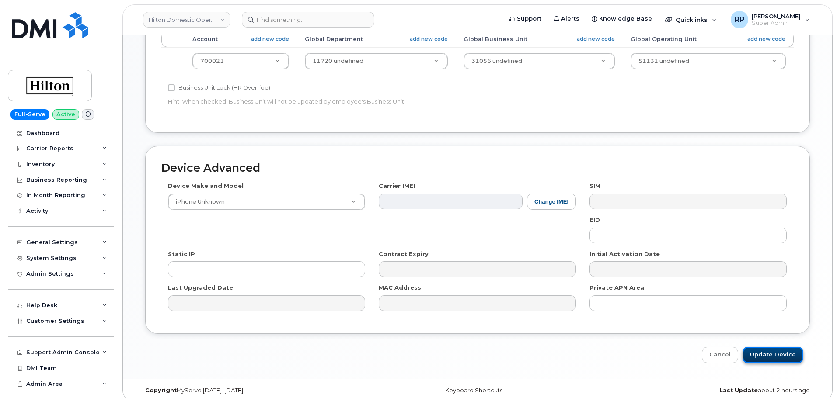
click at [775, 350] on input "Update Device" at bounding box center [772, 355] width 61 height 16
type input "Saving..."
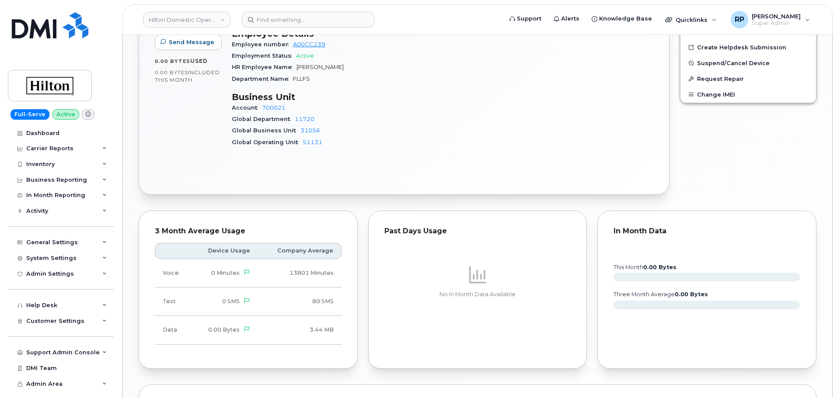
scroll to position [575, 0]
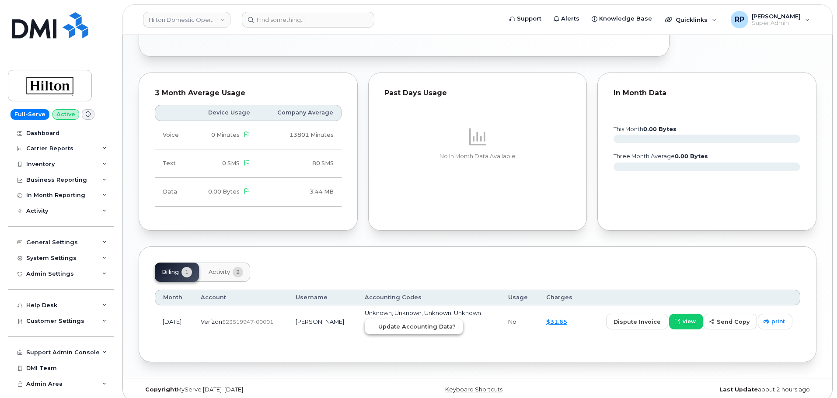
click at [394, 323] on span "Update Accounting Data?" at bounding box center [416, 327] width 77 height 8
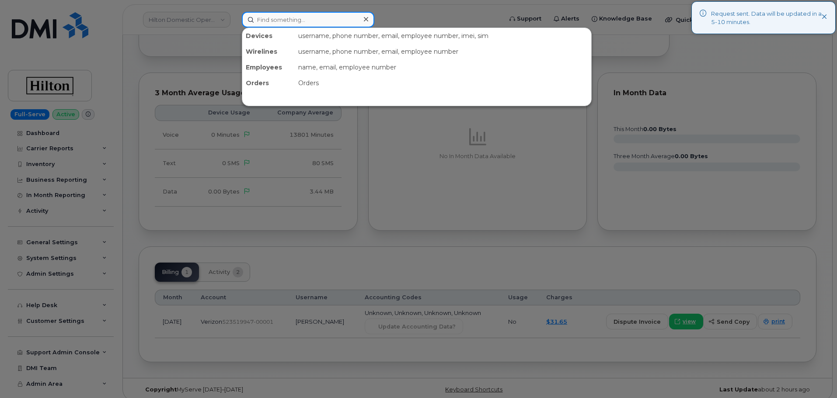
click at [308, 19] on input at bounding box center [308, 20] width 132 height 16
paste input "4069310922"
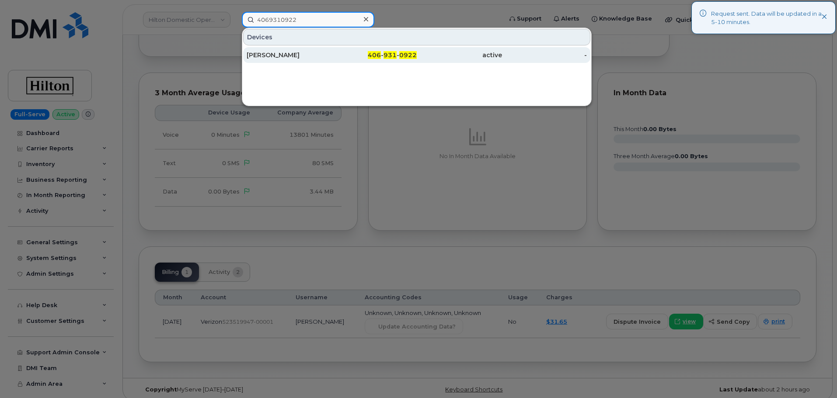
type input "4069310922"
click at [301, 55] on div "[PERSON_NAME]" at bounding box center [289, 55] width 85 height 9
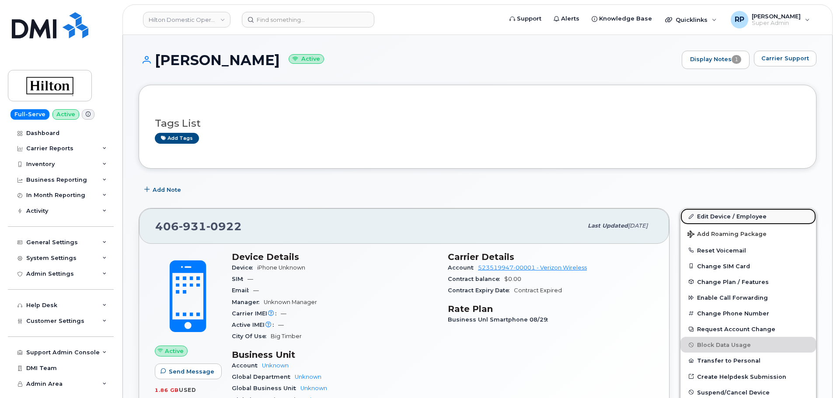
click at [713, 213] on link "Edit Device / Employee" at bounding box center [748, 217] width 136 height 16
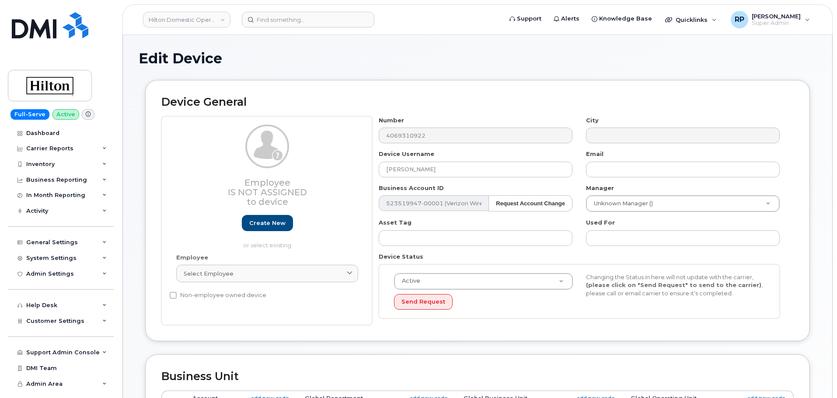
select select "34080326"
click at [245, 280] on link "Select employee" at bounding box center [267, 273] width 182 height 17
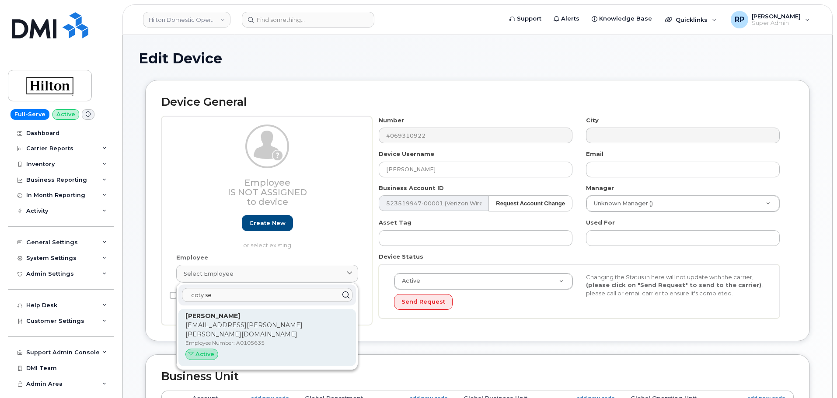
type input "coty se"
click at [251, 329] on p "Coty.Lee@Hilton.com" at bounding box center [267, 330] width 164 height 18
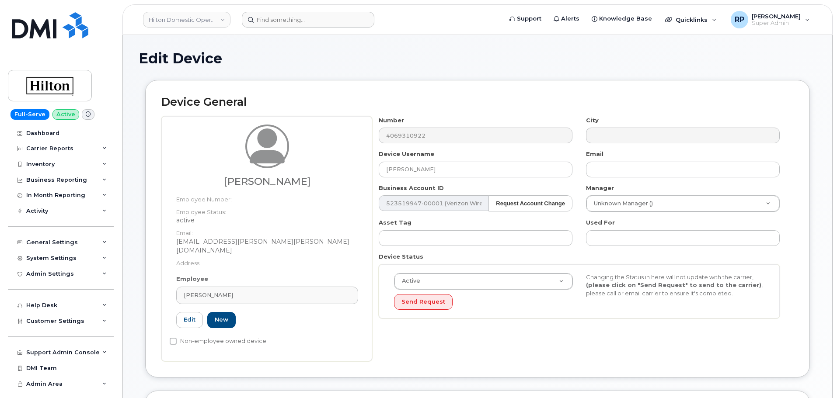
type input "A0105635"
type input "coty.lee@hilton.com"
select select "34080331"
type input "34542459"
type input "34541928"
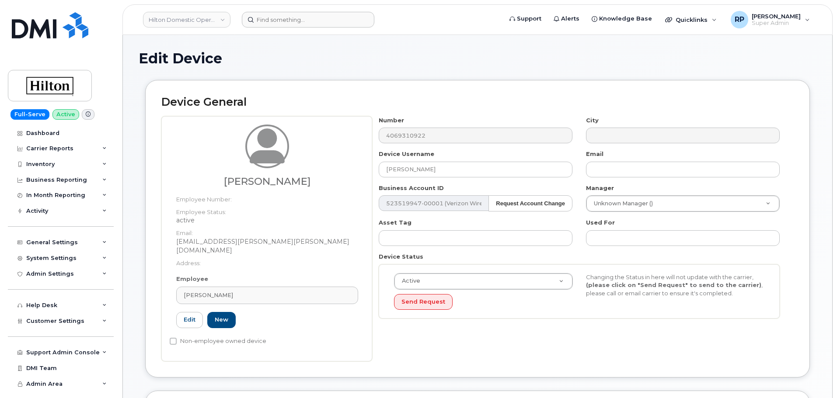
type input "34542442"
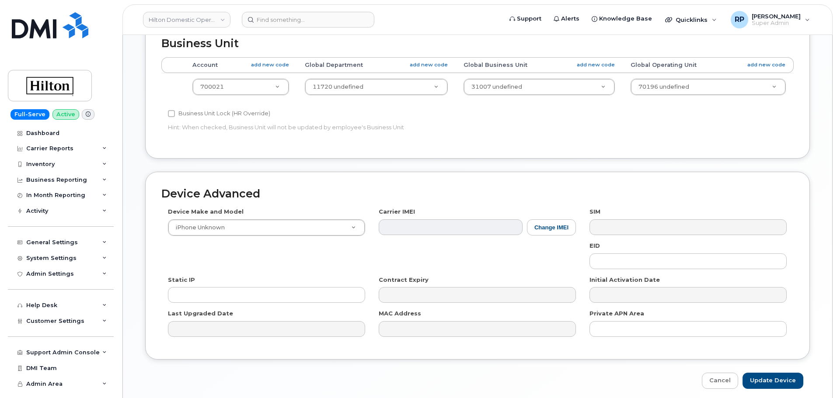
scroll to position [395, 0]
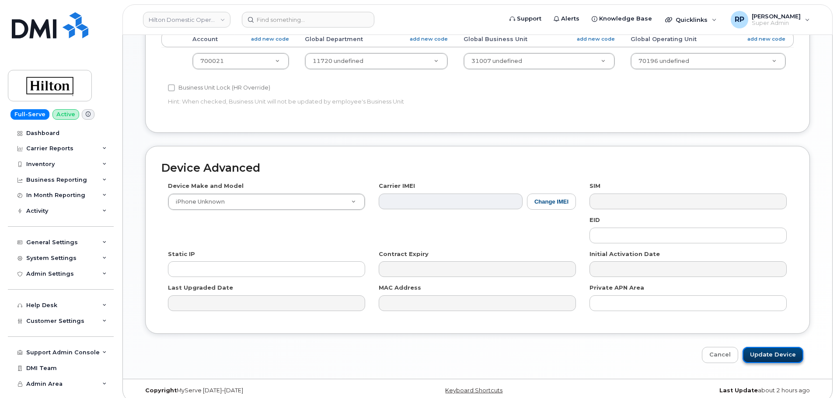
click at [775, 352] on input "Update Device" at bounding box center [772, 355] width 61 height 16
type input "Saving..."
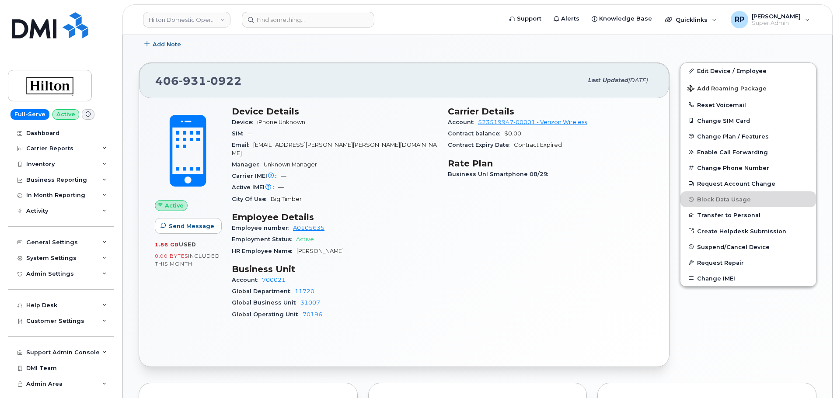
scroll to position [456, 0]
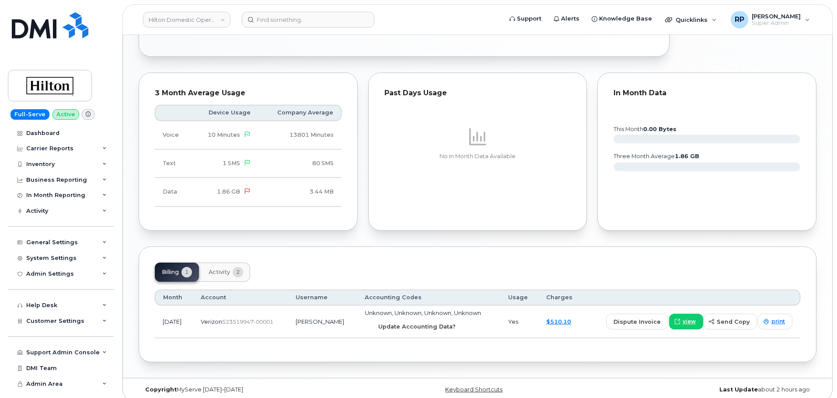
click at [413, 323] on span "Update Accounting Data?" at bounding box center [416, 327] width 77 height 8
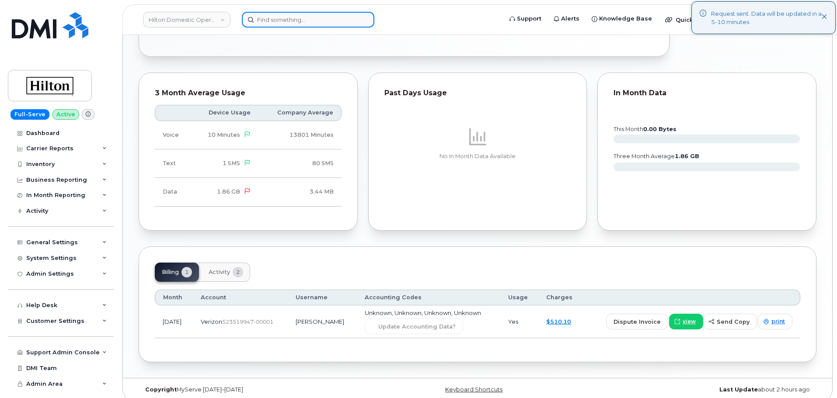
click at [337, 26] on input at bounding box center [308, 20] width 132 height 16
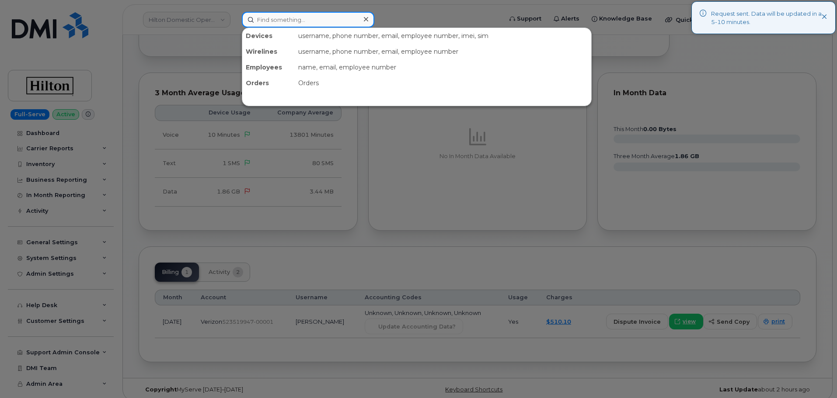
paste input "5717311083"
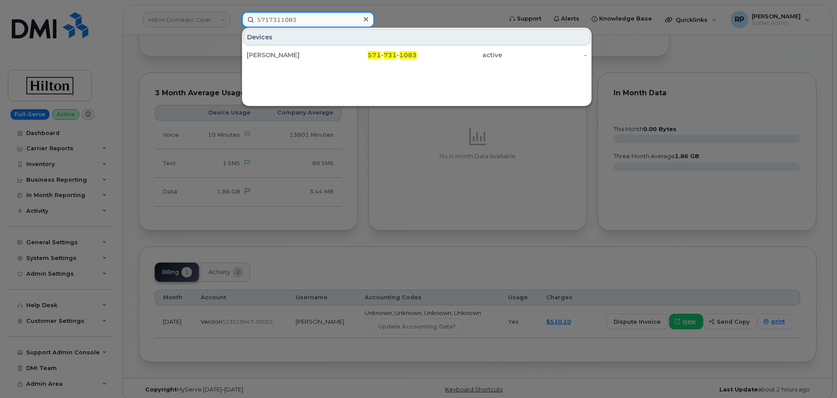
type input "5717311083"
click at [323, 56] on div "[PERSON_NAME]" at bounding box center [289, 55] width 85 height 9
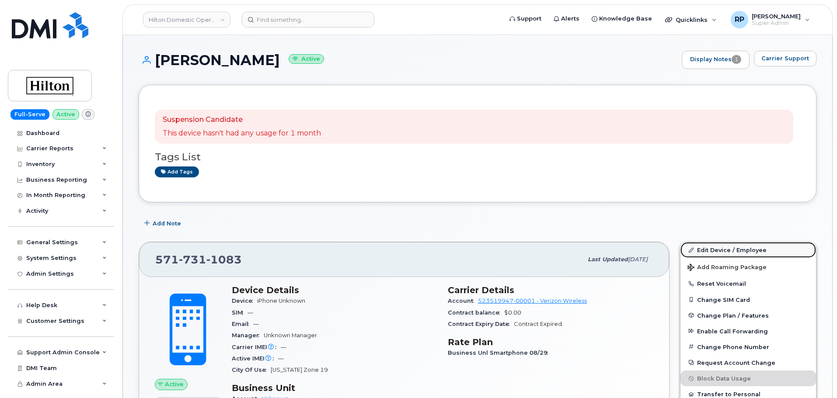
click at [733, 254] on link "Edit Device / Employee" at bounding box center [748, 250] width 136 height 16
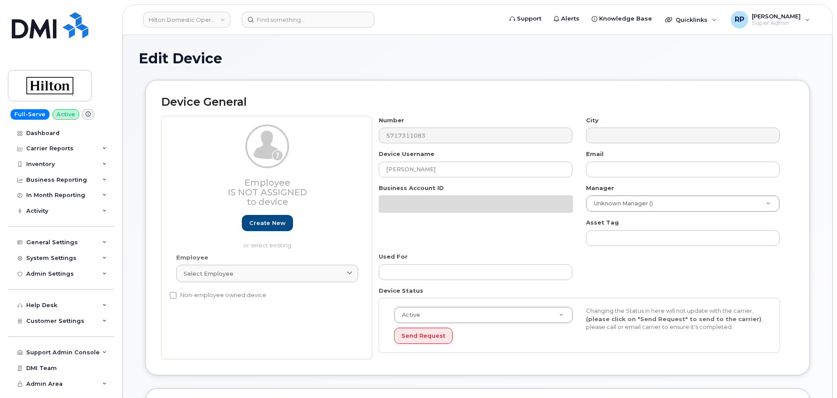
select select "34080326"
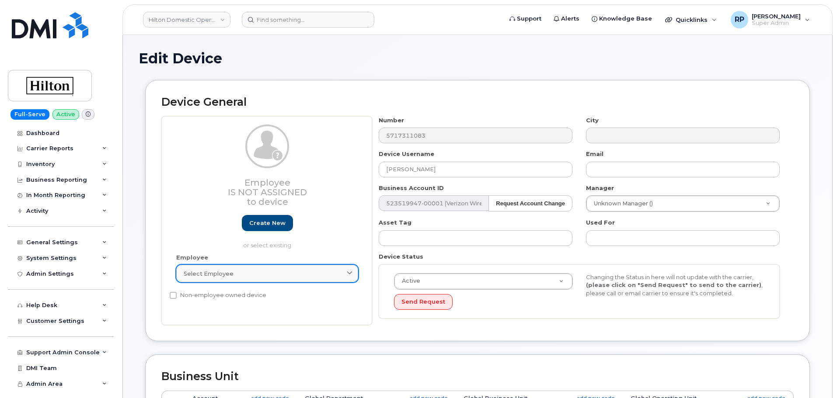
click at [221, 275] on span "Select employee" at bounding box center [209, 274] width 50 height 8
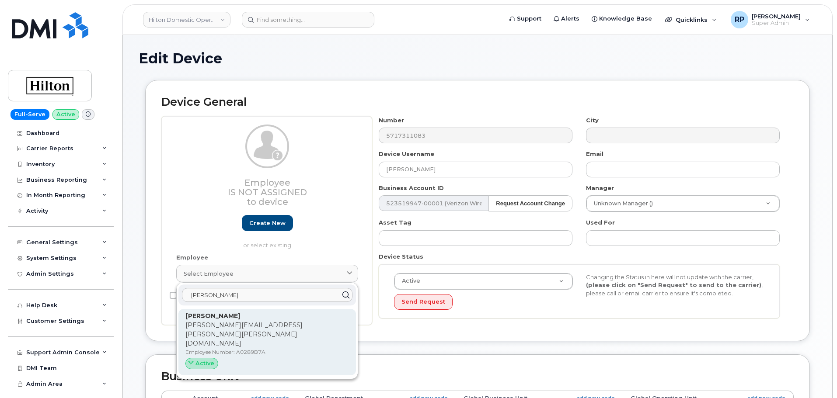
type input "[PERSON_NAME]"
click at [253, 323] on p "[PERSON_NAME][EMAIL_ADDRESS][PERSON_NAME][PERSON_NAME][DOMAIN_NAME]" at bounding box center [267, 335] width 164 height 28
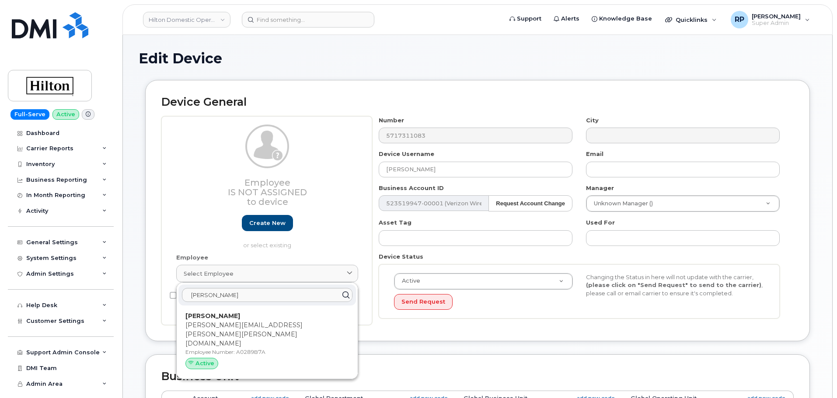
type input "A0289B7A"
type input "[PERSON_NAME][EMAIL_ADDRESS][PERSON_NAME][PERSON_NAME][DOMAIN_NAME]"
select select "34080332"
type input "34542678"
type input "34541941"
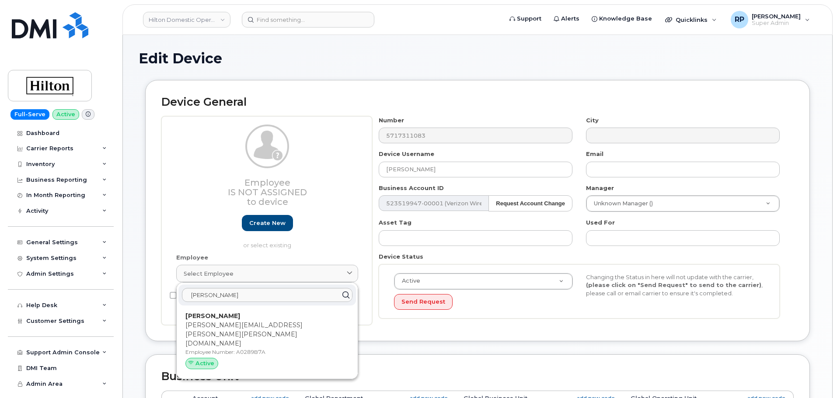
type input "34542148"
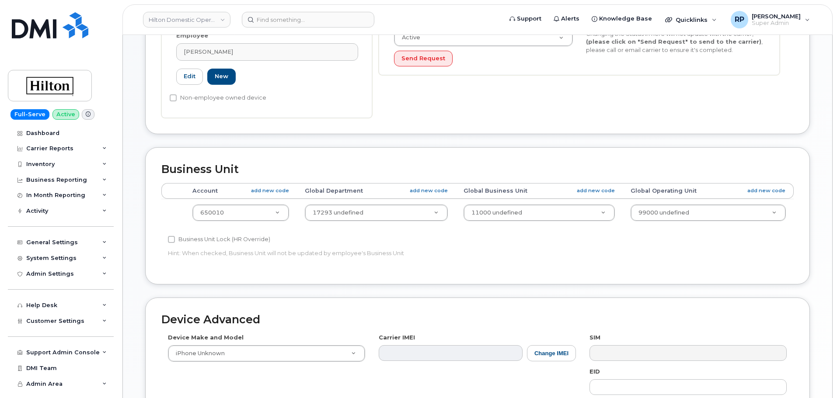
scroll to position [395, 0]
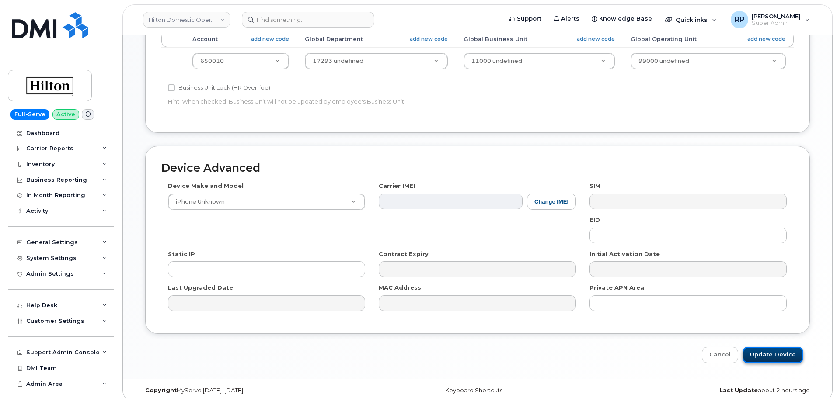
click at [771, 348] on input "Update Device" at bounding box center [772, 355] width 61 height 16
type input "Saving..."
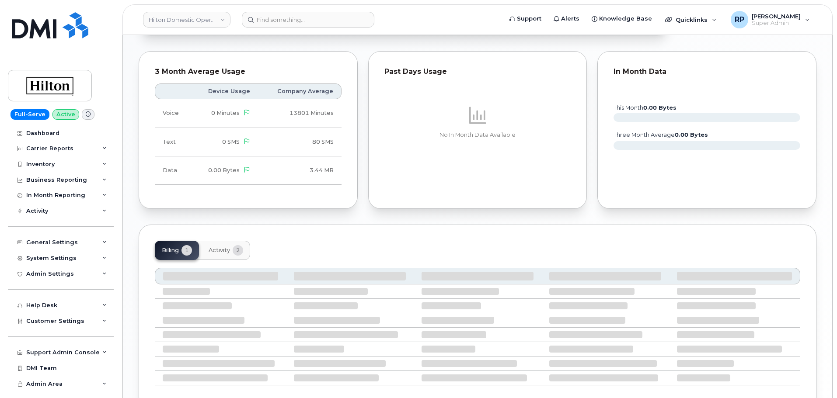
scroll to position [490, 0]
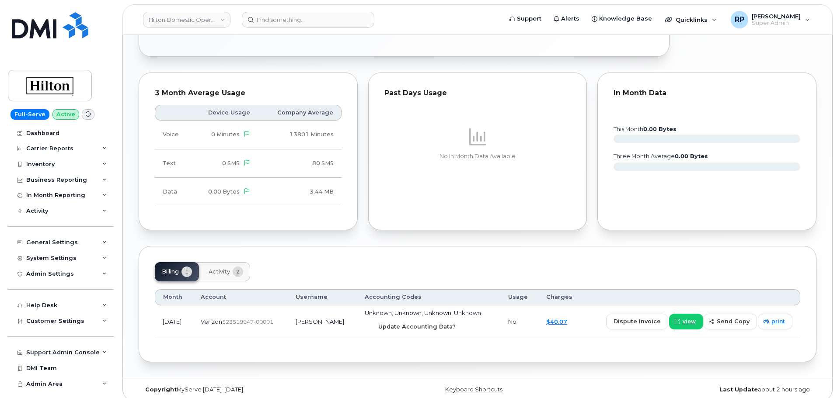
click at [428, 323] on span "Update Accounting Data?" at bounding box center [416, 327] width 77 height 8
